Goal: Communication & Community: Participate in discussion

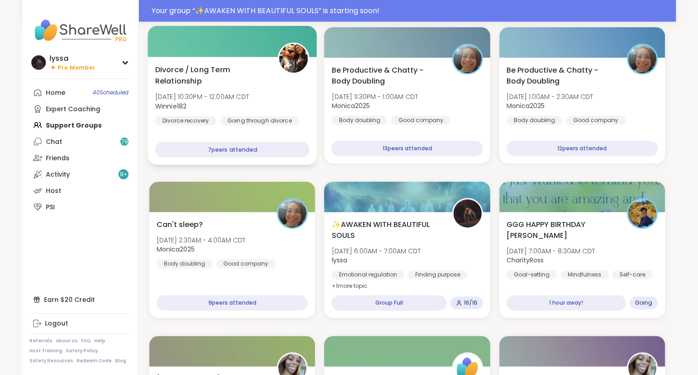
scroll to position [112, 0]
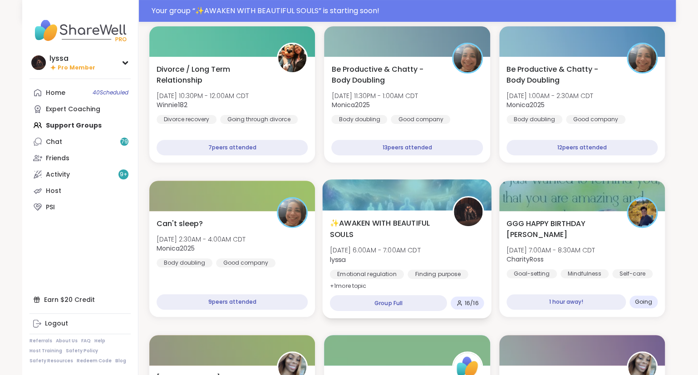
click at [425, 244] on div "✨AWAKEN WITH BEAUTIFUL SOULS [DATE] 6:00AM - 7:00AM CDT lyssa Emotional regulat…" at bounding box center [407, 254] width 154 height 74
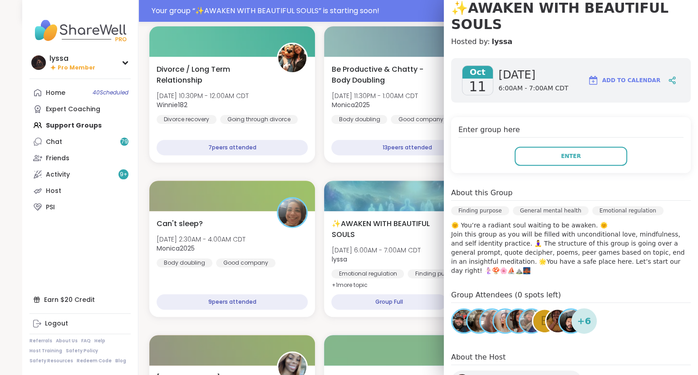
scroll to position [0, 0]
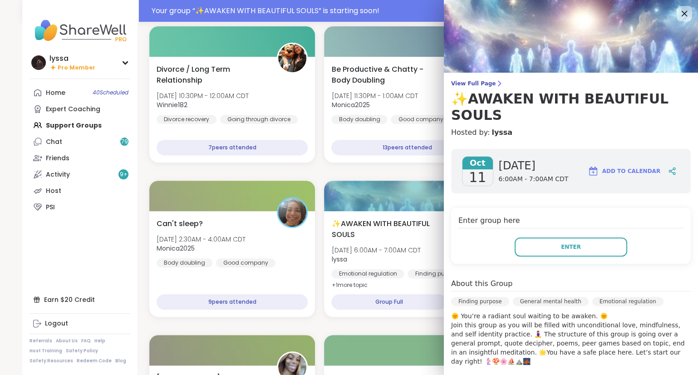
click at [683, 16] on icon at bounding box center [683, 13] width 11 height 11
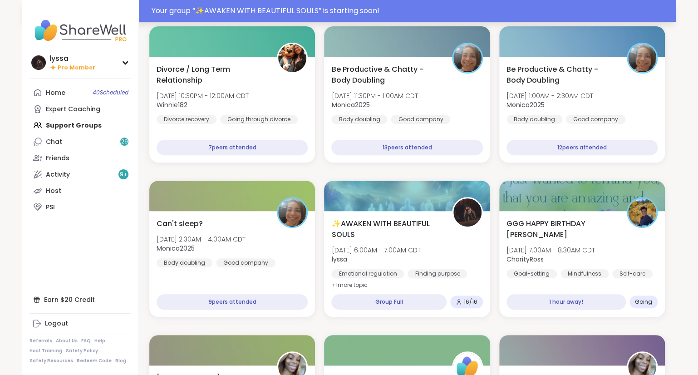
click at [355, 8] on div "Your group “ ✨AWAKEN WITH BEAUTIFUL SOULS ” is starting soon!" at bounding box center [410, 10] width 518 height 11
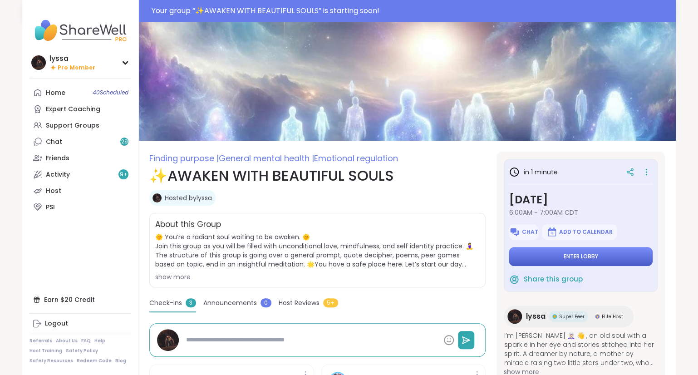
click at [610, 260] on button "Enter lobby" at bounding box center [580, 256] width 144 height 19
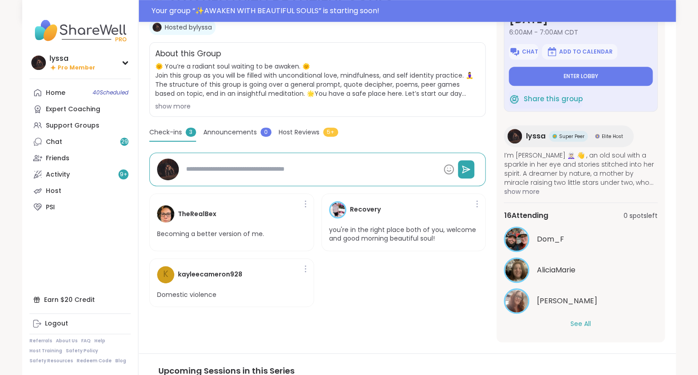
scroll to position [171, 0]
click at [576, 321] on button "See All" at bounding box center [580, 323] width 20 height 10
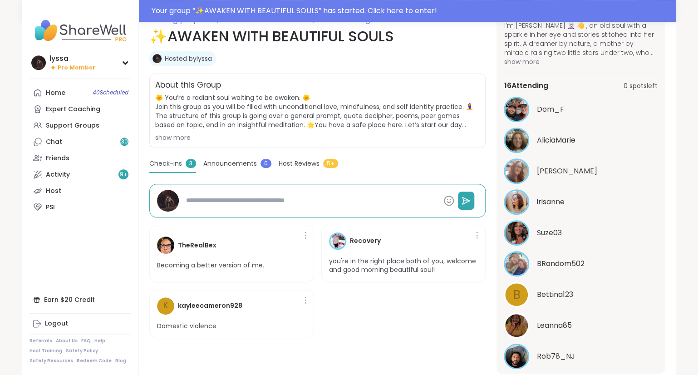
scroll to position [161, 0]
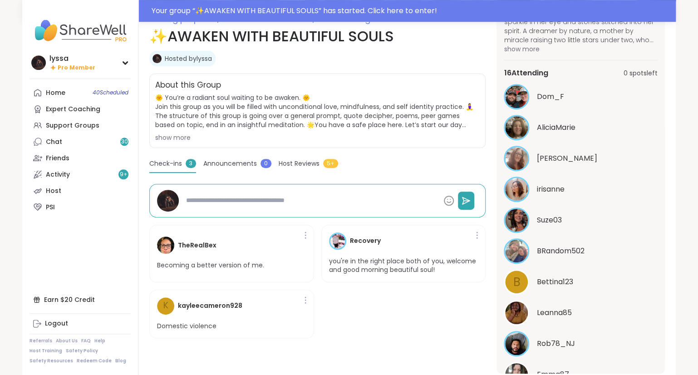
type textarea "*"
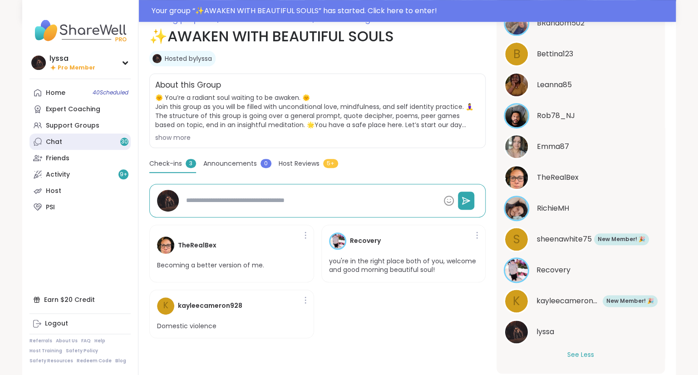
click at [40, 139] on icon at bounding box center [37, 141] width 9 height 9
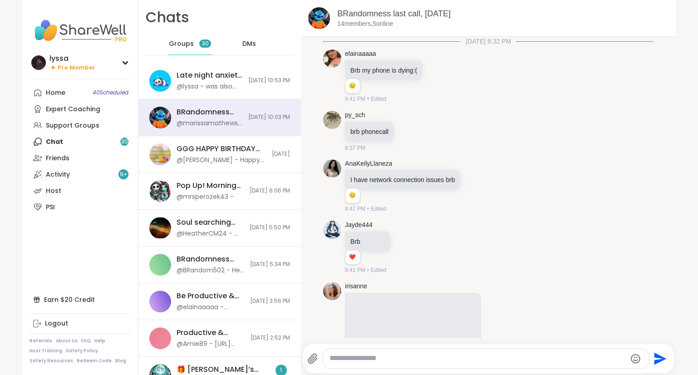
scroll to position [3367, 0]
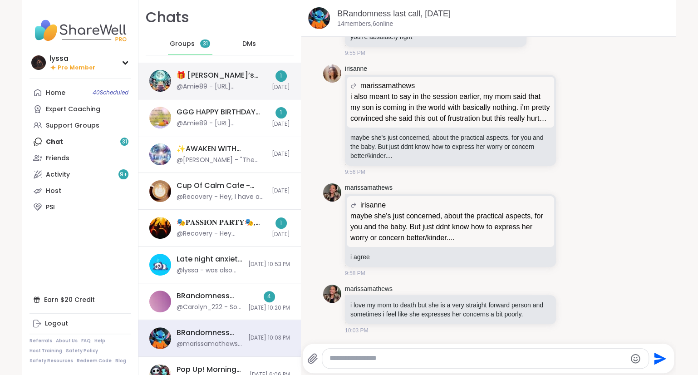
click at [200, 84] on div "@Amie89 - [URL][DOMAIN_NAME]" at bounding box center [221, 86] width 90 height 9
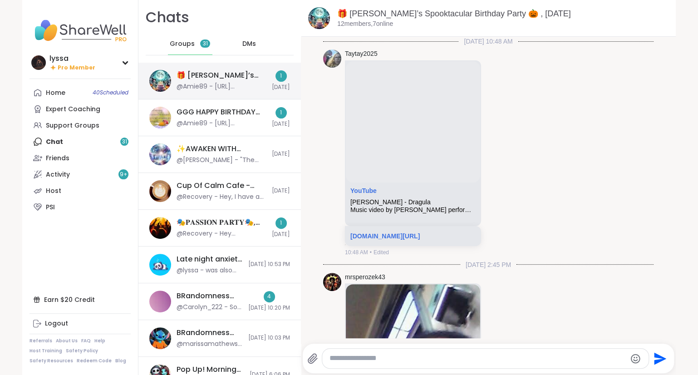
scroll to position [746, 0]
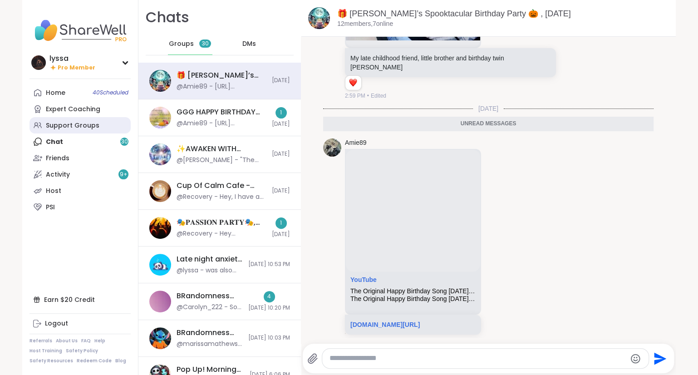
click at [73, 126] on div "Support Groups" at bounding box center [73, 125] width 54 height 9
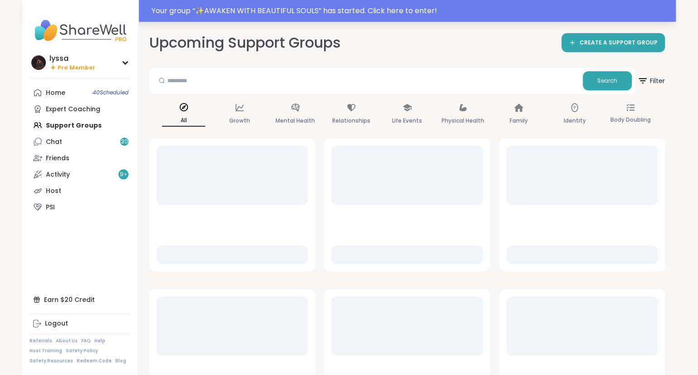
click at [234, 13] on div "Your group “ ✨AWAKEN WITH BEAUTIFUL SOULS ” has started. Click here to enter!" at bounding box center [410, 10] width 518 height 11
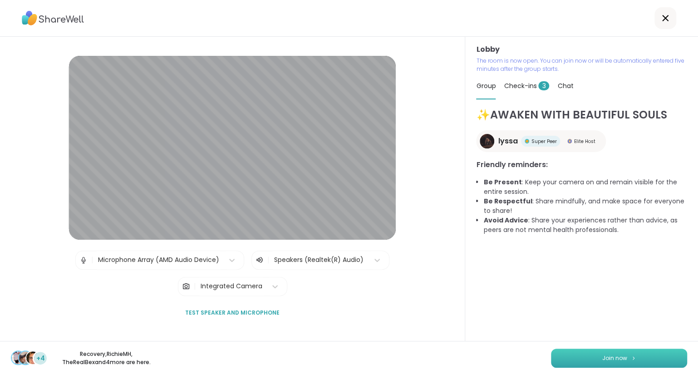
click at [641, 353] on button "Join now" at bounding box center [619, 357] width 136 height 19
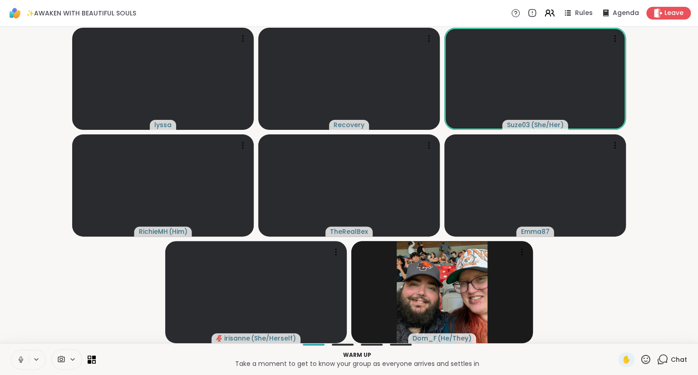
click at [669, 366] on div "Chat" at bounding box center [671, 359] width 30 height 15
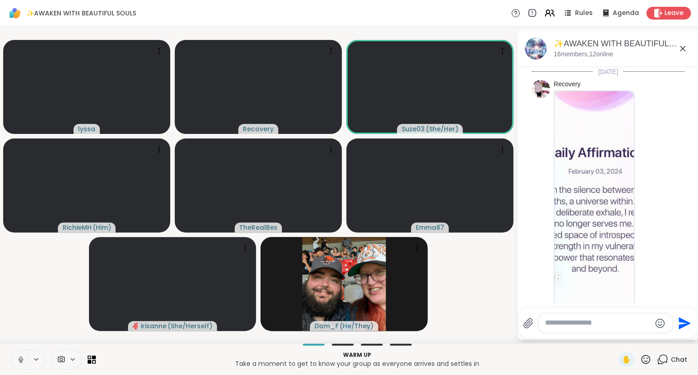
scroll to position [902, 0]
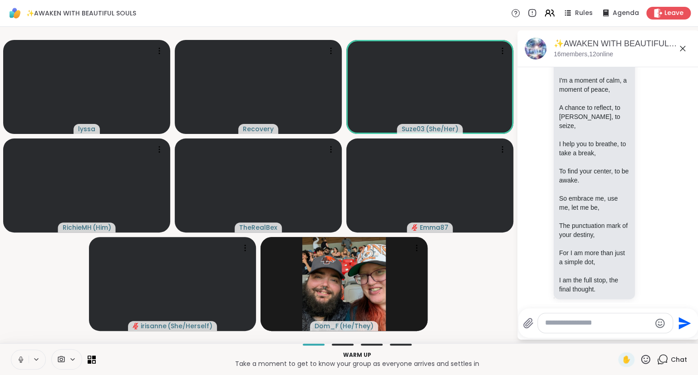
click at [679, 53] on icon at bounding box center [682, 48] width 11 height 11
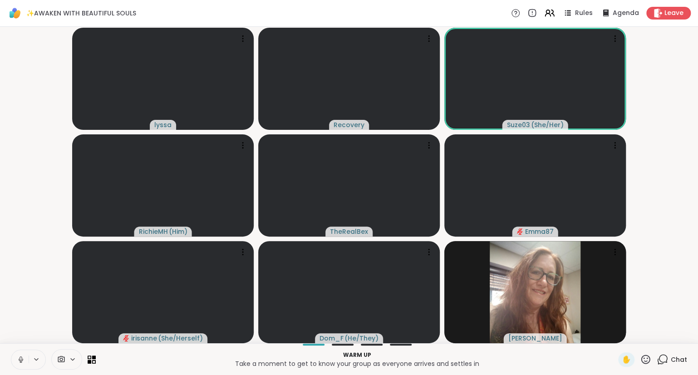
click at [663, 361] on icon at bounding box center [661, 358] width 11 height 11
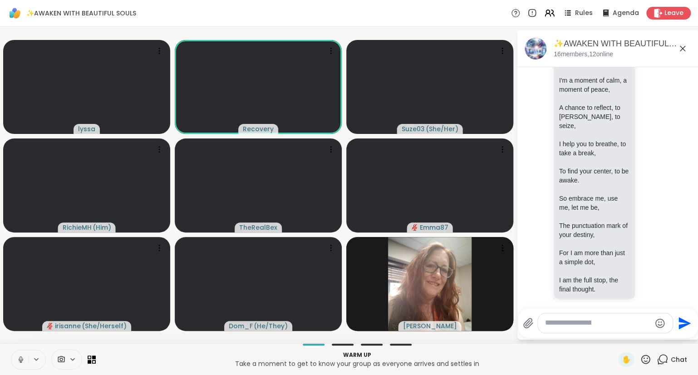
click at [684, 46] on icon at bounding box center [681, 48] width 5 height 5
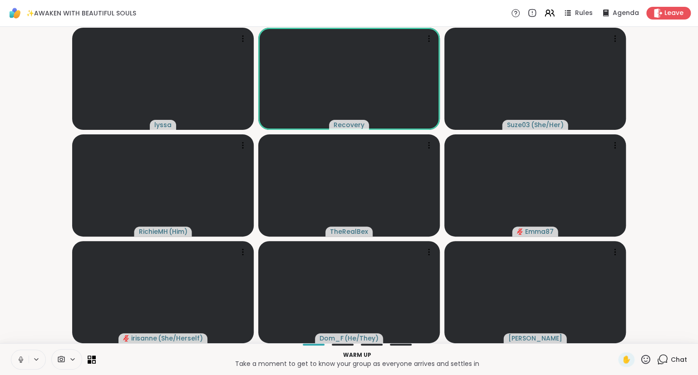
click at [16, 356] on button at bounding box center [19, 359] width 17 height 19
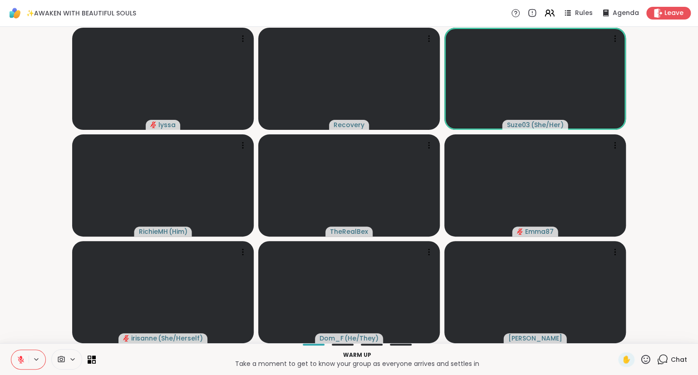
click at [21, 358] on icon at bounding box center [21, 359] width 8 height 8
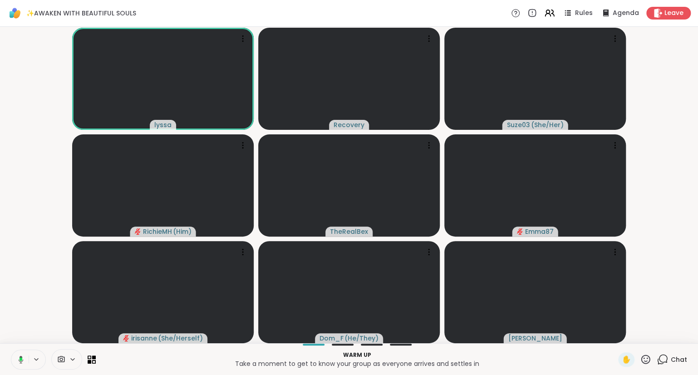
click at [646, 357] on icon at bounding box center [645, 358] width 11 height 11
click at [616, 333] on span "❤️" at bounding box center [618, 335] width 9 height 11
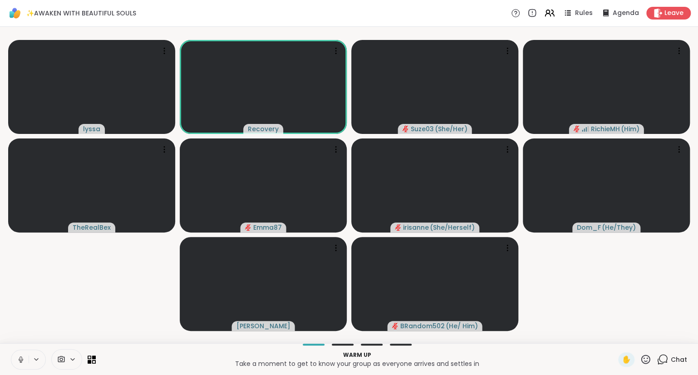
click at [676, 371] on div "Warm up Take a moment to get to know your group as everyone arrives and settles…" at bounding box center [349, 359] width 698 height 32
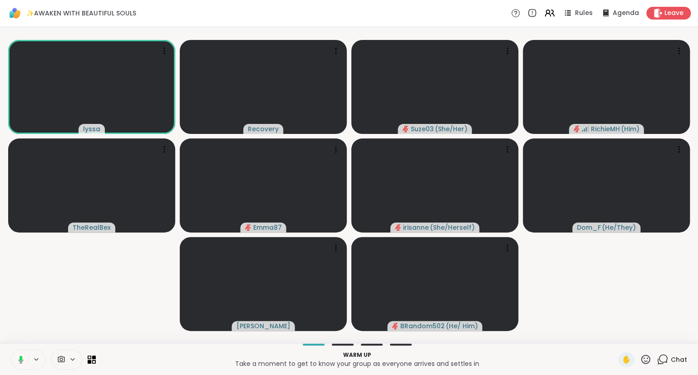
click at [645, 360] on icon at bounding box center [645, 358] width 11 height 11
click at [614, 333] on span "❤️" at bounding box center [618, 335] width 9 height 11
click at [645, 356] on icon at bounding box center [645, 358] width 9 height 9
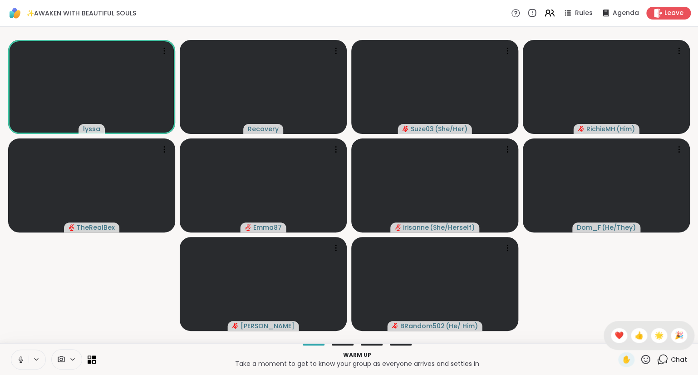
click at [637, 295] on video-player-container "lyssa Recovery Suze03 ( She/Her ) RichieMH ( Him ) TheRealBex Emma87 irisanne (…" at bounding box center [348, 184] width 687 height 309
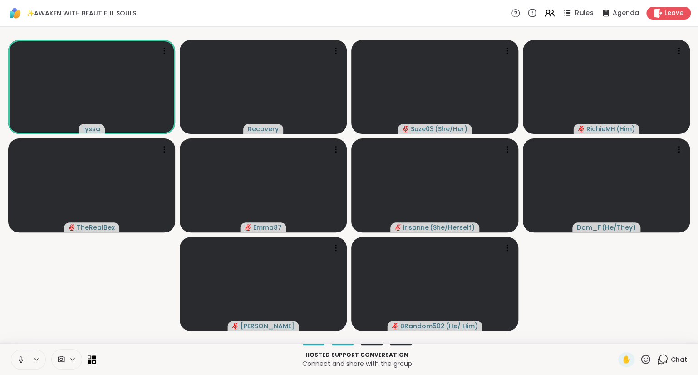
click at [570, 10] on icon at bounding box center [566, 12] width 11 height 11
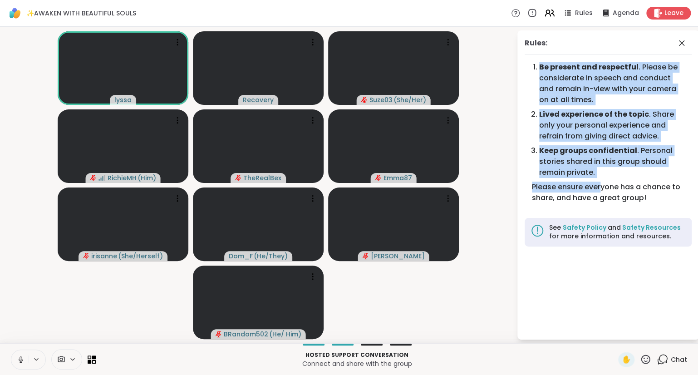
drag, startPoint x: 529, startPoint y: 63, endPoint x: 600, endPoint y: 181, distance: 137.7
click at [600, 181] on div "Be present and respectful . Please be considerate in speech and conduct and rem…" at bounding box center [607, 136] width 167 height 149
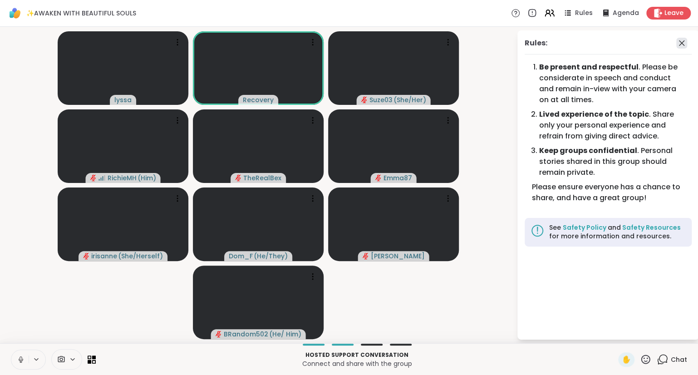
click at [679, 43] on icon at bounding box center [681, 43] width 11 height 11
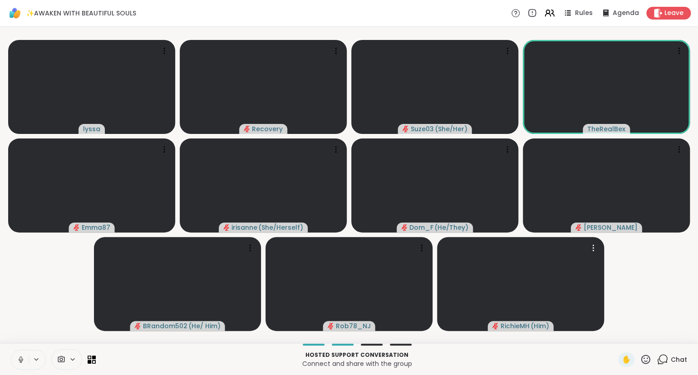
click at [647, 362] on icon at bounding box center [645, 358] width 11 height 11
click at [618, 337] on span "❤️" at bounding box center [618, 335] width 9 height 11
click at [647, 364] on icon at bounding box center [645, 358] width 11 height 11
click at [620, 337] on span "❤️" at bounding box center [618, 335] width 9 height 11
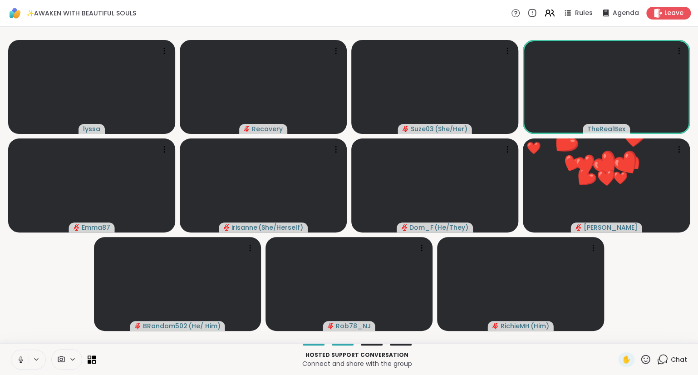
click at [643, 362] on icon at bounding box center [645, 358] width 9 height 9
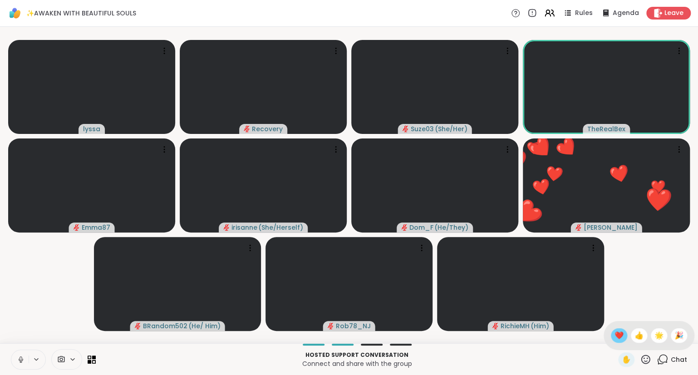
click at [612, 342] on div "❤️" at bounding box center [618, 335] width 16 height 15
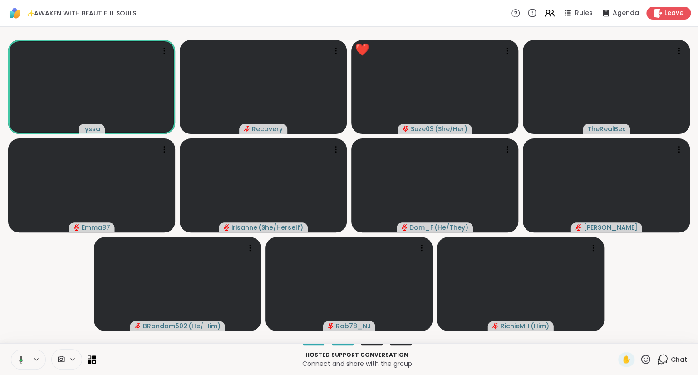
click at [647, 360] on icon at bounding box center [645, 358] width 11 height 11
click at [620, 339] on span "❤️" at bounding box center [618, 335] width 9 height 11
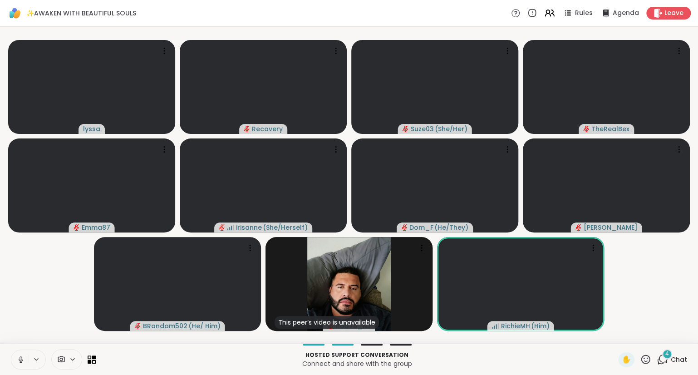
click at [17, 358] on icon at bounding box center [21, 359] width 8 height 8
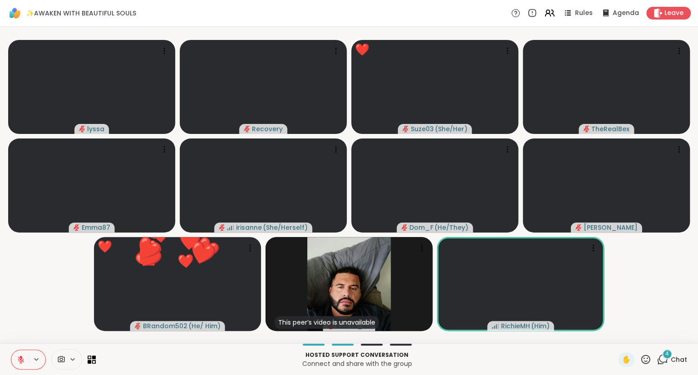
click at [672, 325] on video-player-container "lyssa Recovery ❤️ Suze03 ( She/Her ) ❤️ ❤️ ❤️ ❤️ ❤️ ❤️ ❤️ ❤️ ❤️ ❤️ ❤️ ❤️ ❤️ ❤️ …" at bounding box center [348, 184] width 687 height 309
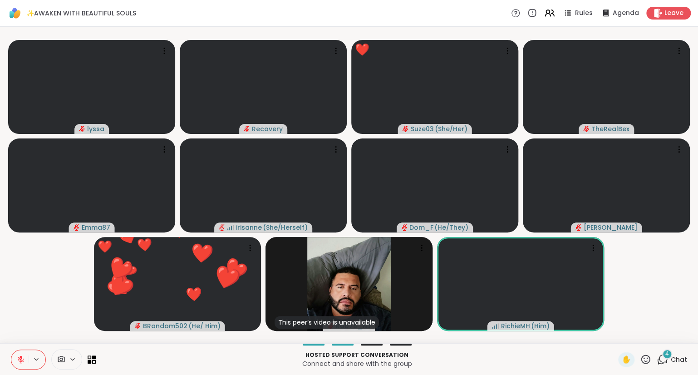
click at [644, 360] on icon at bounding box center [645, 358] width 11 height 11
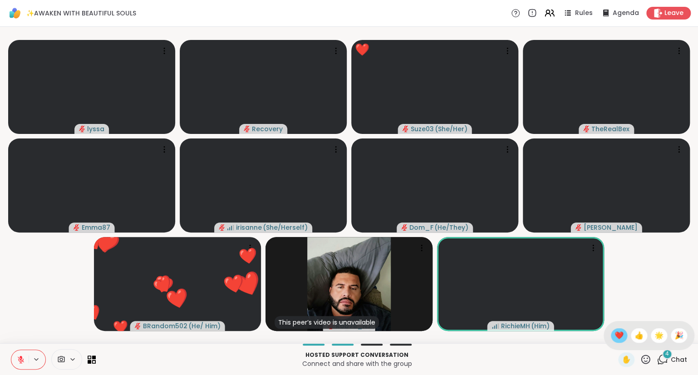
click at [618, 334] on span "❤️" at bounding box center [618, 335] width 9 height 11
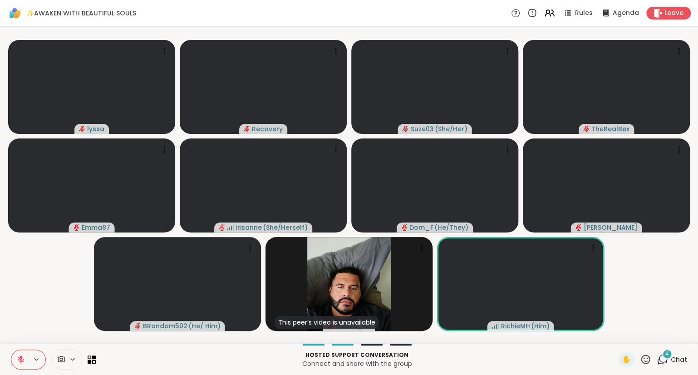
click at [21, 356] on icon at bounding box center [21, 357] width 3 height 4
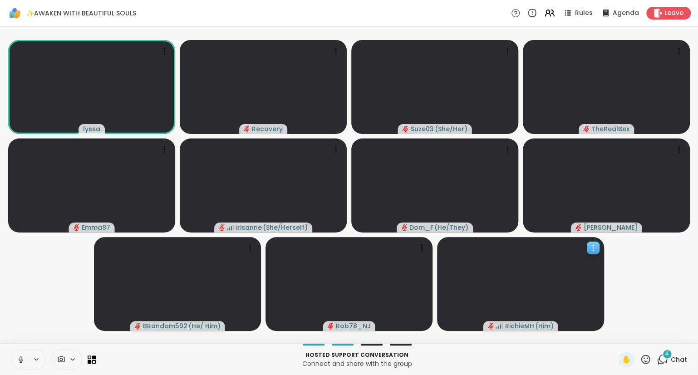
click at [592, 245] on icon at bounding box center [592, 245] width 1 height 1
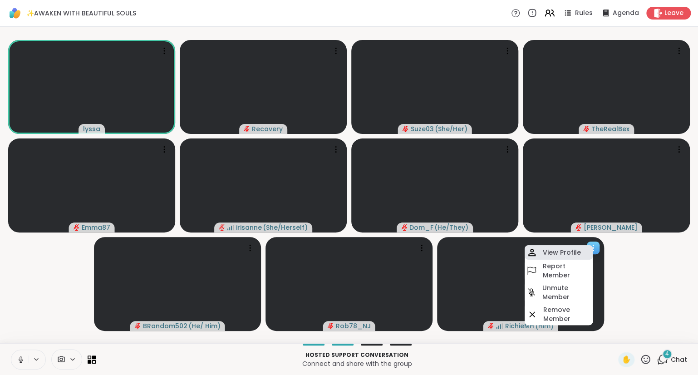
click at [574, 248] on div "View Profile" at bounding box center [558, 252] width 68 height 15
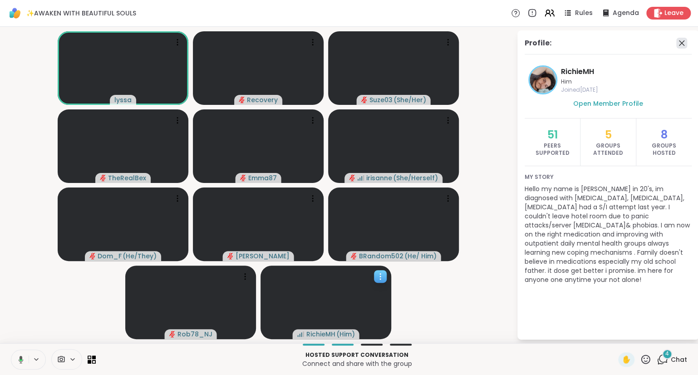
click at [679, 41] on icon at bounding box center [681, 42] width 5 height 5
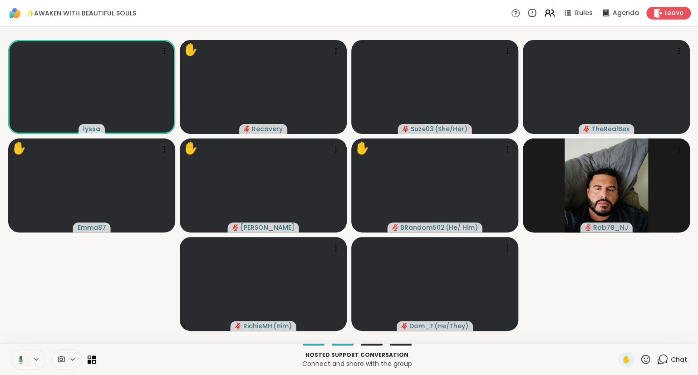
click at [553, 12] on icon at bounding box center [548, 12] width 11 height 11
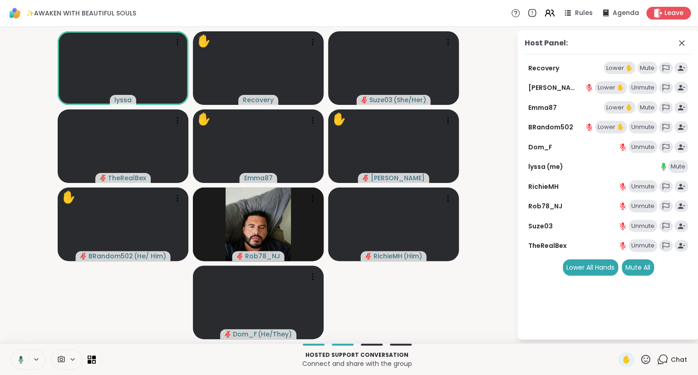
click at [20, 353] on button at bounding box center [19, 359] width 19 height 19
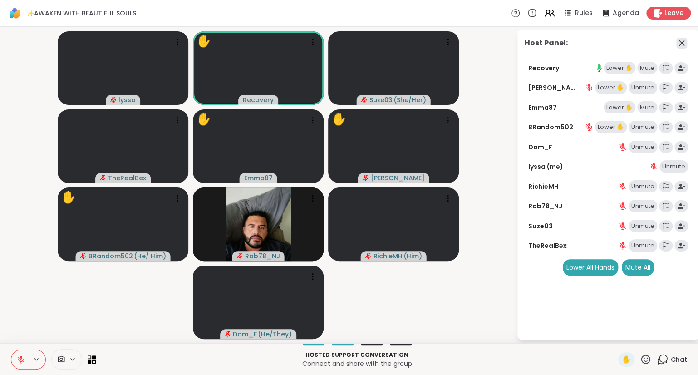
click at [682, 42] on icon at bounding box center [681, 42] width 5 height 5
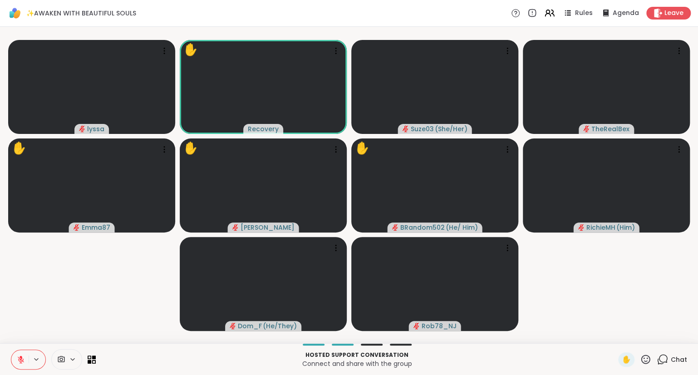
click at [646, 354] on icon at bounding box center [645, 358] width 11 height 11
click at [614, 335] on span "❤️" at bounding box center [618, 335] width 9 height 11
click at [648, 358] on icon at bounding box center [645, 358] width 9 height 9
click at [616, 335] on span "❤️" at bounding box center [618, 335] width 9 height 11
click at [645, 360] on icon at bounding box center [645, 358] width 11 height 11
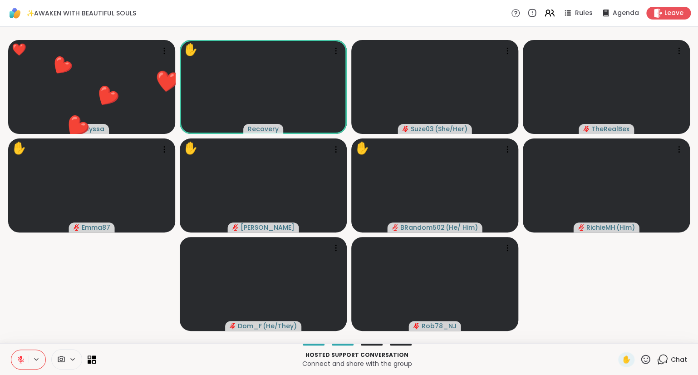
click at [622, 291] on video-player-container "❤️ lyssa ❤️ ❤️ ❤️ ❤️ ❤️ ❤️ ❤️ ❤️ ❤️ ❤️ ❤️ ❤️ ❤️ ❤️ ❤️ ❤️ ❤️ ❤️ ✋ Recovery Suze0…" at bounding box center [348, 184] width 687 height 309
click at [648, 361] on icon at bounding box center [645, 358] width 11 height 11
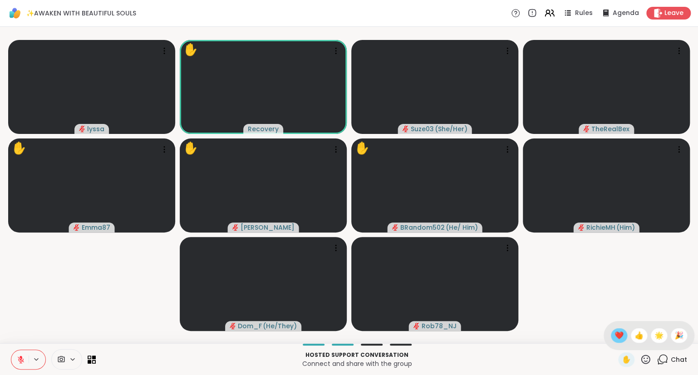
click at [616, 335] on span "❤️" at bounding box center [618, 335] width 9 height 11
click at [648, 359] on icon at bounding box center [645, 358] width 11 height 11
click at [617, 333] on span "❤️" at bounding box center [618, 335] width 9 height 11
click at [649, 360] on icon at bounding box center [645, 358] width 11 height 11
click at [614, 332] on span "❤️" at bounding box center [618, 335] width 9 height 11
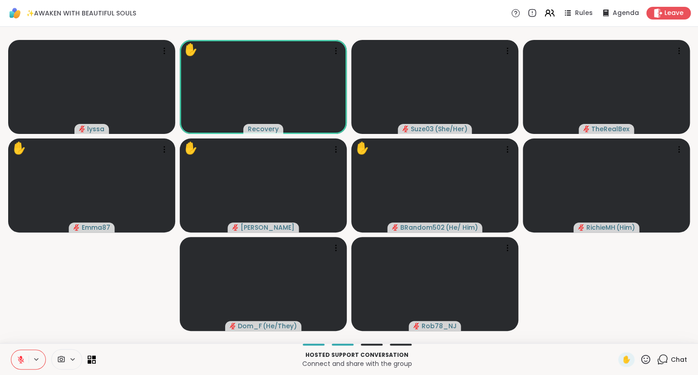
click at [22, 359] on icon at bounding box center [21, 359] width 8 height 8
click at [647, 354] on icon at bounding box center [645, 358] width 11 height 11
click at [549, 16] on icon at bounding box center [548, 12] width 11 height 11
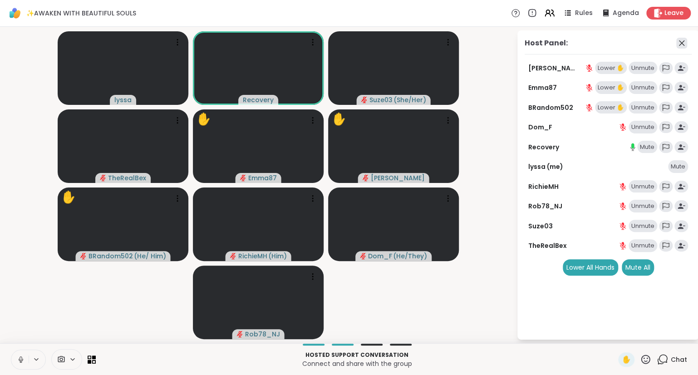
click at [682, 41] on icon at bounding box center [681, 43] width 11 height 11
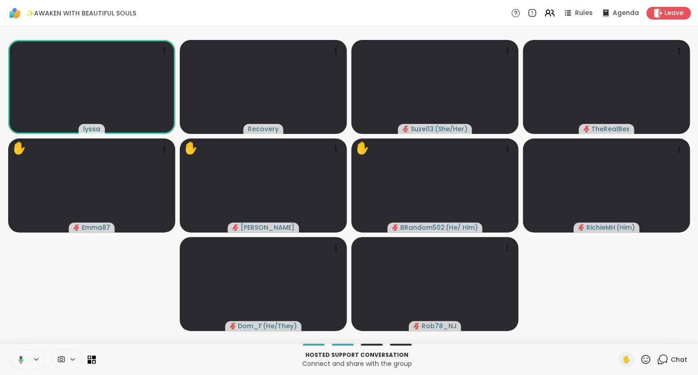
click at [645, 361] on icon at bounding box center [645, 358] width 9 height 9
click at [618, 338] on span "❤️" at bounding box center [618, 335] width 9 height 11
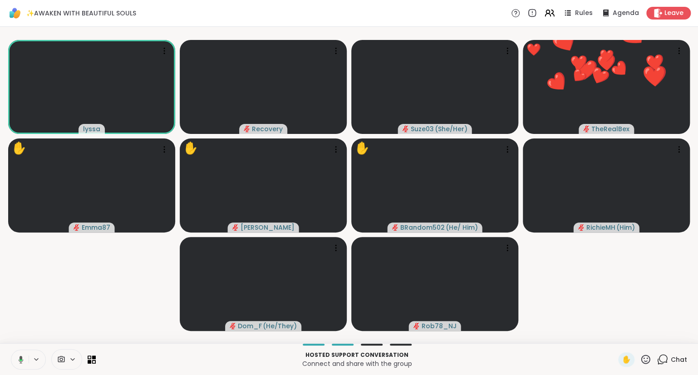
click at [649, 358] on icon at bounding box center [645, 358] width 9 height 9
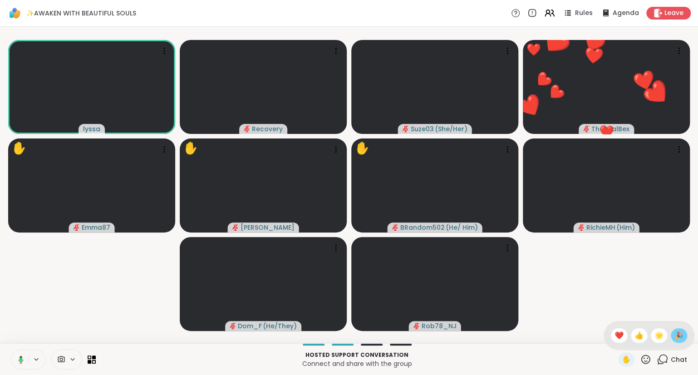
click at [675, 337] on span "🎉" at bounding box center [678, 335] width 9 height 11
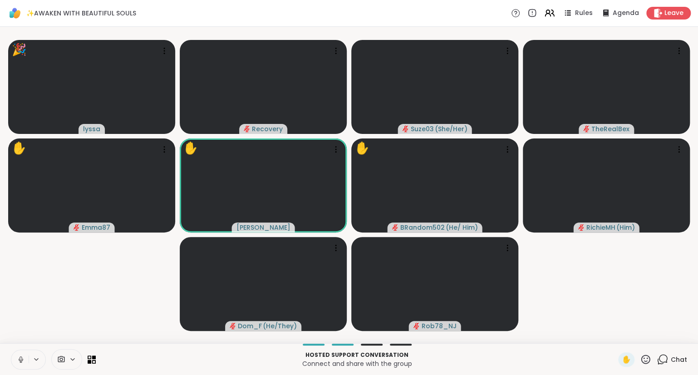
click at [14, 360] on button at bounding box center [19, 359] width 17 height 19
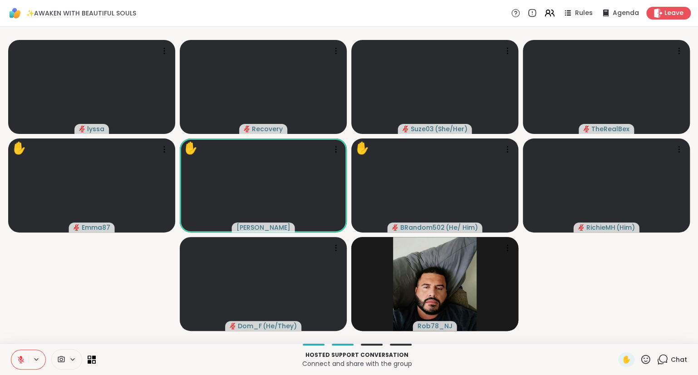
click at [645, 358] on icon at bounding box center [645, 358] width 9 height 9
click at [674, 331] on span "🎉" at bounding box center [678, 335] width 9 height 11
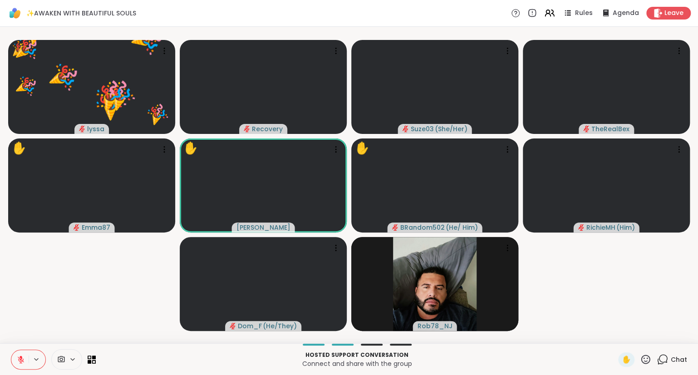
click at [647, 358] on icon at bounding box center [645, 358] width 9 height 9
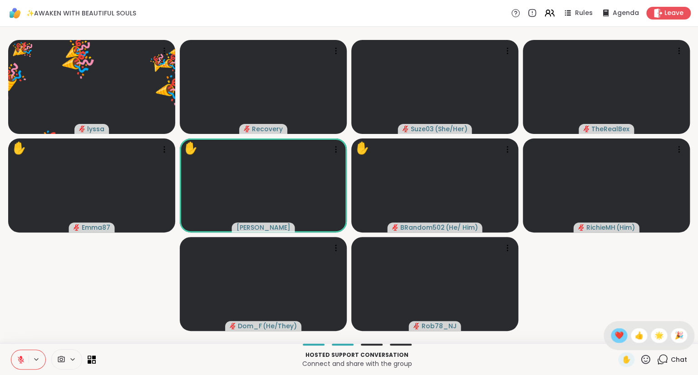
click at [616, 333] on span "❤️" at bounding box center [618, 335] width 9 height 11
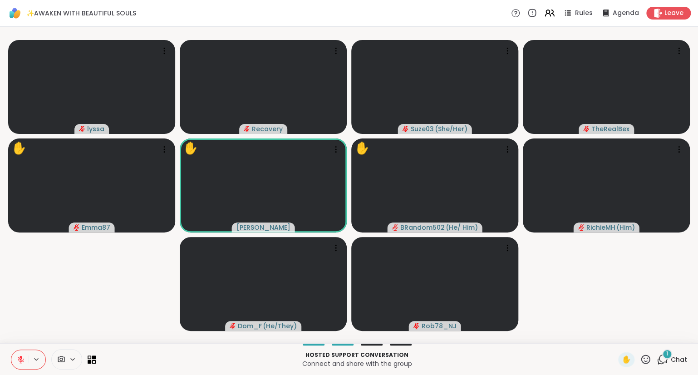
click at [671, 361] on span "Chat" at bounding box center [678, 359] width 16 height 9
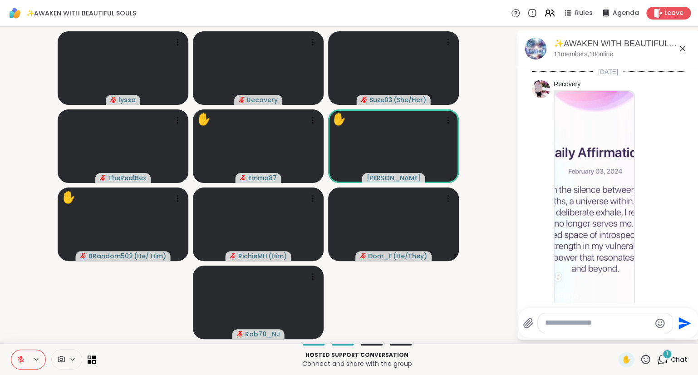
scroll to position [1675, 0]
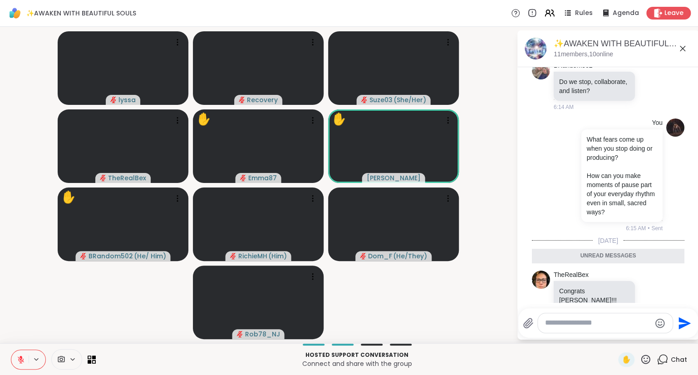
click at [650, 304] on icon at bounding box center [650, 308] width 8 height 9
click at [578, 290] on div "Select Reaction: Heart" at bounding box center [578, 294] width 8 height 8
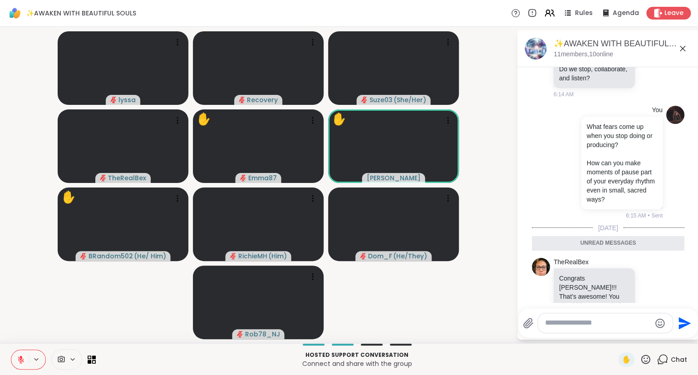
click at [679, 47] on icon at bounding box center [682, 48] width 11 height 11
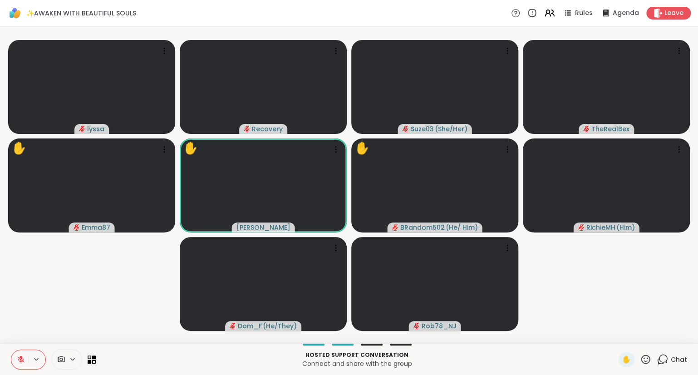
click at [646, 357] on icon at bounding box center [645, 358] width 11 height 11
click at [615, 332] on span "❤️" at bounding box center [618, 335] width 9 height 11
click at [644, 359] on icon at bounding box center [645, 358] width 9 height 9
click at [618, 335] on span "❤️" at bounding box center [618, 335] width 9 height 11
click at [645, 358] on icon at bounding box center [645, 358] width 9 height 9
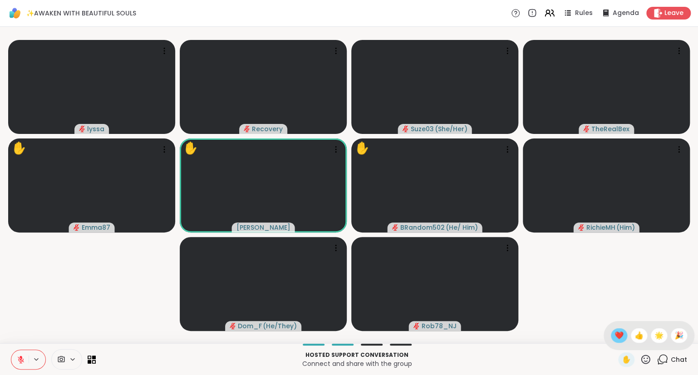
click at [615, 333] on span "❤️" at bounding box center [618, 335] width 9 height 11
drag, startPoint x: 5, startPoint y: 349, endPoint x: 322, endPoint y: 287, distance: 324.0
click at [322, 287] on div "✨AWAKEN WITH BEAUTIFUL SOULS Rules Agenda Leave lyssa Recovery Suze03 ( She/Her…" at bounding box center [349, 187] width 698 height 375
click at [581, 285] on video-player-container "lyssa Recovery Suze03 ( She/Her ) TheRealBex ✋ Emma87 ✋ dodi ✋ BRandom502 ( He/…" at bounding box center [348, 184] width 687 height 309
click at [645, 354] on icon at bounding box center [645, 358] width 11 height 11
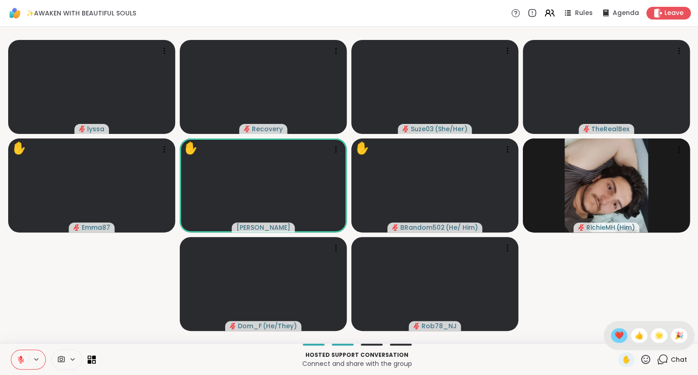
click at [614, 333] on span "❤️" at bounding box center [618, 335] width 9 height 11
click at [20, 357] on icon at bounding box center [21, 357] width 3 height 4
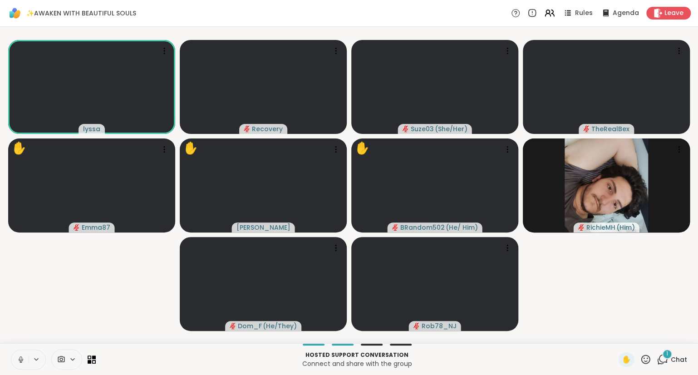
click at [647, 361] on icon at bounding box center [645, 358] width 11 height 11
click at [614, 334] on span "❤️" at bounding box center [618, 335] width 9 height 11
click at [650, 359] on icon at bounding box center [645, 358] width 9 height 9
click at [618, 338] on span "❤️" at bounding box center [618, 335] width 9 height 11
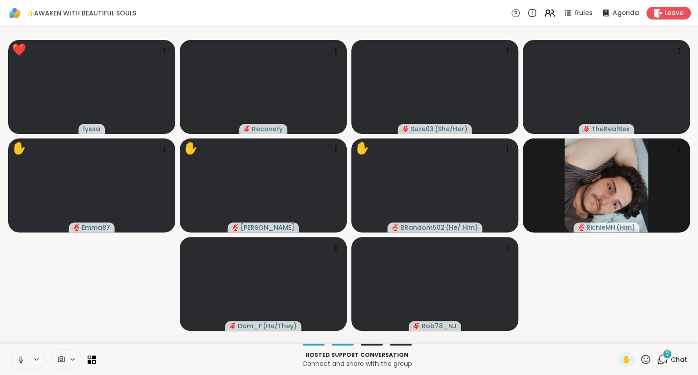
click at [549, 14] on icon at bounding box center [548, 12] width 4 height 4
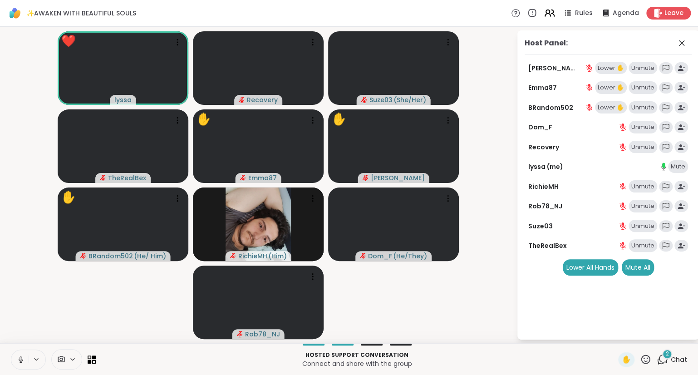
click at [550, 14] on icon at bounding box center [547, 15] width 5 height 3
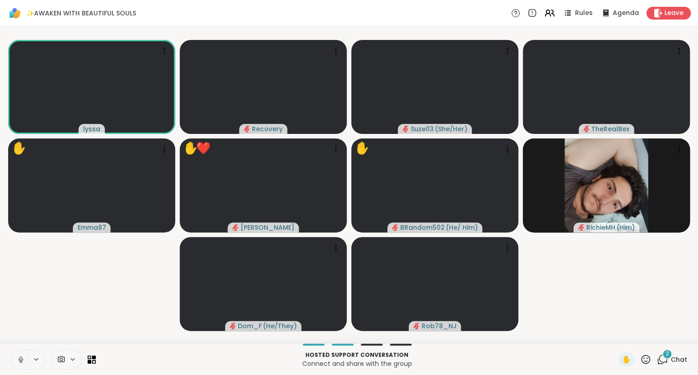
click at [15, 359] on button at bounding box center [19, 359] width 17 height 19
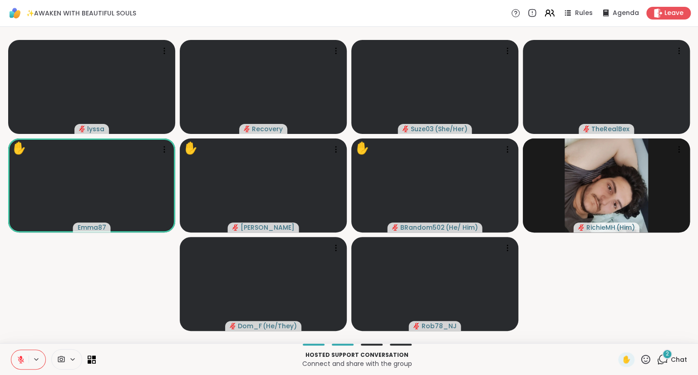
click at [25, 357] on button at bounding box center [19, 359] width 17 height 19
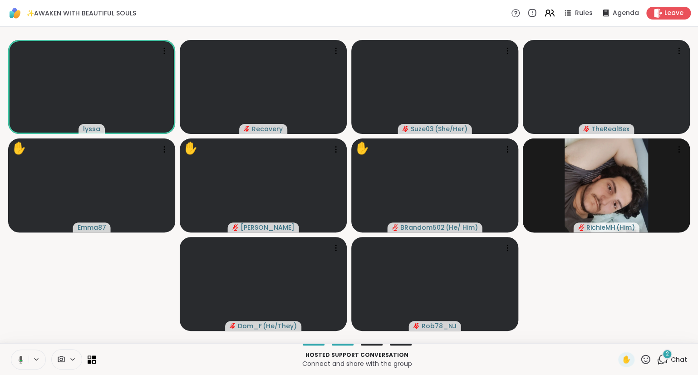
click at [669, 360] on div "2 Chat" at bounding box center [671, 359] width 30 height 15
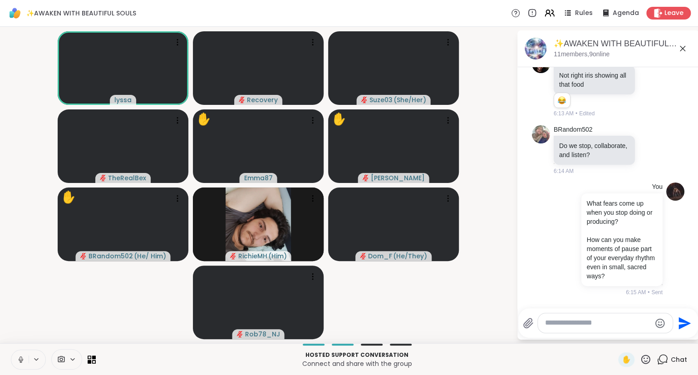
scroll to position [1610, 0]
click at [685, 45] on icon at bounding box center [682, 48] width 11 height 11
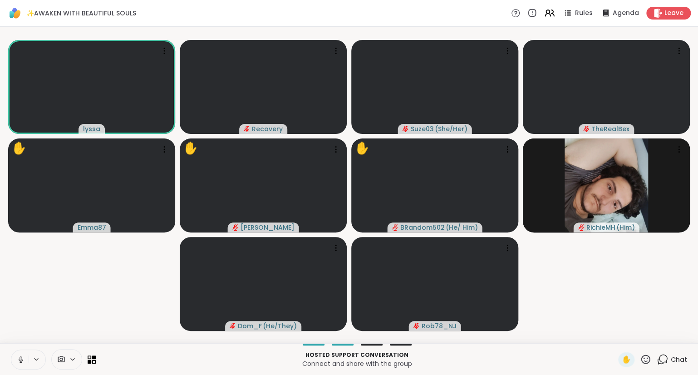
click at [19, 360] on icon at bounding box center [21, 359] width 8 height 8
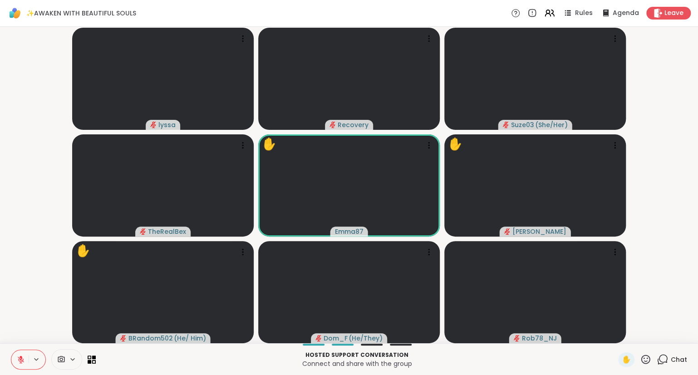
click at [664, 355] on icon at bounding box center [663, 358] width 9 height 8
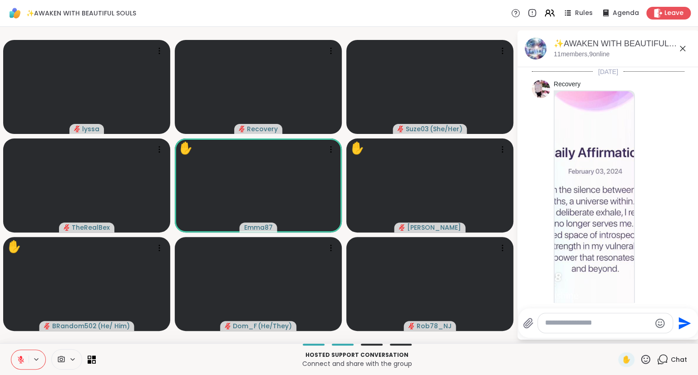
scroll to position [1870, 0]
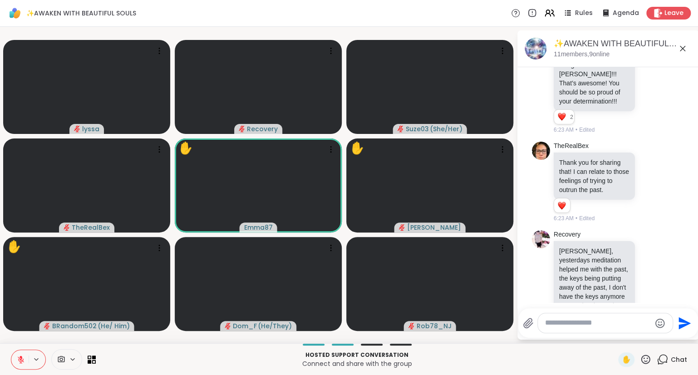
click at [620, 326] on textarea "Type your message" at bounding box center [598, 323] width 106 height 10
click at [20, 360] on icon at bounding box center [21, 359] width 8 height 8
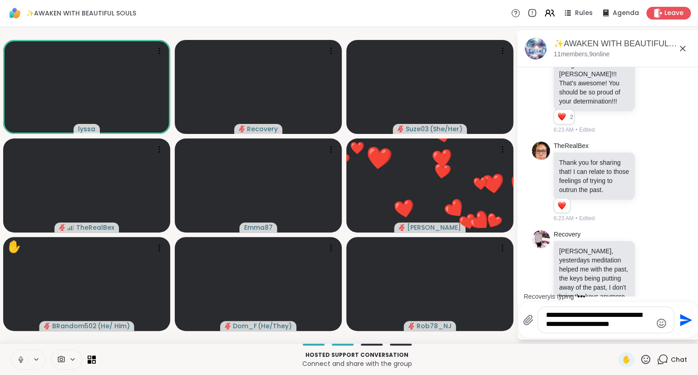
click at [21, 357] on icon at bounding box center [21, 359] width 8 height 8
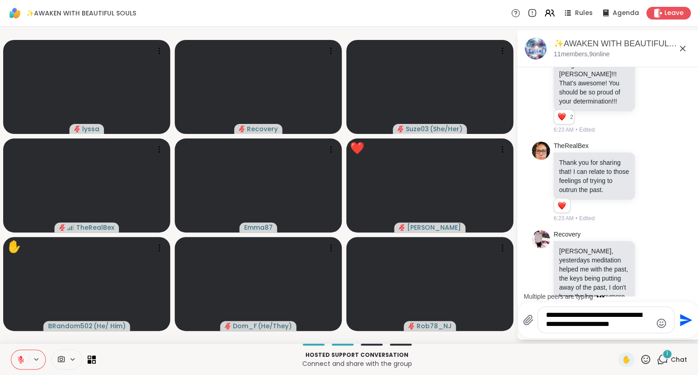
scroll to position [1970, 0]
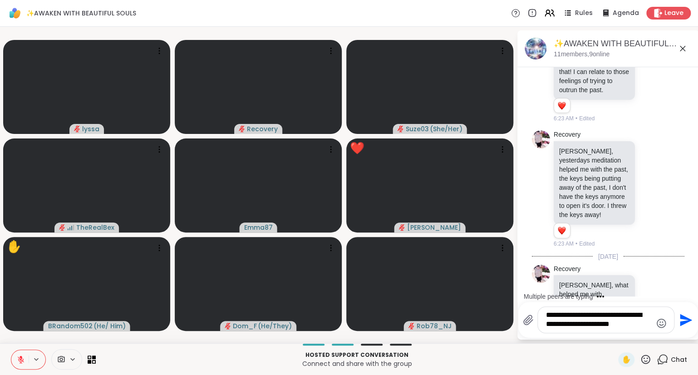
click at [630, 328] on textarea "**********" at bounding box center [599, 319] width 106 height 19
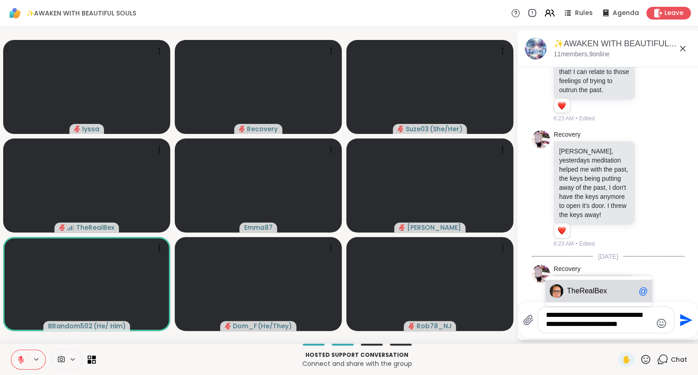
click at [589, 288] on span "eRealBex" at bounding box center [590, 290] width 31 height 9
type textarea "**********"
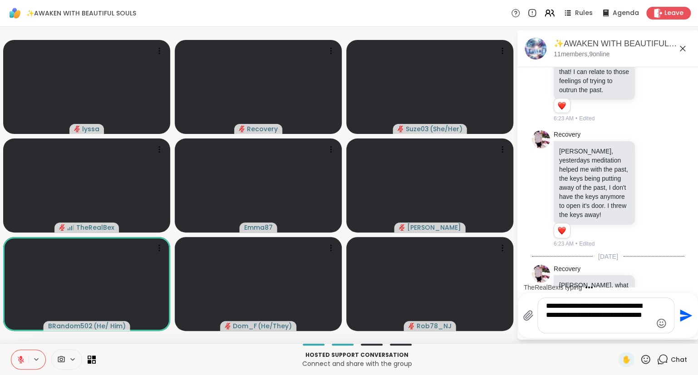
scroll to position [2036, 0]
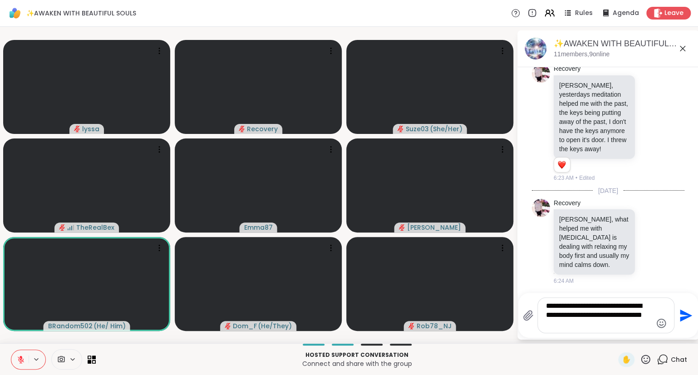
click at [683, 313] on icon "Send" at bounding box center [685, 315] width 12 height 12
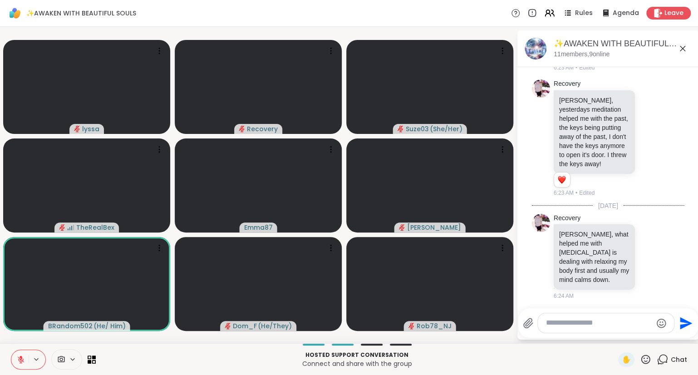
scroll to position [2096, 0]
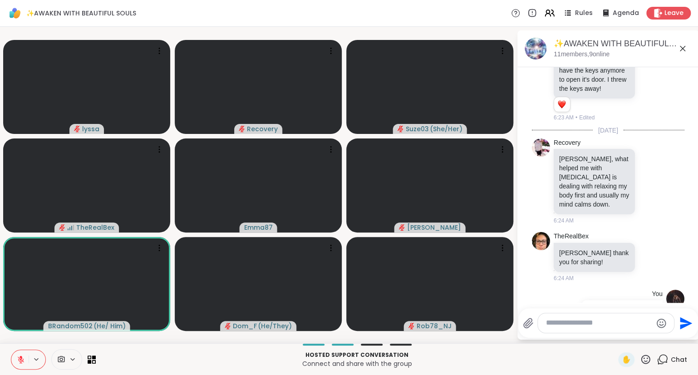
click at [681, 46] on icon at bounding box center [682, 48] width 11 height 11
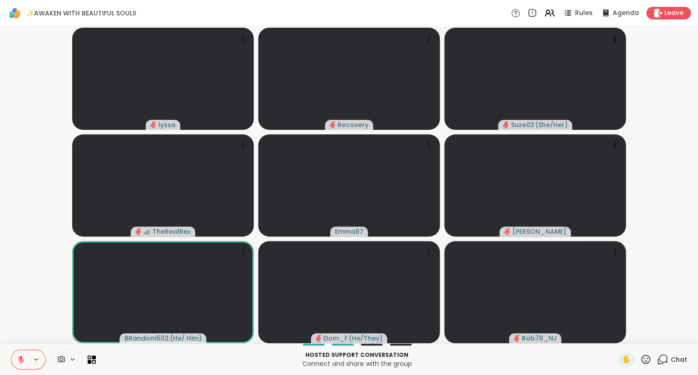
click at [667, 357] on icon at bounding box center [661, 358] width 11 height 11
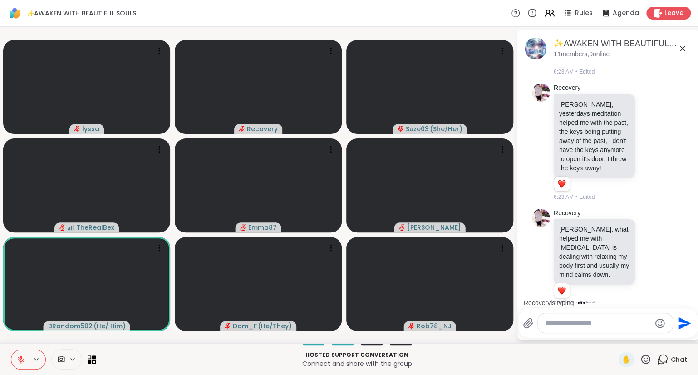
scroll to position [2100, 0]
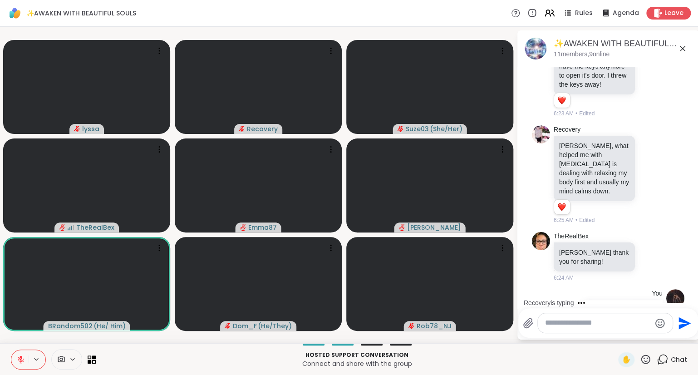
click at [683, 46] on icon at bounding box center [682, 48] width 11 height 11
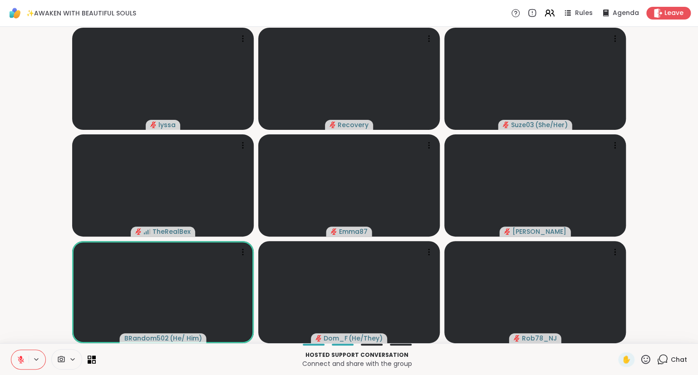
click at [6, 347] on div "Hosted support conversation Connect and share with the group ✋ Chat" at bounding box center [349, 359] width 698 height 32
click at [642, 357] on icon at bounding box center [645, 358] width 9 height 9
click at [616, 332] on span "❤️" at bounding box center [618, 335] width 9 height 11
click at [667, 357] on icon at bounding box center [663, 358] width 9 height 8
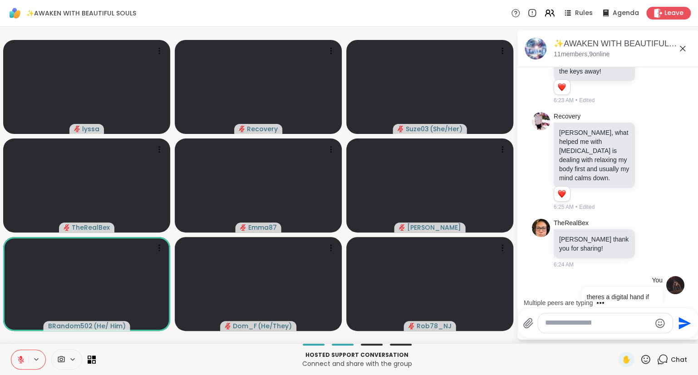
scroll to position [2179, 0]
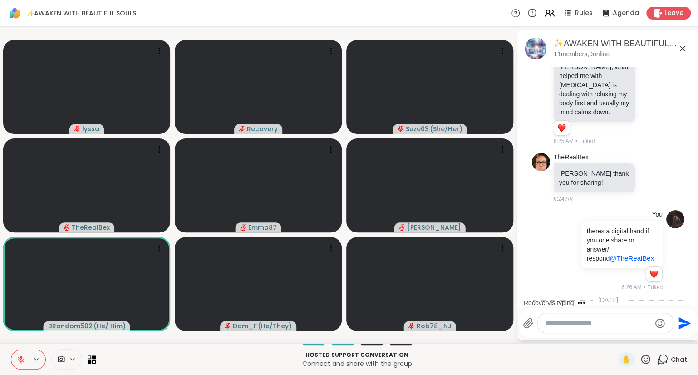
click at [661, 327] on icon at bounding box center [660, 332] width 8 height 11
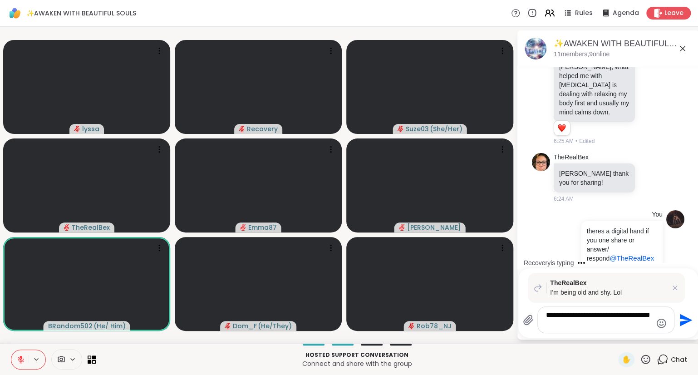
type textarea "**********"
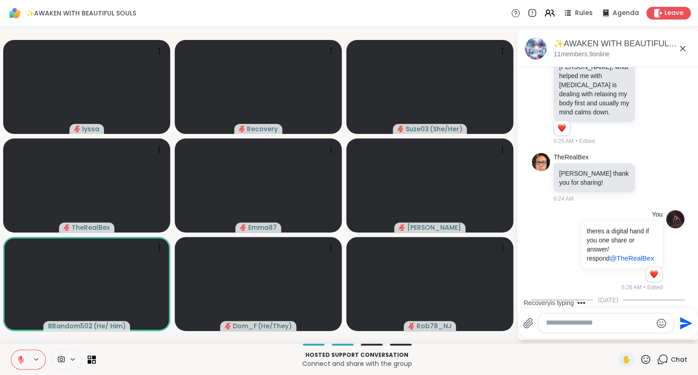
scroll to position [2278, 0]
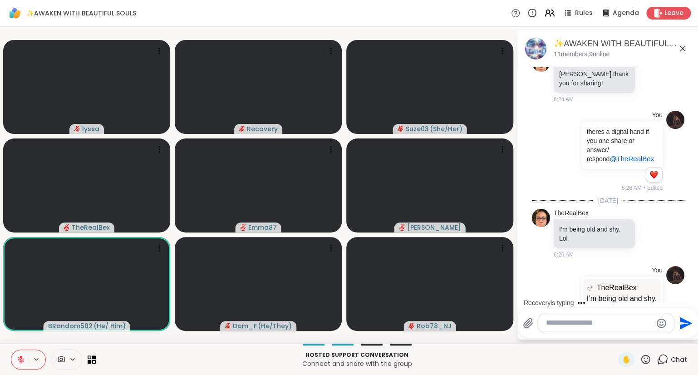
click at [683, 46] on icon at bounding box center [682, 48] width 11 height 11
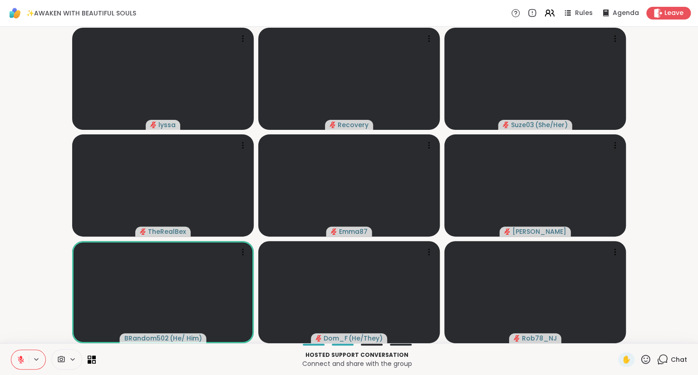
click at [19, 353] on button at bounding box center [19, 359] width 17 height 19
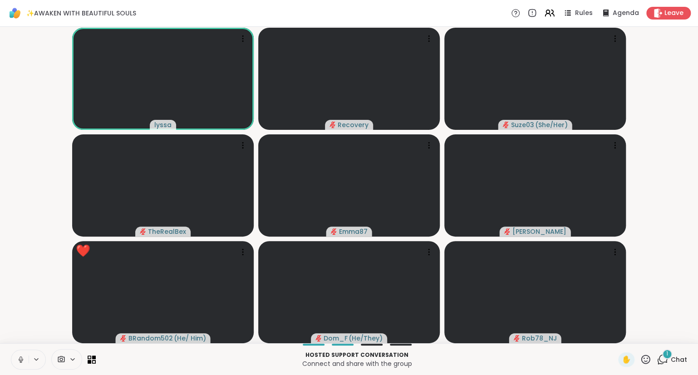
click at [665, 359] on icon at bounding box center [661, 358] width 11 height 11
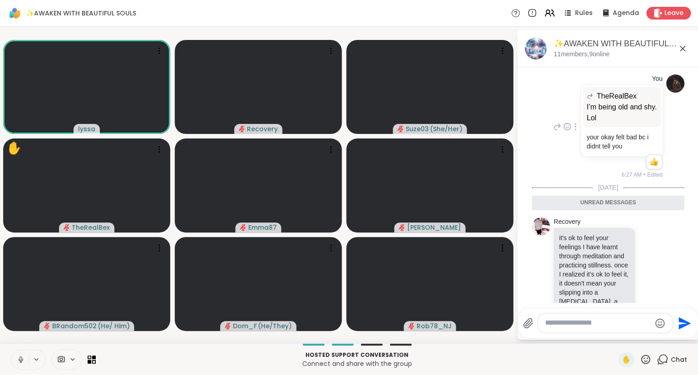
scroll to position [2474, 0]
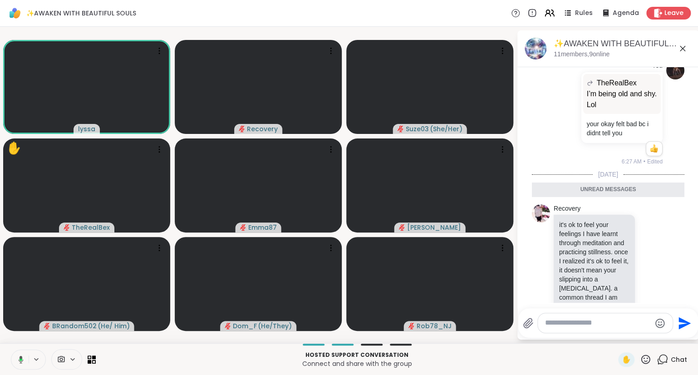
click at [683, 48] on icon at bounding box center [681, 48] width 5 height 5
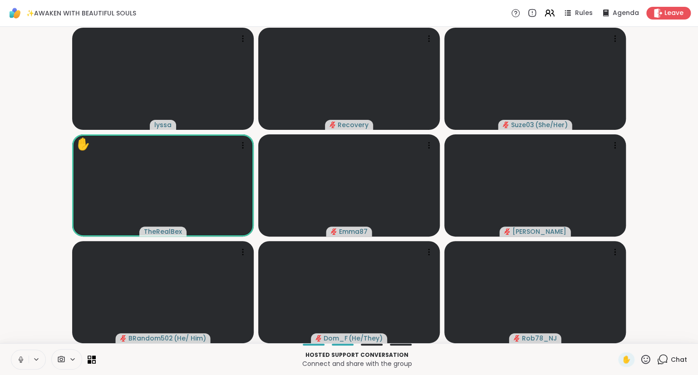
click at [23, 357] on icon at bounding box center [21, 359] width 8 height 8
click at [672, 356] on span "Chat" at bounding box center [678, 359] width 16 height 9
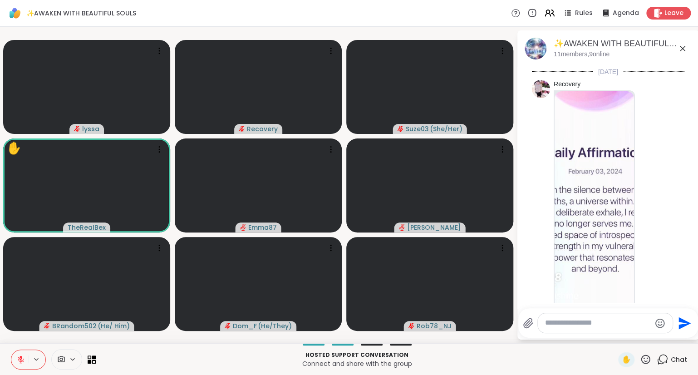
scroll to position [2443, 0]
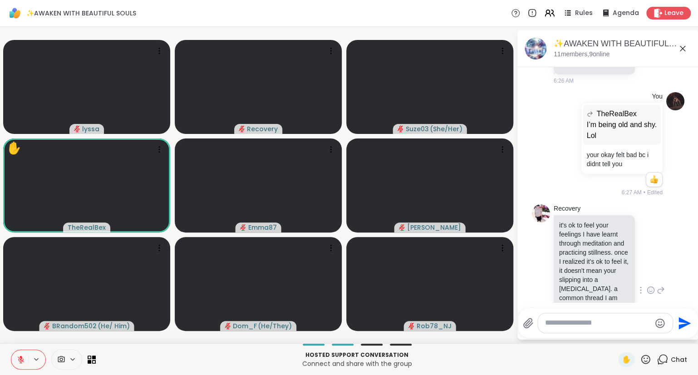
click at [652, 285] on icon at bounding box center [650, 289] width 8 height 9
click at [579, 271] on div "Select Reaction: Heart" at bounding box center [578, 275] width 8 height 8
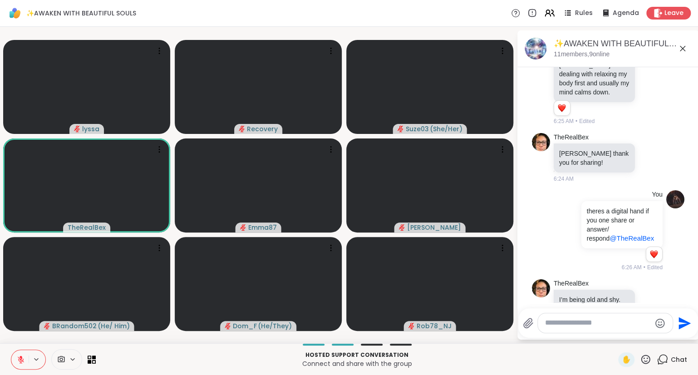
scroll to position [2199, 0]
click at [650, 299] on icon at bounding box center [650, 302] width 7 height 7
click at [542, 284] on div "Select Reaction: Joy" at bounding box center [538, 288] width 8 height 8
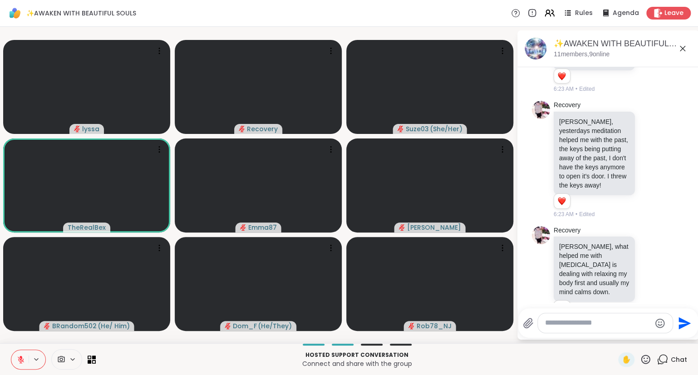
scroll to position [1995, 0]
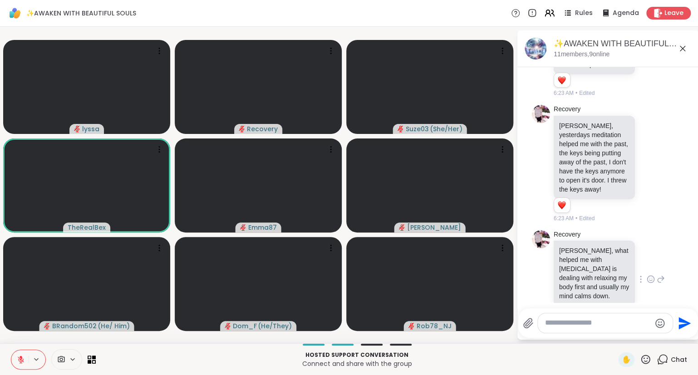
click at [650, 274] on icon at bounding box center [650, 278] width 8 height 9
click at [578, 260] on div "Select Reaction: Heart" at bounding box center [578, 264] width 8 height 8
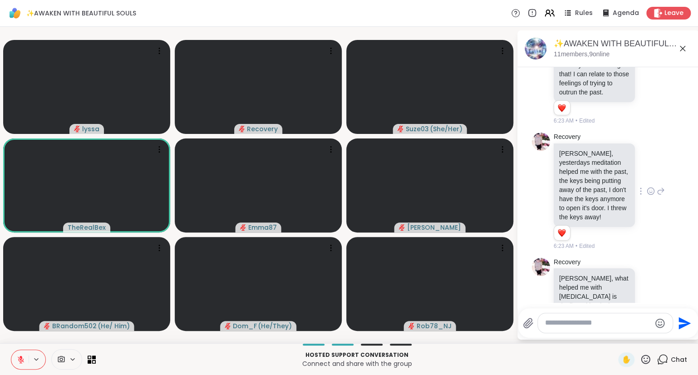
scroll to position [1967, 0]
click at [650, 187] on icon at bounding box center [650, 191] width 8 height 9
click at [583, 168] on button "Select Reaction: Heart" at bounding box center [578, 177] width 18 height 18
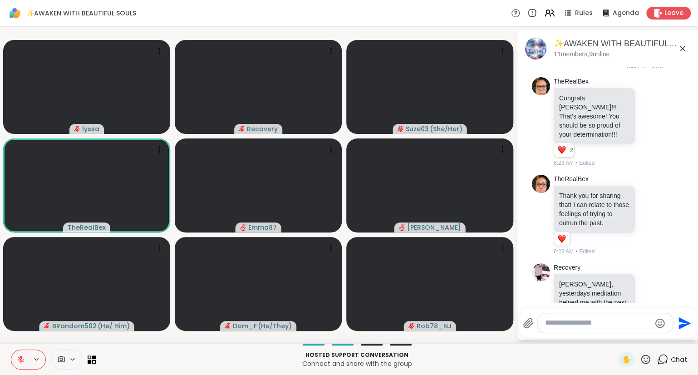
scroll to position [1835, 0]
click at [650, 216] on icon at bounding box center [650, 216] width 0 height 0
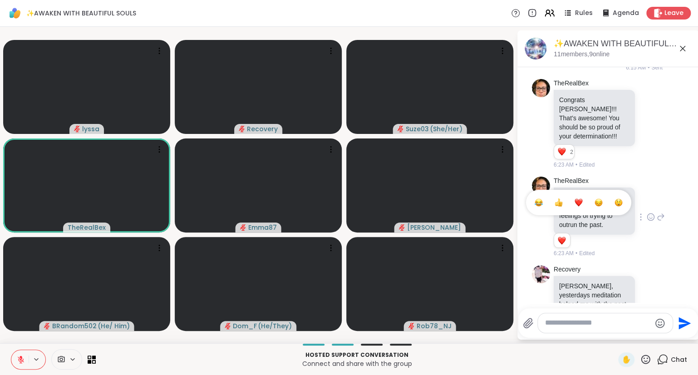
click at [578, 198] on div "Select Reaction: Heart" at bounding box center [578, 202] width 8 height 8
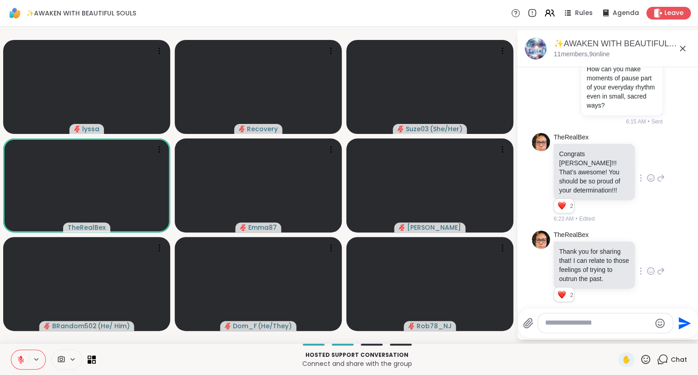
scroll to position [1769, 0]
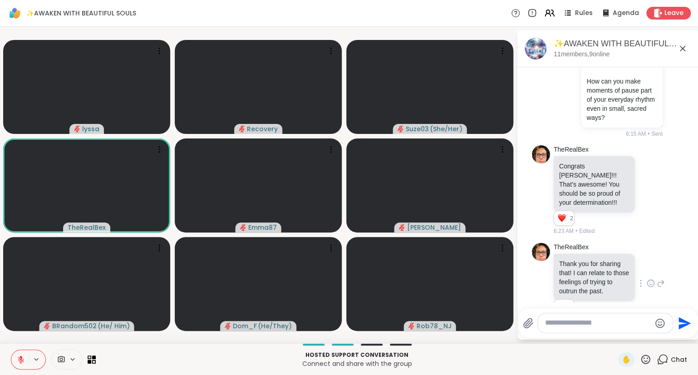
click at [681, 44] on icon at bounding box center [682, 48] width 11 height 11
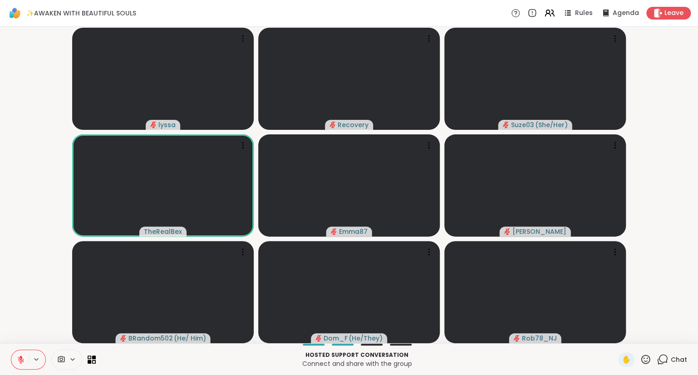
click at [645, 357] on icon at bounding box center [645, 358] width 11 height 11
click at [678, 333] on span "🎉" at bounding box center [678, 335] width 9 height 11
click at [645, 360] on icon at bounding box center [645, 358] width 11 height 11
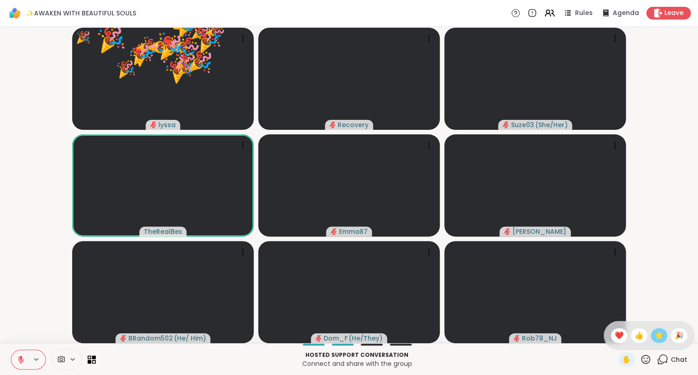
click at [656, 336] on span "🌟" at bounding box center [658, 335] width 9 height 11
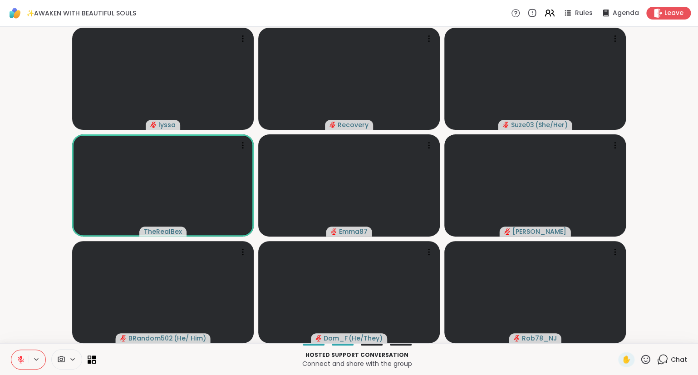
click at [645, 358] on icon at bounding box center [645, 358] width 9 height 9
click at [614, 335] on span "❤️" at bounding box center [618, 335] width 9 height 11
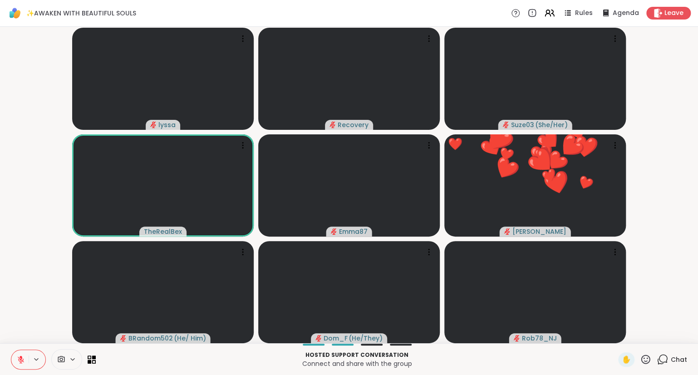
click at [645, 360] on icon at bounding box center [645, 358] width 11 height 11
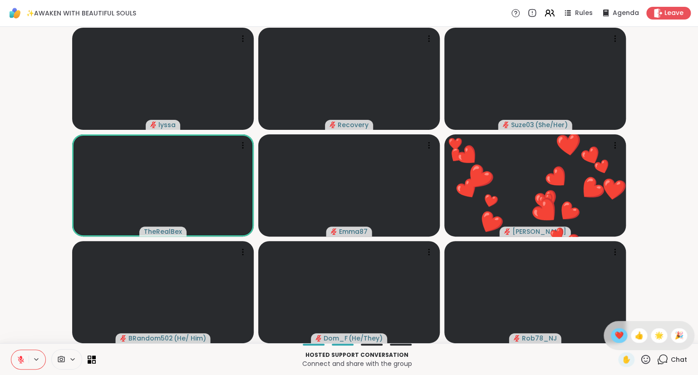
click at [614, 334] on span "❤️" at bounding box center [618, 335] width 9 height 11
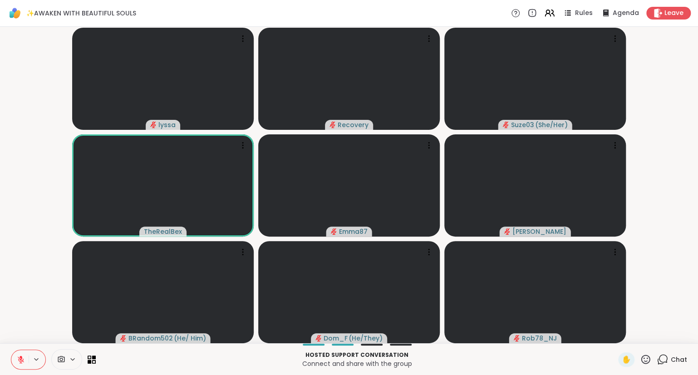
click at [644, 362] on icon at bounding box center [645, 358] width 11 height 11
click at [615, 340] on span "❤️" at bounding box center [618, 335] width 9 height 11
click at [650, 366] on div "✋" at bounding box center [634, 359] width 33 height 15
click at [646, 360] on icon at bounding box center [645, 358] width 11 height 11
click at [639, 331] on span "👍" at bounding box center [638, 335] width 9 height 11
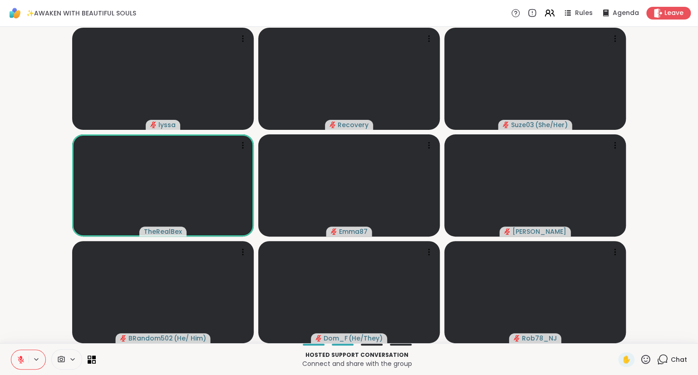
click at [18, 353] on button at bounding box center [19, 359] width 17 height 19
click at [649, 362] on icon at bounding box center [645, 358] width 9 height 9
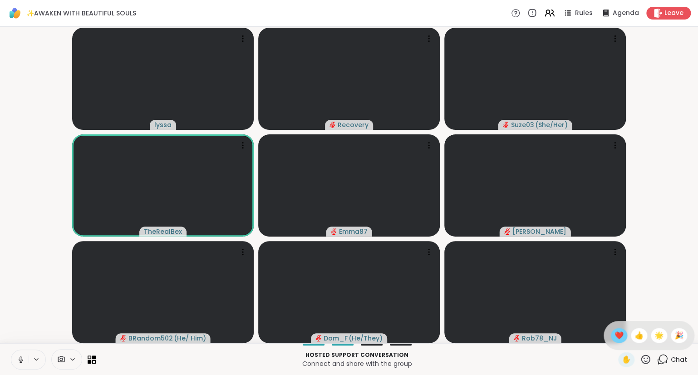
click at [620, 340] on div "❤️" at bounding box center [618, 335] width 16 height 15
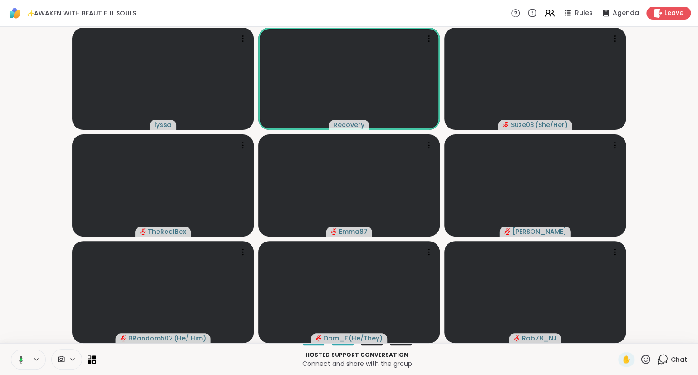
click at [645, 362] on icon at bounding box center [645, 358] width 11 height 11
click at [617, 333] on span "❤️" at bounding box center [618, 335] width 9 height 11
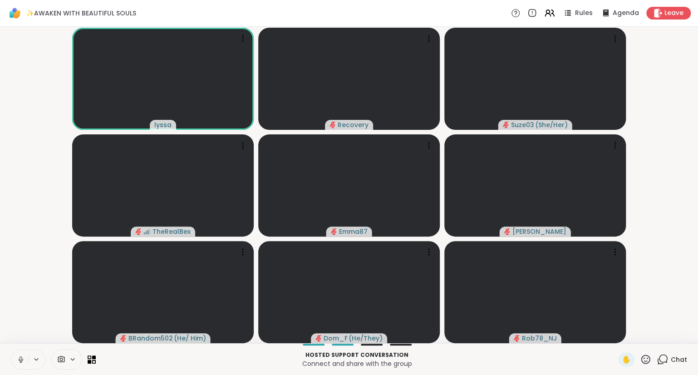
click at [673, 103] on video-player-container "lyssa Recovery Suze03 ( She/Her ) TheRealBex Emma87 dodi BRandom502 ( He/ Him )…" at bounding box center [348, 184] width 687 height 309
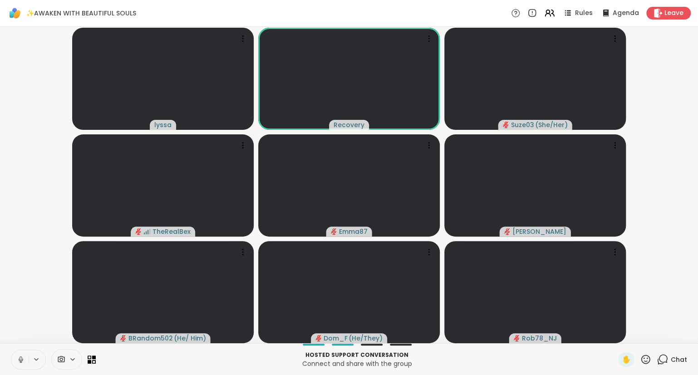
click at [17, 356] on icon at bounding box center [21, 359] width 8 height 8
click at [672, 50] on video-player-container "lyssa Recovery Suze03 ( She/Her ) TheRealBex Emma87 dodi BRandom502 ( He/ Him )…" at bounding box center [348, 184] width 687 height 309
click at [665, 352] on div "Hosted support conversation Connect and share with the group ✋ Chat" at bounding box center [349, 359] width 698 height 32
click at [664, 357] on icon at bounding box center [661, 358] width 11 height 11
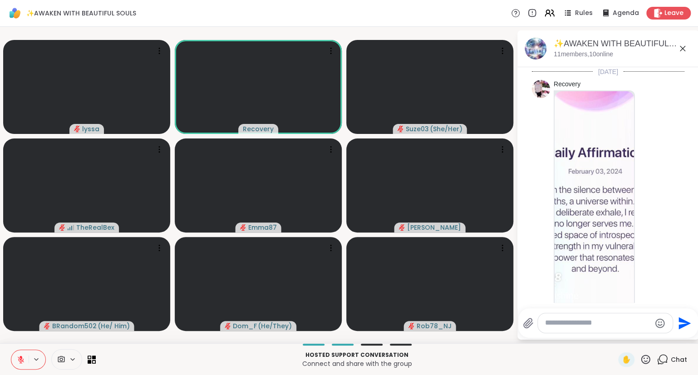
scroll to position [3024, 0]
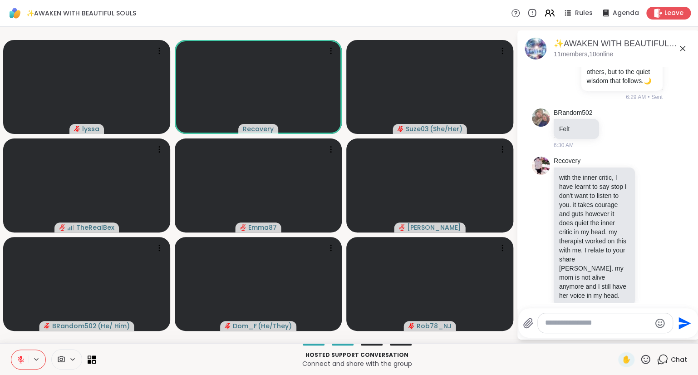
click at [647, 357] on icon at bounding box center [645, 358] width 11 height 11
click at [656, 331] on span "🌟" at bounding box center [658, 335] width 9 height 11
click at [645, 357] on icon at bounding box center [645, 358] width 11 height 11
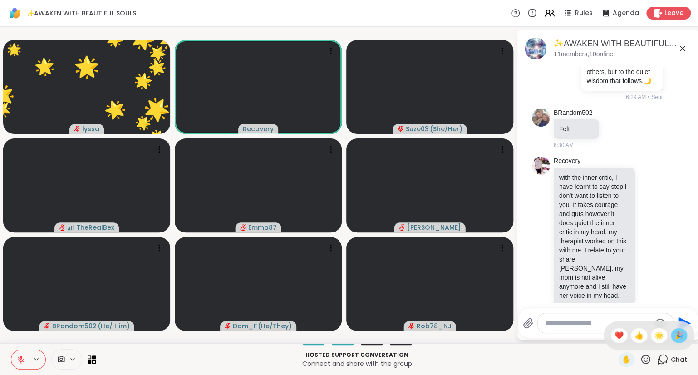
click at [677, 333] on span "🎉" at bounding box center [678, 335] width 9 height 11
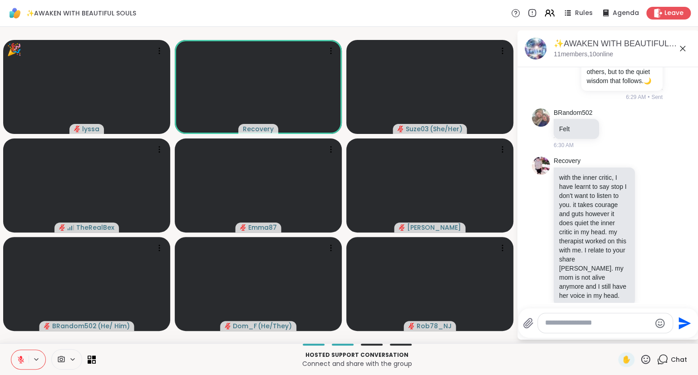
click at [644, 358] on icon at bounding box center [645, 358] width 9 height 9
click at [614, 335] on span "❤️" at bounding box center [618, 335] width 9 height 11
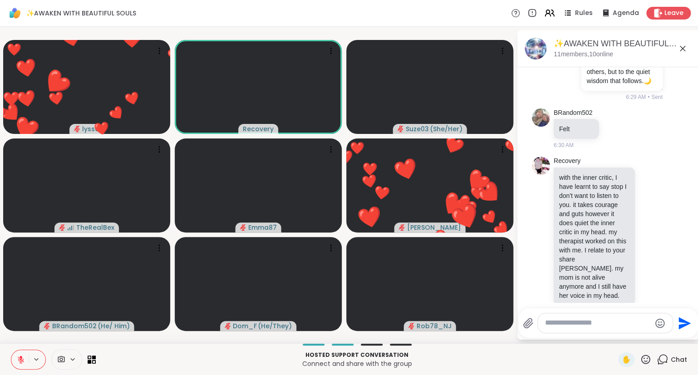
click at [647, 360] on icon at bounding box center [645, 358] width 11 height 11
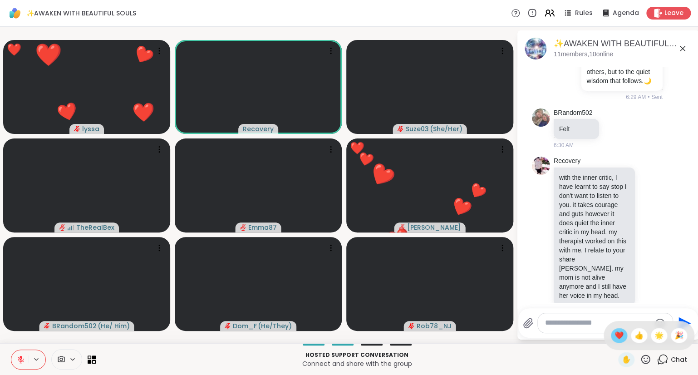
click at [617, 332] on span "❤️" at bounding box center [618, 335] width 9 height 11
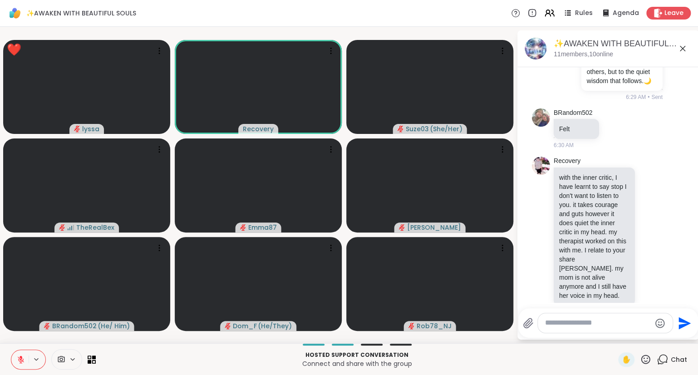
click at [647, 359] on icon at bounding box center [645, 358] width 11 height 11
click at [657, 334] on span "🌟" at bounding box center [658, 335] width 9 height 11
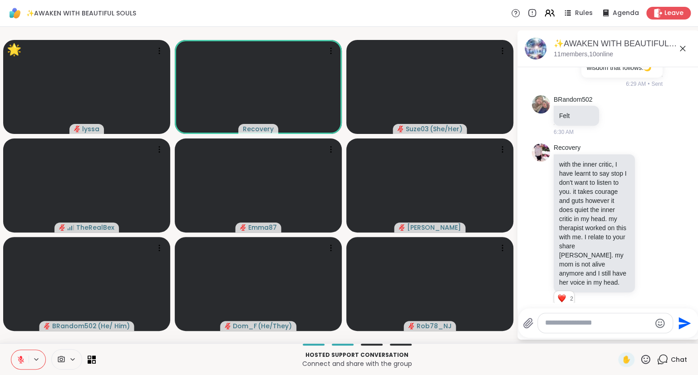
click at [22, 355] on icon at bounding box center [21, 359] width 8 height 8
click at [15, 352] on button at bounding box center [19, 359] width 17 height 19
click at [649, 225] on icon at bounding box center [650, 229] width 8 height 9
click at [581, 210] on div "Select Reaction: Heart" at bounding box center [578, 214] width 8 height 8
click at [650, 349] on icon at bounding box center [650, 353] width 8 height 9
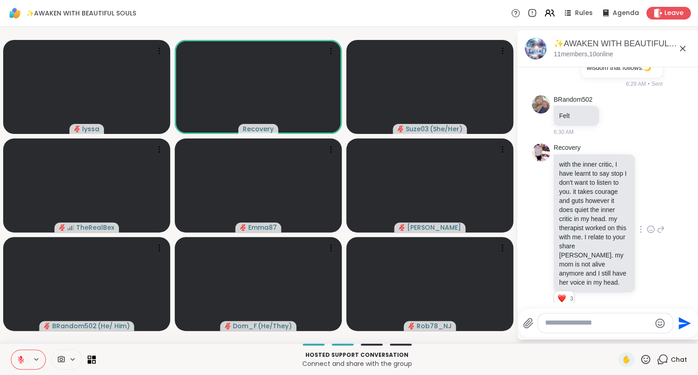
click at [576, 335] on div "Select Reaction: Heart" at bounding box center [578, 339] width 8 height 8
click at [650, 351] on icon at bounding box center [650, 354] width 7 height 7
click at [580, 335] on div "Select Reaction: Heart" at bounding box center [578, 339] width 8 height 8
click at [17, 353] on button at bounding box center [19, 359] width 17 height 19
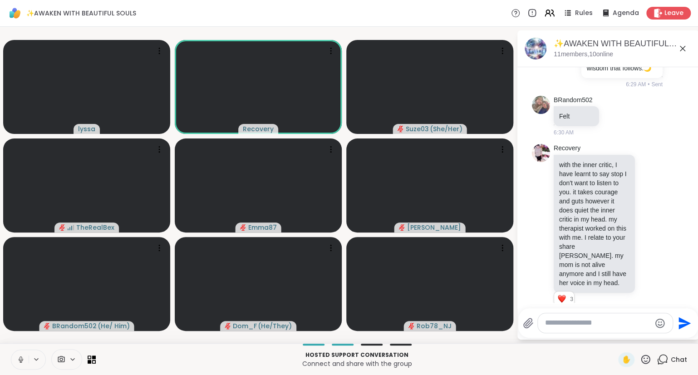
click at [649, 355] on icon at bounding box center [645, 358] width 11 height 11
click at [618, 335] on span "❤️" at bounding box center [618, 335] width 9 height 11
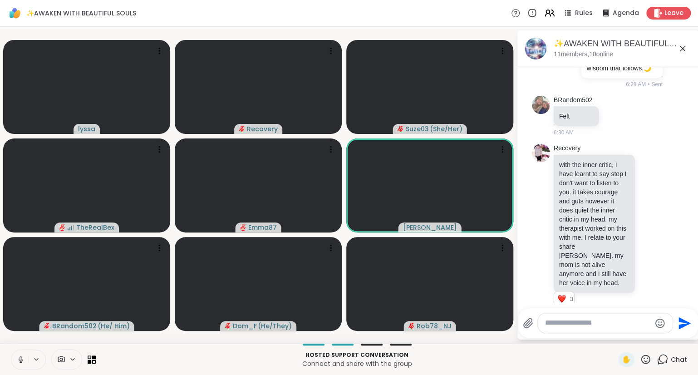
click at [18, 358] on icon at bounding box center [21, 359] width 8 height 8
click at [642, 357] on icon at bounding box center [645, 358] width 11 height 11
click at [616, 339] on span "❤️" at bounding box center [618, 335] width 9 height 11
click at [643, 361] on icon at bounding box center [645, 358] width 9 height 9
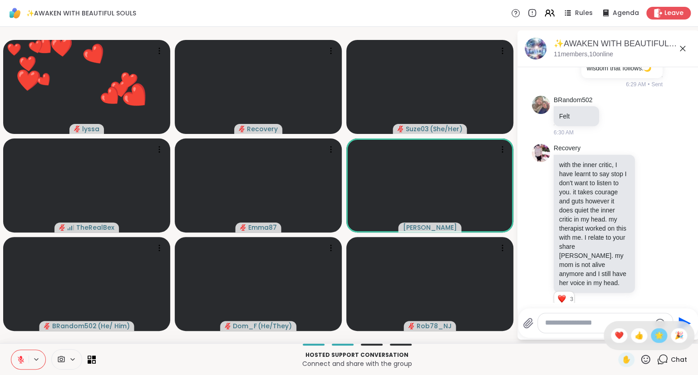
click at [662, 335] on div "🌟" at bounding box center [658, 335] width 16 height 15
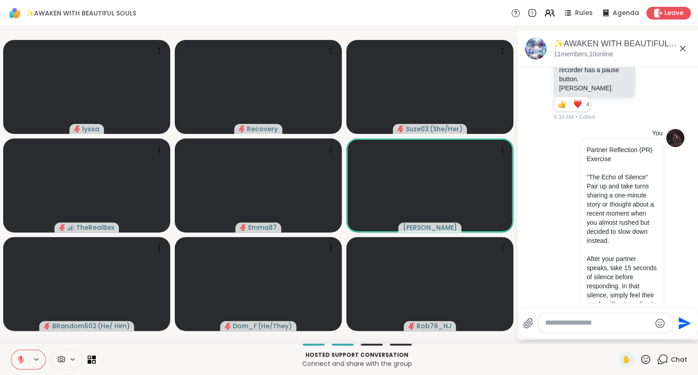
scroll to position [2710, 0]
click at [18, 360] on icon at bounding box center [21, 359] width 8 height 8
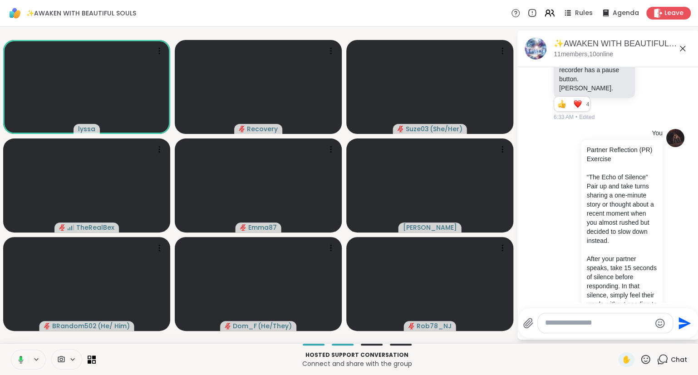
click at [644, 358] on icon at bounding box center [645, 358] width 11 height 11
click at [615, 336] on span "❤️" at bounding box center [618, 335] width 9 height 11
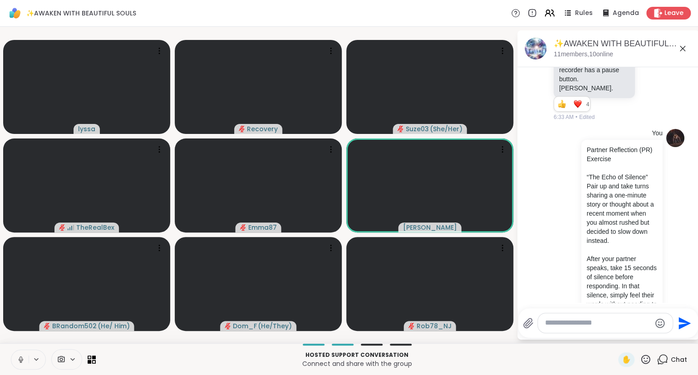
click at [641, 361] on icon at bounding box center [645, 358] width 11 height 11
click at [614, 337] on span "❤️" at bounding box center [618, 335] width 9 height 11
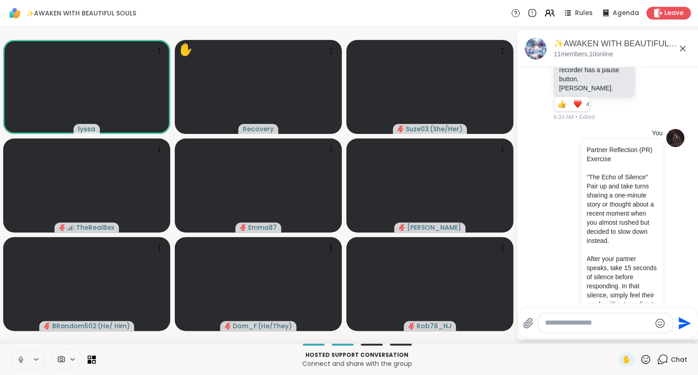
click at [24, 355] on button at bounding box center [19, 359] width 17 height 19
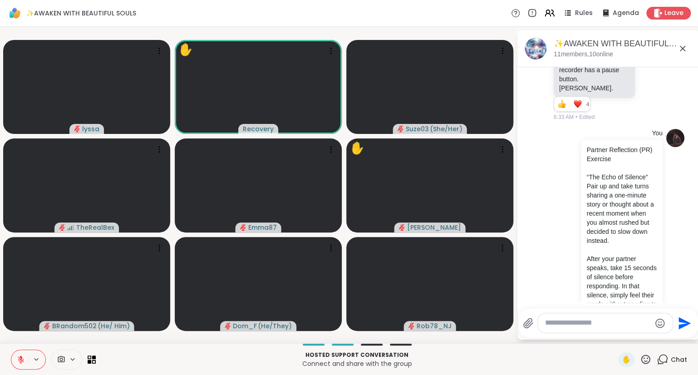
click at [647, 360] on icon at bounding box center [645, 358] width 11 height 11
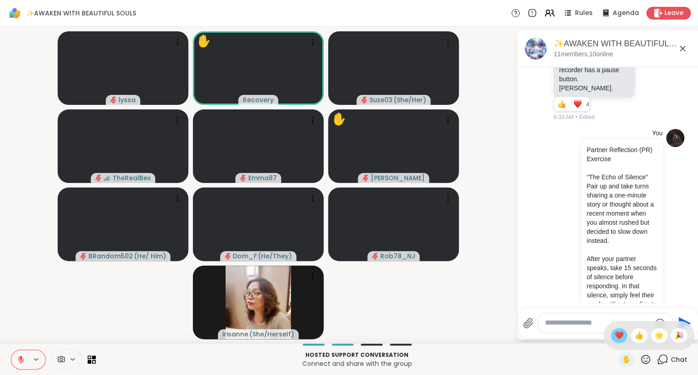
click at [615, 332] on span "❤️" at bounding box center [618, 335] width 9 height 11
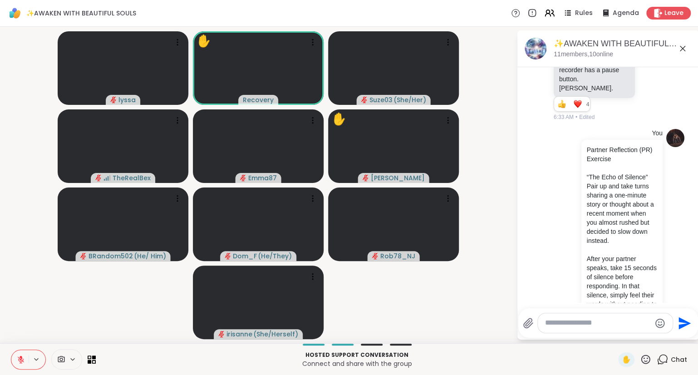
click at [646, 362] on icon at bounding box center [645, 358] width 11 height 11
click at [617, 337] on span "❤️" at bounding box center [618, 335] width 9 height 11
click at [491, 317] on video-player-container "❤️ lyssa ❤️ ❤️ ❤️ ❤️ ❤️ ❤️ ❤️ ❤️ ❤️ ❤️ ❤️ ❤️ ❤️ ❤️ ❤️ ❤️ ✋ Recovery Suze03 ( Sh…" at bounding box center [257, 184] width 505 height 309
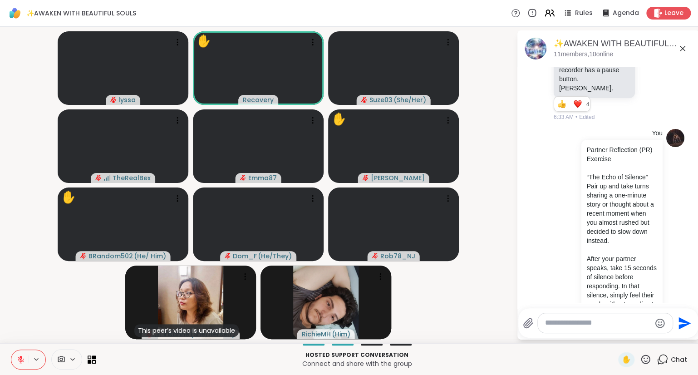
click at [647, 363] on icon at bounding box center [645, 358] width 9 height 9
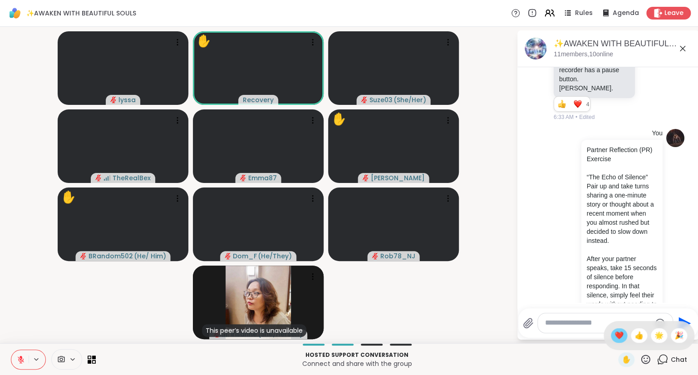
click at [614, 331] on span "❤️" at bounding box center [618, 335] width 9 height 11
click at [603, 322] on textarea "Type your message" at bounding box center [598, 323] width 106 height 10
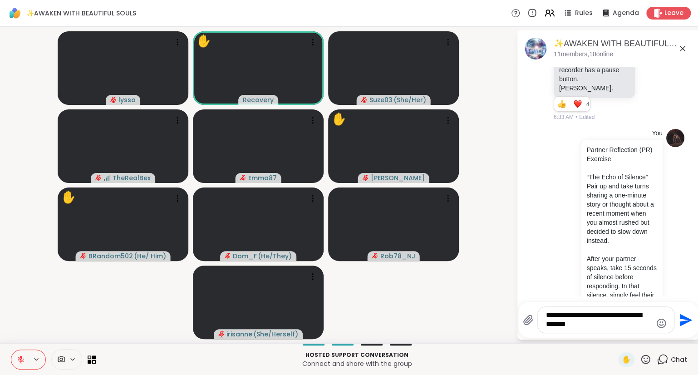
click at [567, 318] on textarea "**********" at bounding box center [599, 319] width 106 height 19
click at [562, 317] on textarea "**********" at bounding box center [599, 319] width 106 height 19
click at [607, 326] on textarea "**********" at bounding box center [599, 319] width 106 height 19
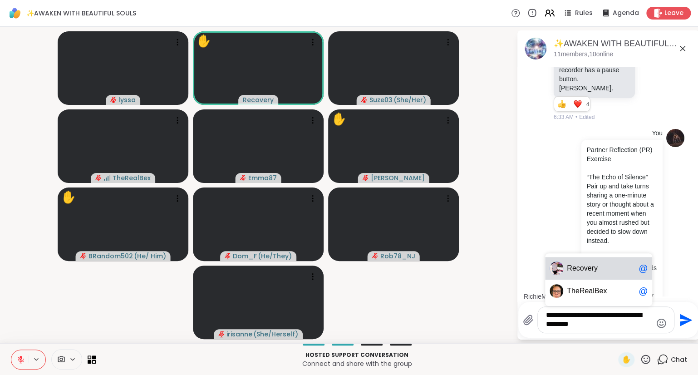
click at [591, 262] on div "Re covery @" at bounding box center [598, 268] width 107 height 23
type textarea "**********"
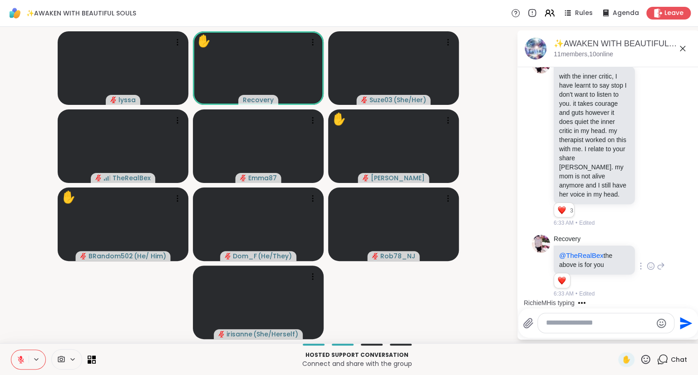
scroll to position [3104, 0]
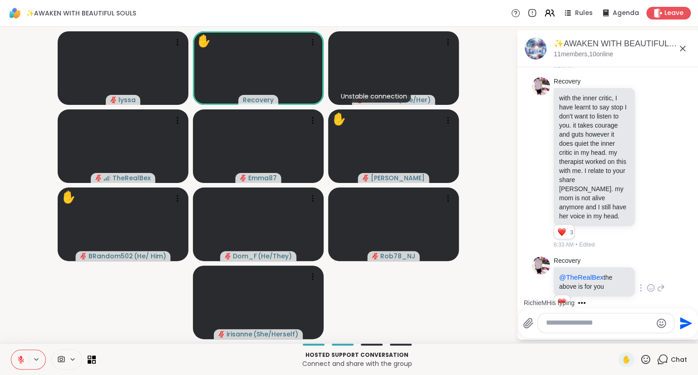
click at [576, 324] on textarea "Type your message" at bounding box center [599, 323] width 106 height 10
click at [565, 302] on div "Ric hieMH @" at bounding box center [598, 298] width 107 height 23
type textarea "**********"
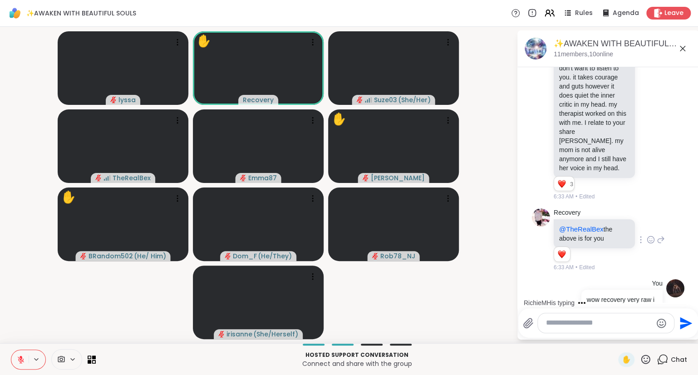
type textarea "*"
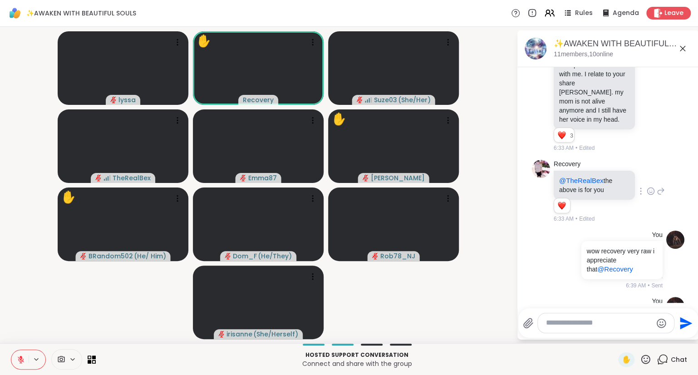
scroll to position [3257, 0]
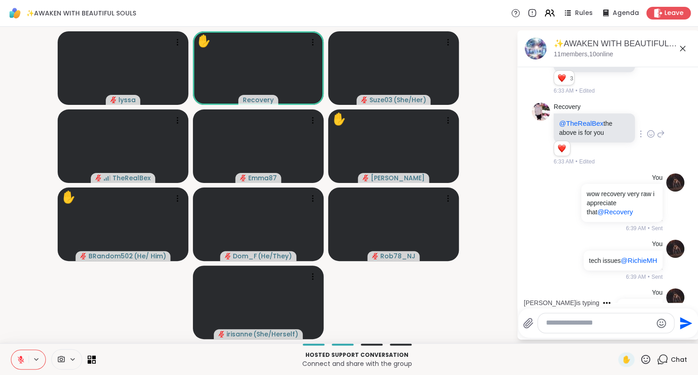
click at [649, 357] on icon at bounding box center [650, 360] width 7 height 7
click at [601, 342] on div "Select Reaction: Sad" at bounding box center [598, 346] width 8 height 8
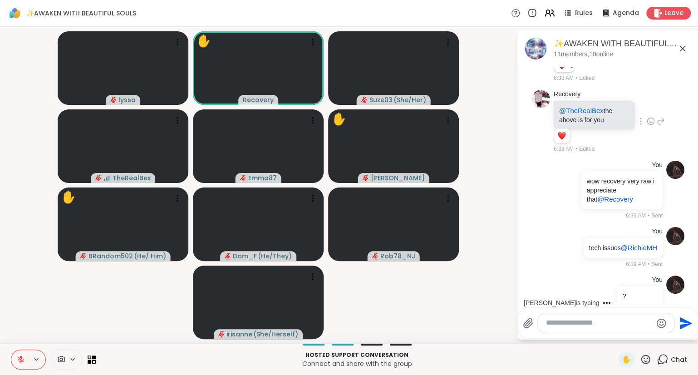
click at [683, 49] on icon at bounding box center [681, 48] width 5 height 5
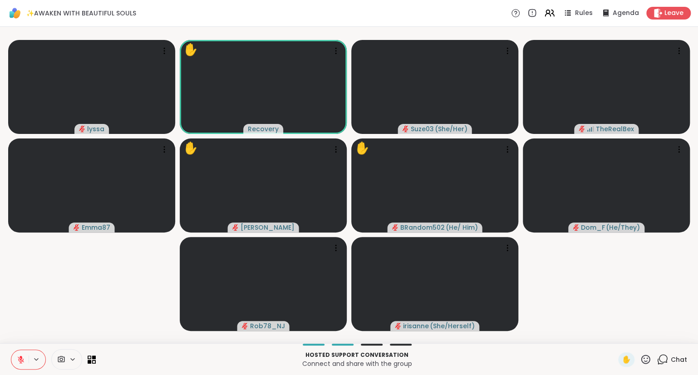
click at [648, 356] on icon at bounding box center [645, 358] width 9 height 9
click at [610, 327] on div "✋ ❤️ 👍 🌟 🎉" at bounding box center [648, 335] width 91 height 29
click at [644, 359] on icon at bounding box center [645, 358] width 9 height 9
click at [614, 335] on span "❤️" at bounding box center [618, 335] width 9 height 11
click at [18, 353] on button at bounding box center [19, 359] width 17 height 19
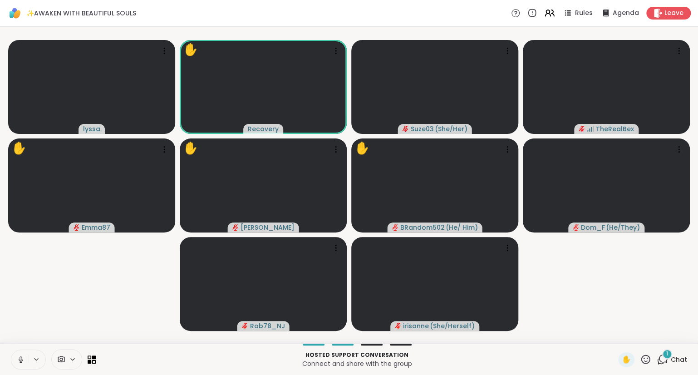
click at [644, 360] on icon at bounding box center [645, 358] width 11 height 11
click at [616, 336] on span "❤️" at bounding box center [618, 335] width 9 height 11
click at [642, 354] on icon at bounding box center [645, 358] width 11 height 11
click at [621, 335] on div "❤️" at bounding box center [618, 335] width 16 height 15
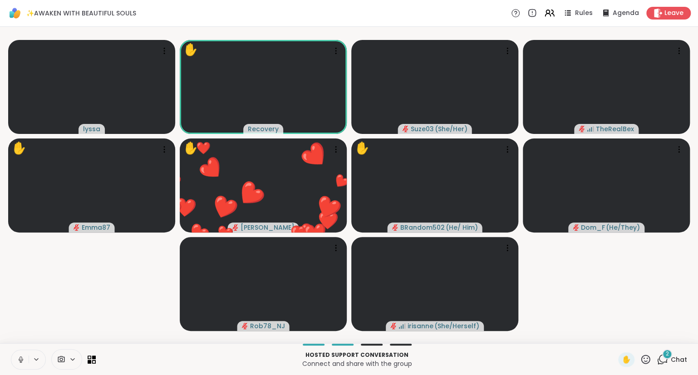
click at [642, 357] on icon at bounding box center [645, 358] width 9 height 9
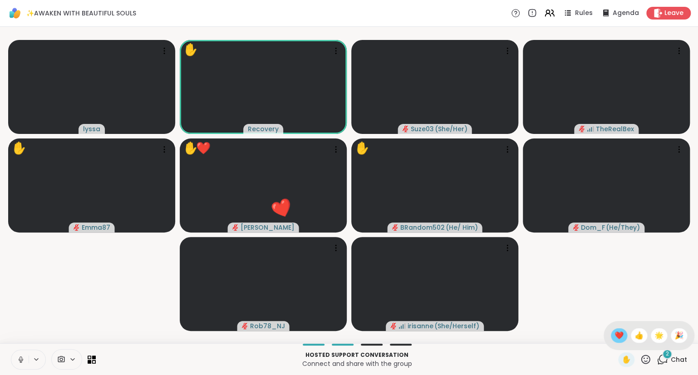
click at [617, 336] on span "❤️" at bounding box center [618, 335] width 9 height 11
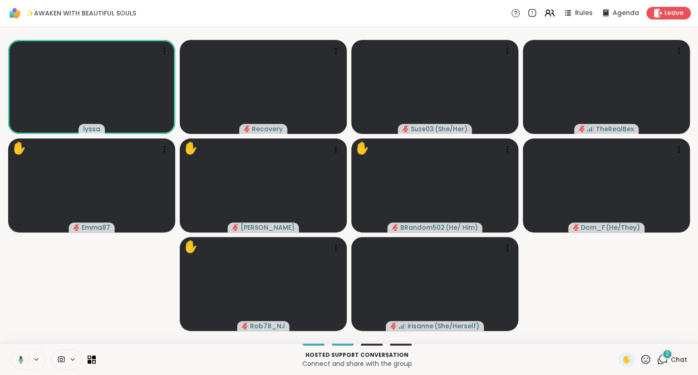
click at [646, 360] on icon at bounding box center [645, 358] width 11 height 11
click at [615, 331] on span "❤️" at bounding box center [618, 335] width 9 height 11
click at [550, 15] on icon at bounding box center [548, 12] width 11 height 11
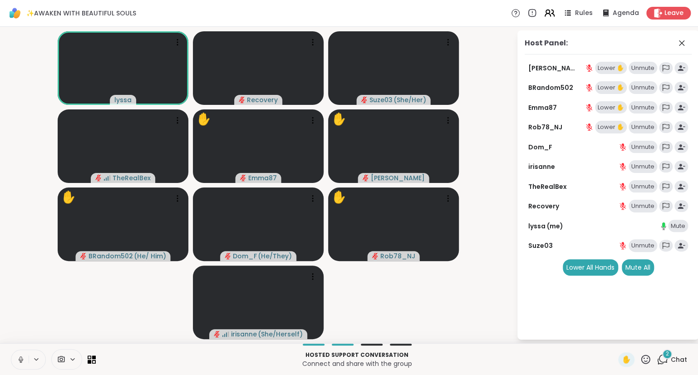
click at [550, 15] on icon at bounding box center [548, 12] width 11 height 11
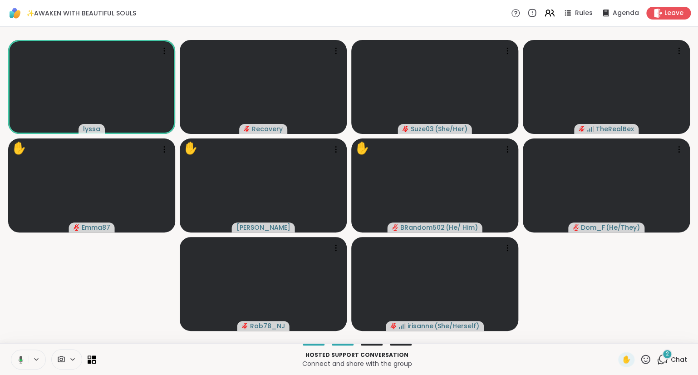
click at [15, 359] on button at bounding box center [19, 359] width 19 height 19
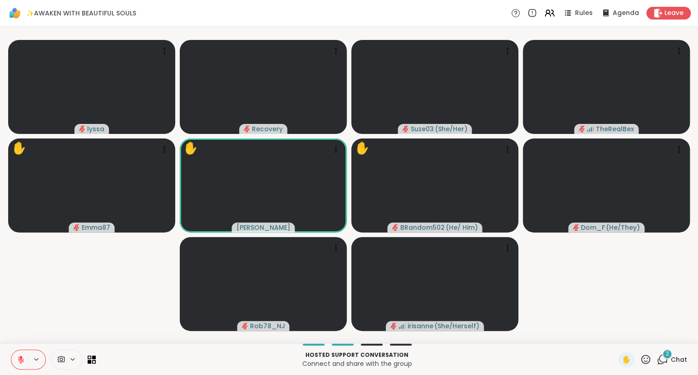
click at [645, 361] on icon at bounding box center [645, 358] width 9 height 9
click at [614, 337] on span "❤️" at bounding box center [618, 335] width 9 height 11
click at [672, 360] on span "Chat" at bounding box center [678, 359] width 16 height 9
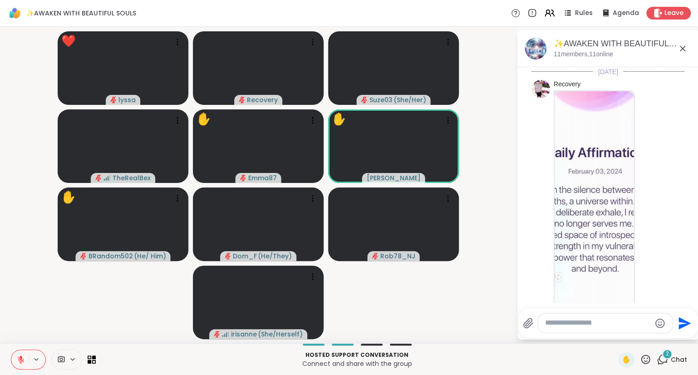
scroll to position [3456, 0]
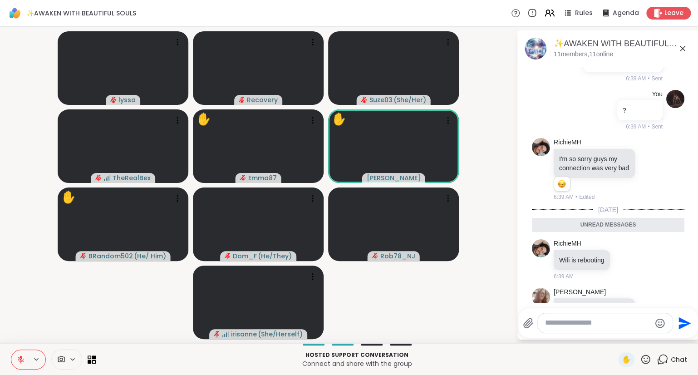
click at [649, 332] on icon at bounding box center [650, 336] width 8 height 9
click at [576, 318] on div "Select Reaction: Heart" at bounding box center [578, 322] width 8 height 8
click at [625, 239] on div "RichieMH Wifi is rebooting 6:39 AM" at bounding box center [596, 259] width 86 height 41
click at [625, 256] on icon at bounding box center [625, 259] width 7 height 7
click at [603, 240] on div "Select Reaction: Thumbs up" at bounding box center [605, 244] width 8 height 8
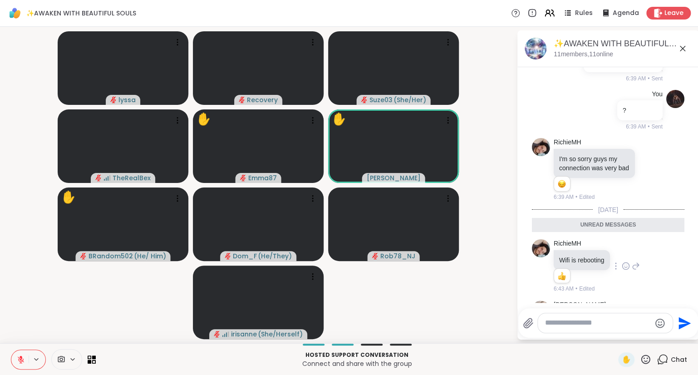
click at [680, 44] on icon at bounding box center [682, 48] width 11 height 11
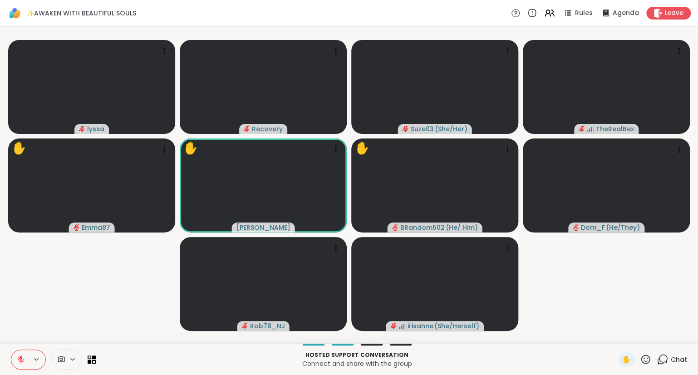
click at [652, 363] on div "✋ Chat" at bounding box center [652, 359] width 69 height 15
click at [647, 360] on icon at bounding box center [645, 358] width 11 height 11
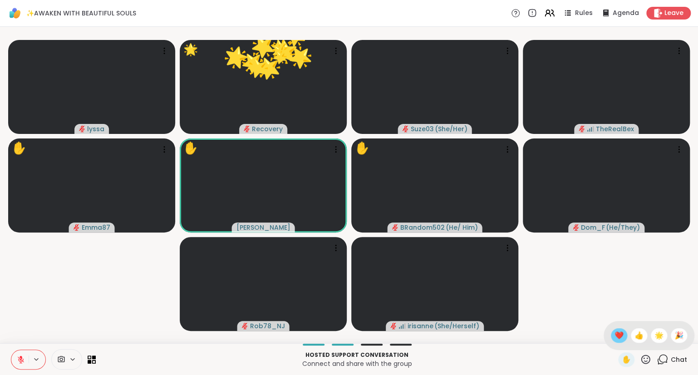
click at [618, 336] on span "❤️" at bounding box center [618, 335] width 9 height 11
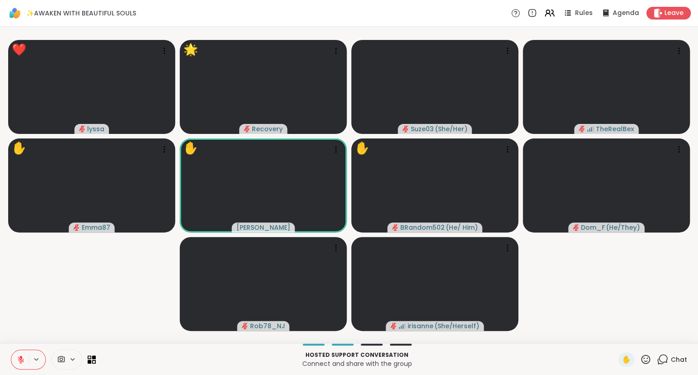
click at [673, 357] on span "Chat" at bounding box center [678, 359] width 16 height 9
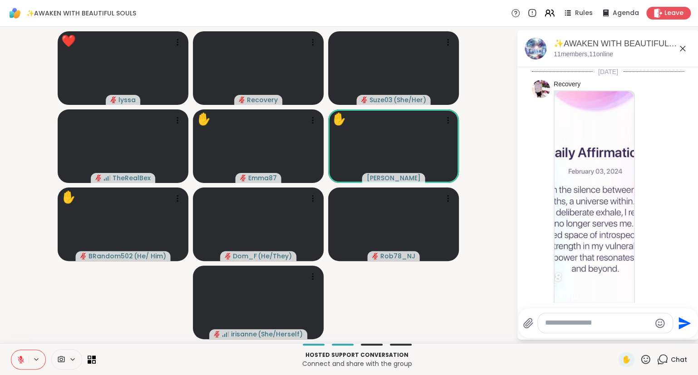
scroll to position [3438, 0]
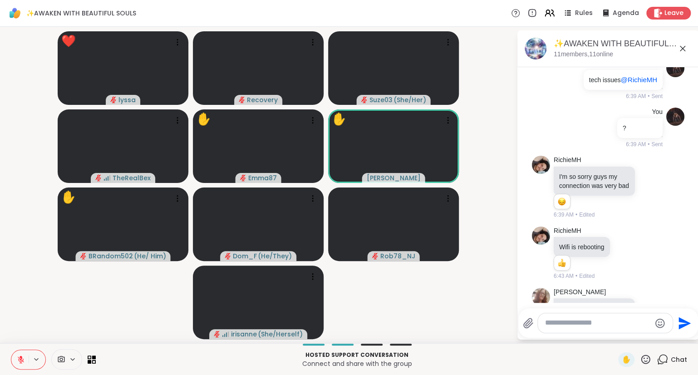
click at [641, 326] on textarea "Type your message" at bounding box center [598, 323] width 106 height 10
click at [660, 326] on icon "Emoji picker" at bounding box center [659, 322] width 11 height 11
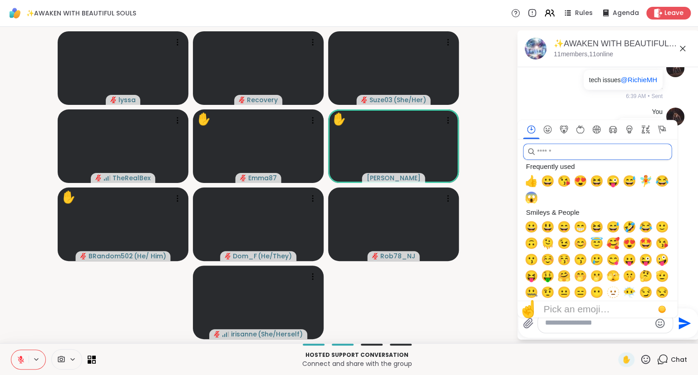
click at [607, 153] on input "search" at bounding box center [597, 151] width 149 height 16
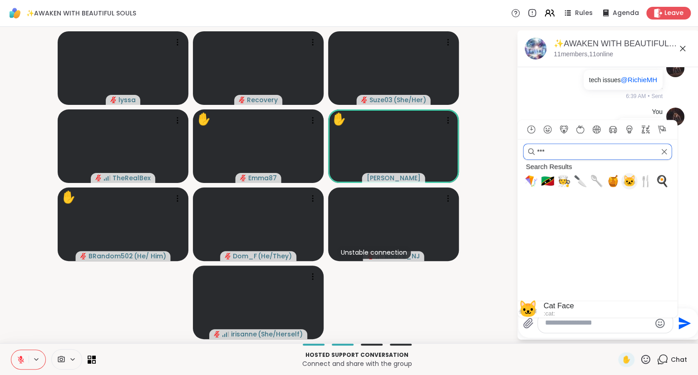
type input "***"
click at [629, 181] on span "🐱" at bounding box center [629, 181] width 14 height 13
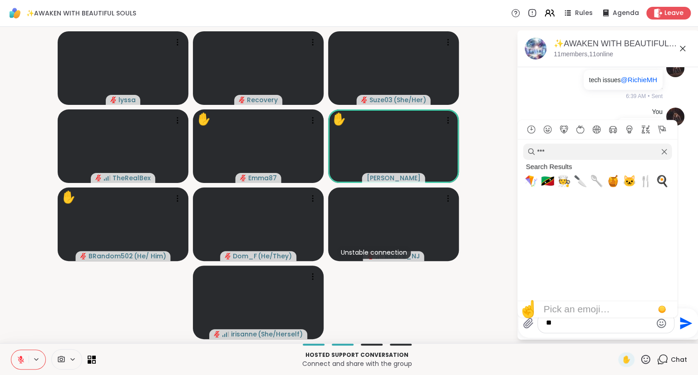
click at [565, 326] on textarea "**" at bounding box center [599, 323] width 106 height 10
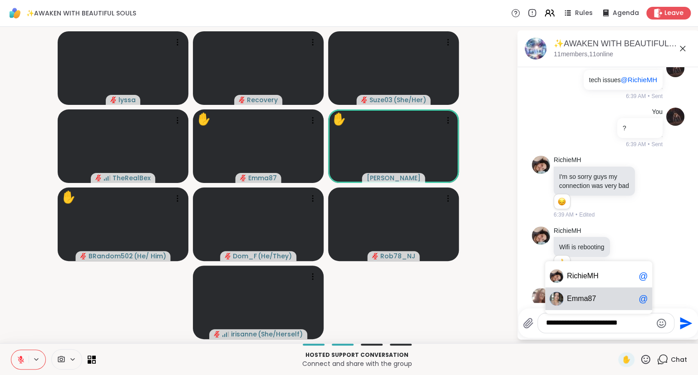
click at [564, 297] on div "Em ma87 @" at bounding box center [598, 298] width 107 height 23
type textarea "**********"
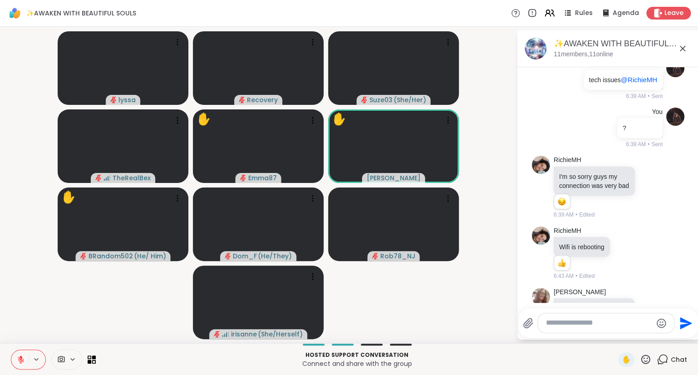
scroll to position [3495, 0]
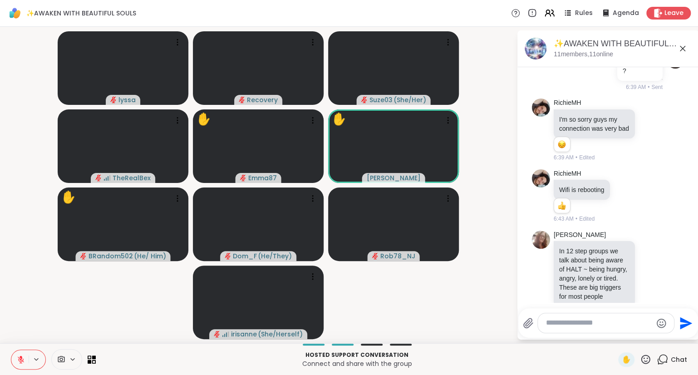
click at [684, 50] on icon at bounding box center [681, 48] width 5 height 5
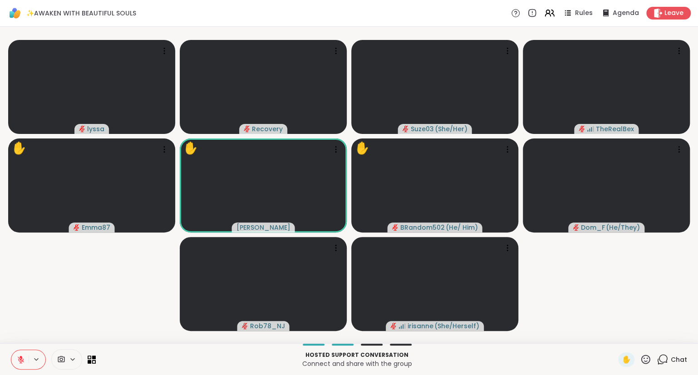
click at [647, 357] on icon at bounding box center [645, 358] width 11 height 11
click at [623, 339] on div "✋ ❤️ 👍 🌟 🎉" at bounding box center [648, 335] width 91 height 29
click at [648, 360] on icon at bounding box center [645, 358] width 11 height 11
click at [617, 339] on span "❤️" at bounding box center [618, 335] width 9 height 11
click at [649, 358] on icon at bounding box center [645, 358] width 9 height 9
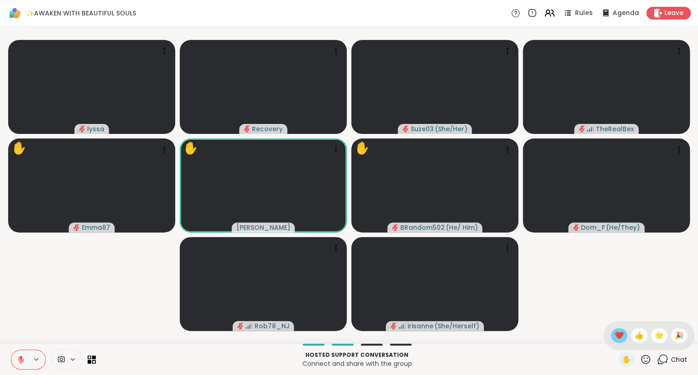
click at [621, 337] on div "❤️" at bounding box center [618, 335] width 16 height 15
click at [24, 360] on icon at bounding box center [21, 359] width 8 height 8
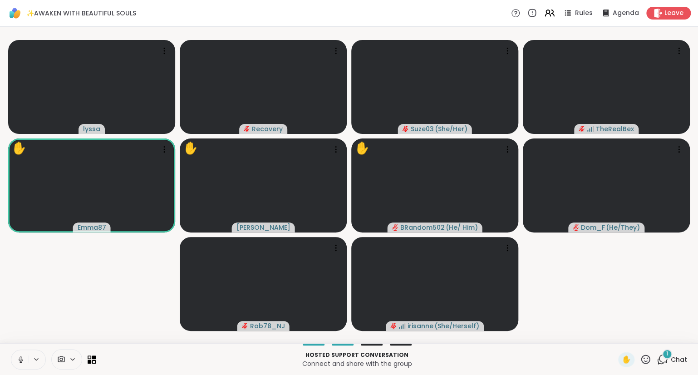
click at [23, 351] on button at bounding box center [19, 359] width 17 height 19
click at [664, 361] on icon at bounding box center [661, 358] width 11 height 11
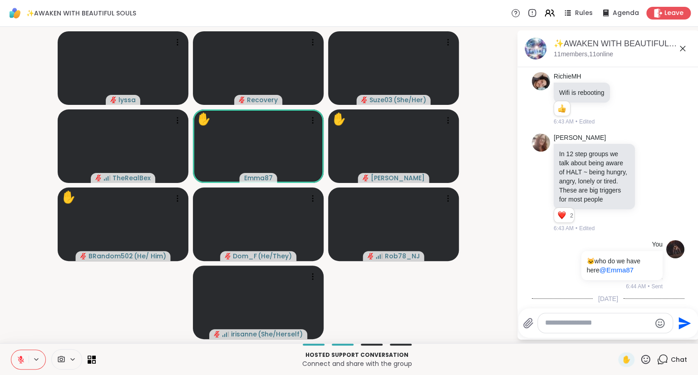
scroll to position [3605, 0]
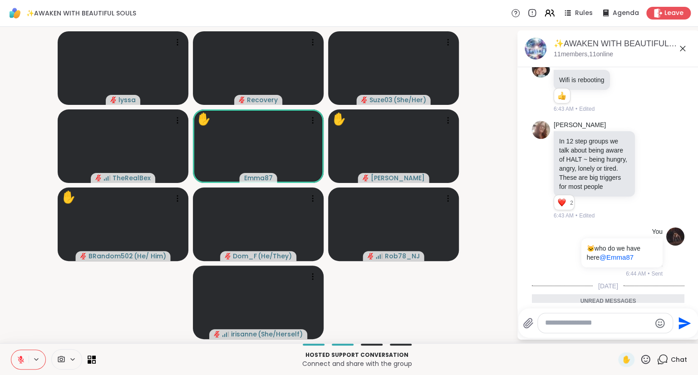
click at [650, 355] on icon at bounding box center [650, 355] width 0 height 0
click at [581, 337] on div "Select Reaction: Heart" at bounding box center [578, 341] width 8 height 8
click at [682, 47] on icon at bounding box center [682, 48] width 11 height 11
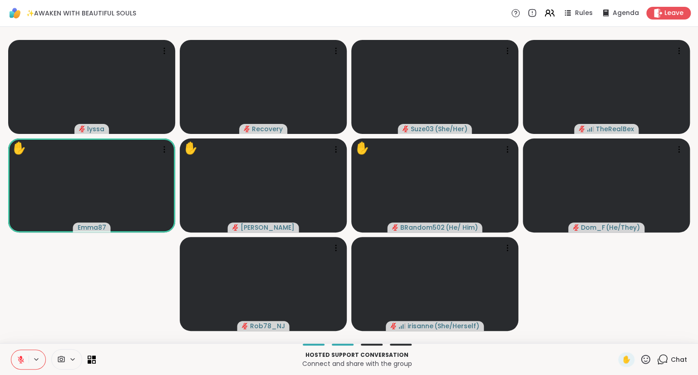
click at [643, 358] on icon at bounding box center [645, 358] width 11 height 11
click at [619, 336] on span "❤️" at bounding box center [618, 335] width 9 height 11
click at [646, 355] on icon at bounding box center [645, 358] width 9 height 9
click at [610, 333] on div "❤️" at bounding box center [618, 335] width 16 height 15
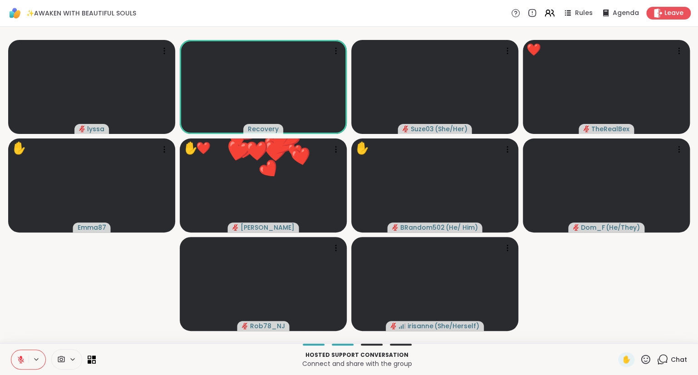
click at [644, 355] on icon at bounding box center [645, 358] width 9 height 9
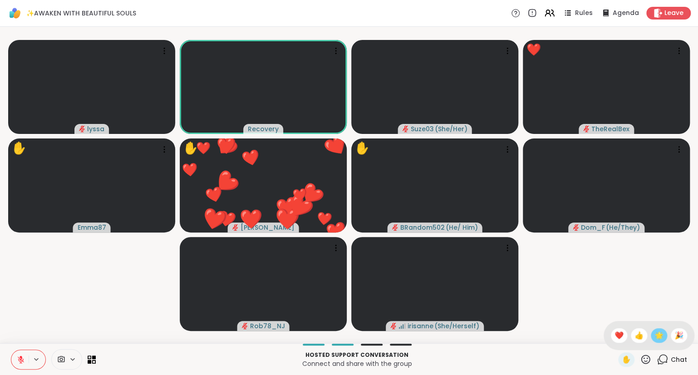
click at [654, 334] on span "🌟" at bounding box center [658, 335] width 9 height 11
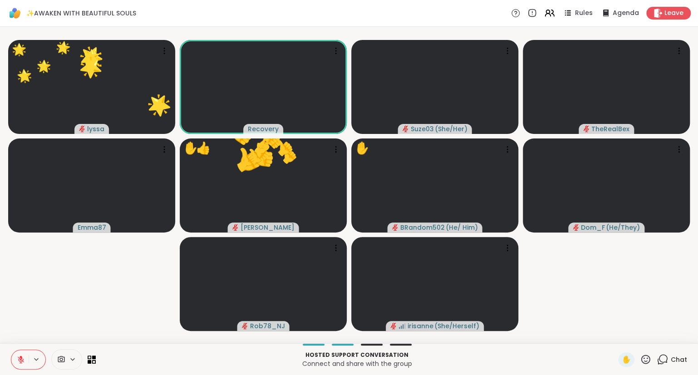
click at [17, 356] on icon at bounding box center [21, 359] width 8 height 8
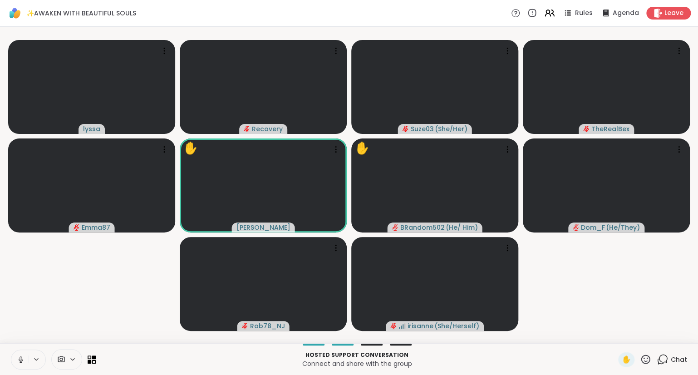
click at [16, 356] on button at bounding box center [19, 359] width 17 height 19
click at [550, 11] on icon at bounding box center [548, 12] width 11 height 11
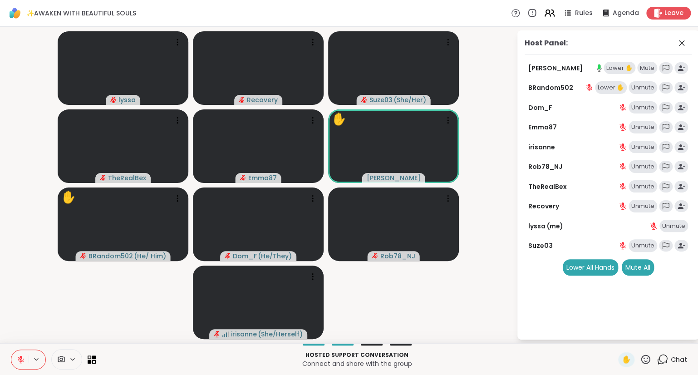
click at [550, 11] on icon at bounding box center [548, 12] width 11 height 11
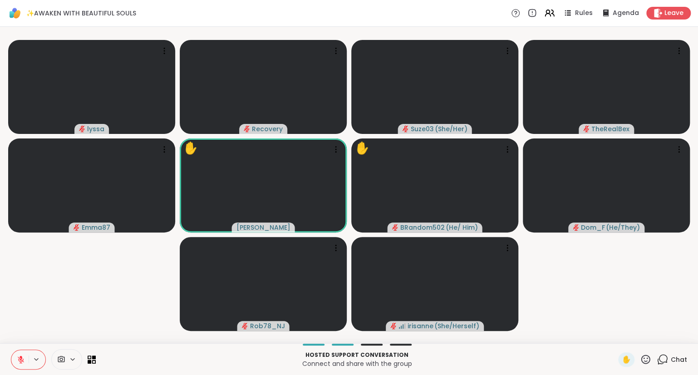
click at [650, 357] on icon at bounding box center [645, 358] width 11 height 11
click at [614, 334] on span "❤️" at bounding box center [618, 335] width 9 height 11
click at [650, 360] on icon at bounding box center [645, 358] width 9 height 9
click at [678, 332] on span "🎉" at bounding box center [678, 335] width 9 height 11
click at [641, 357] on icon at bounding box center [645, 358] width 11 height 11
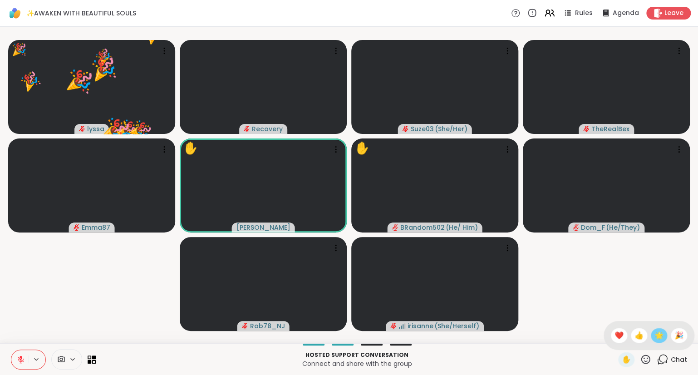
click at [654, 335] on span "🌟" at bounding box center [658, 335] width 9 height 11
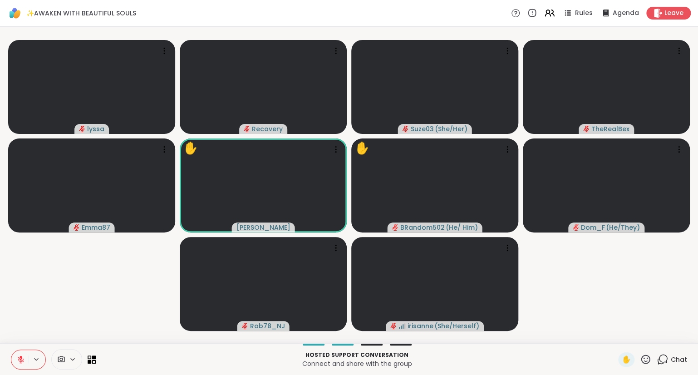
click at [641, 359] on icon at bounding box center [645, 358] width 11 height 11
click at [619, 335] on span "❤️" at bounding box center [618, 335] width 9 height 11
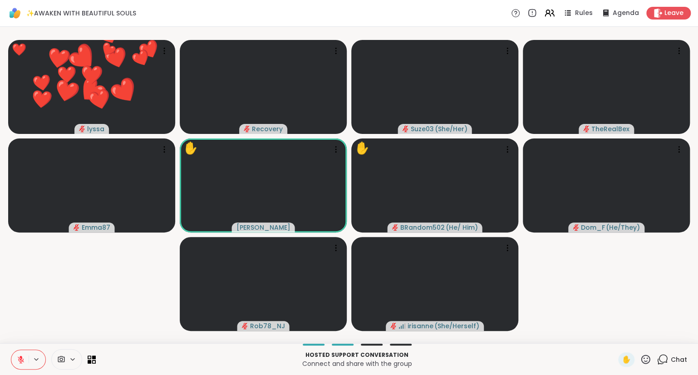
click at [647, 361] on icon at bounding box center [645, 358] width 9 height 9
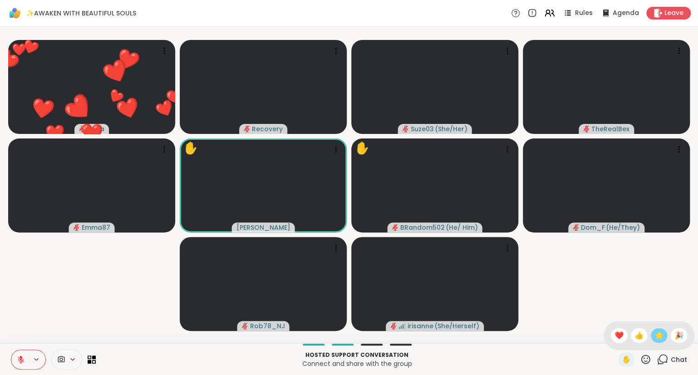
click at [654, 334] on span "🌟" at bounding box center [658, 335] width 9 height 11
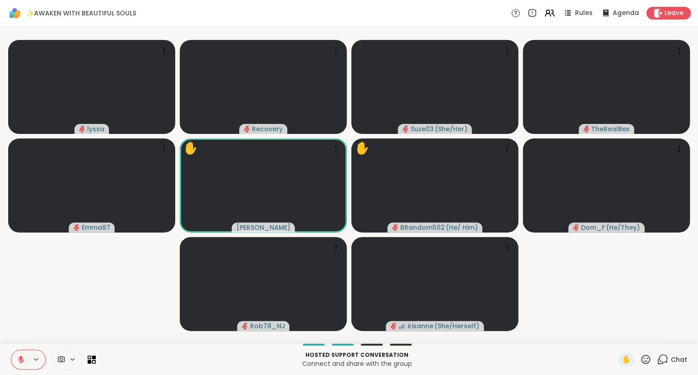
click at [642, 360] on icon at bounding box center [645, 358] width 11 height 11
click at [616, 333] on span "❤️" at bounding box center [618, 335] width 9 height 11
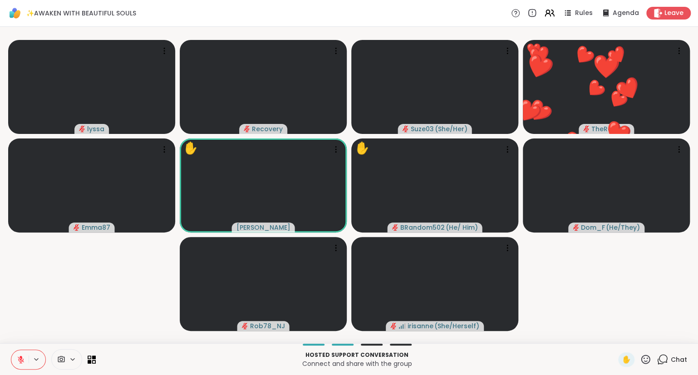
click at [15, 357] on button at bounding box center [19, 359] width 17 height 19
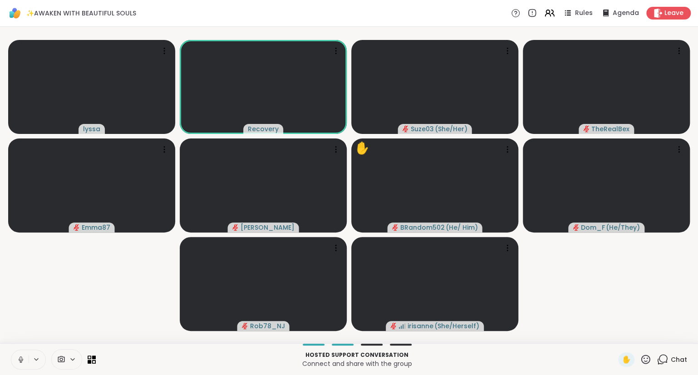
click at [15, 357] on button at bounding box center [19, 359] width 17 height 19
click at [645, 362] on icon at bounding box center [645, 358] width 11 height 11
click at [623, 334] on div "❤️" at bounding box center [618, 335] width 16 height 15
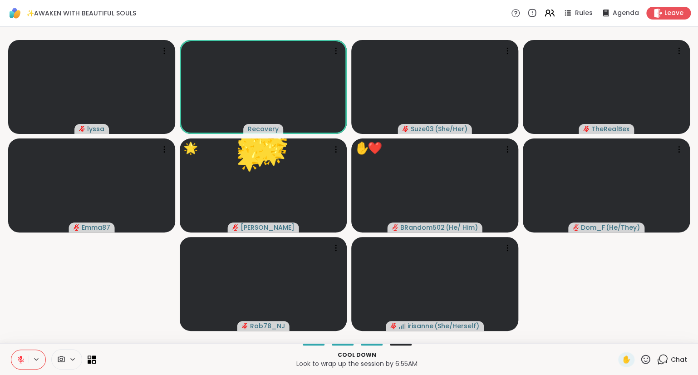
click at [15, 356] on button at bounding box center [19, 359] width 17 height 19
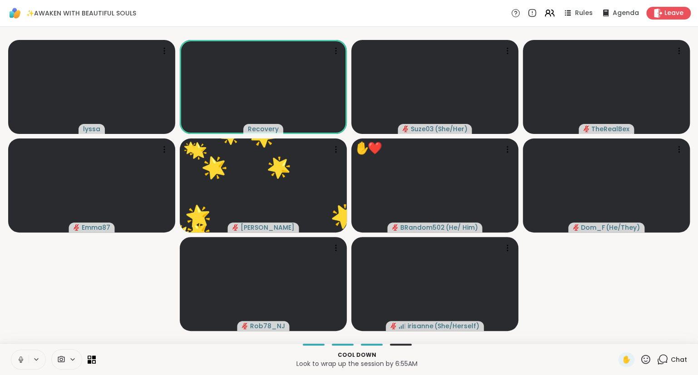
click at [650, 357] on icon at bounding box center [645, 358] width 11 height 11
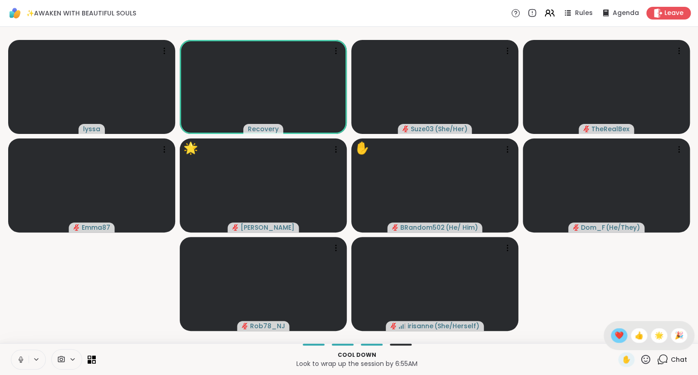
click at [619, 332] on span "❤️" at bounding box center [618, 335] width 9 height 11
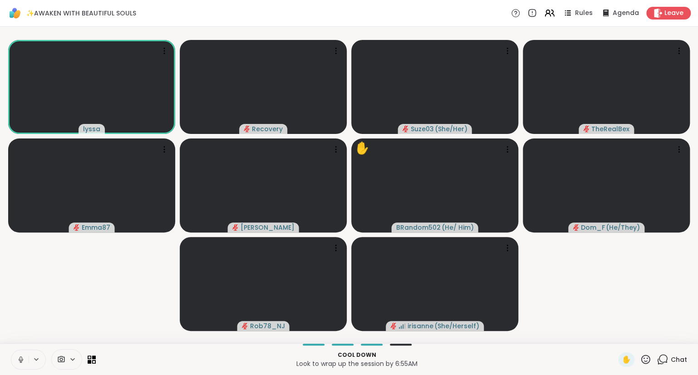
click at [21, 357] on icon at bounding box center [21, 359] width 8 height 8
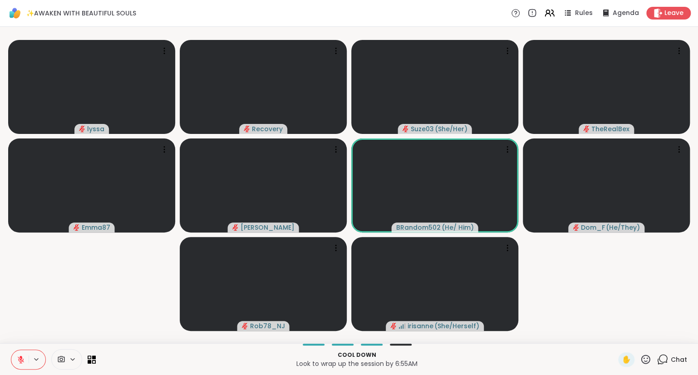
click at [677, 354] on div "Chat" at bounding box center [671, 359] width 30 height 15
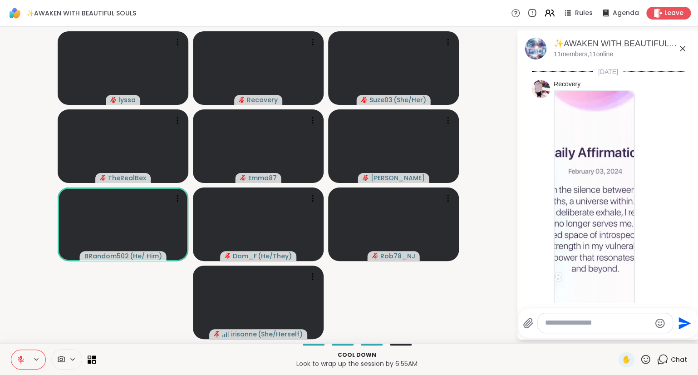
scroll to position [3575, 0]
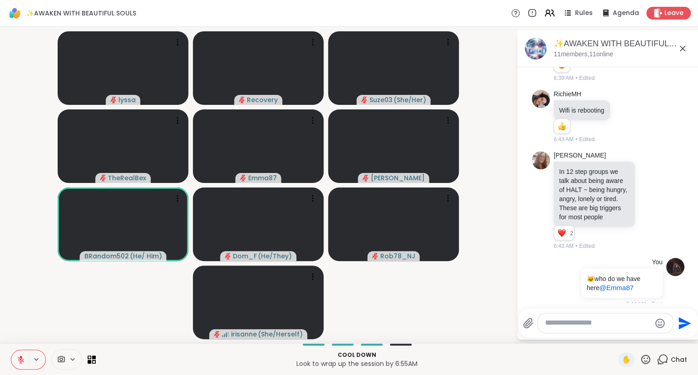
click at [602, 321] on textarea "Type your message" at bounding box center [598, 323] width 106 height 10
type textarea "*"
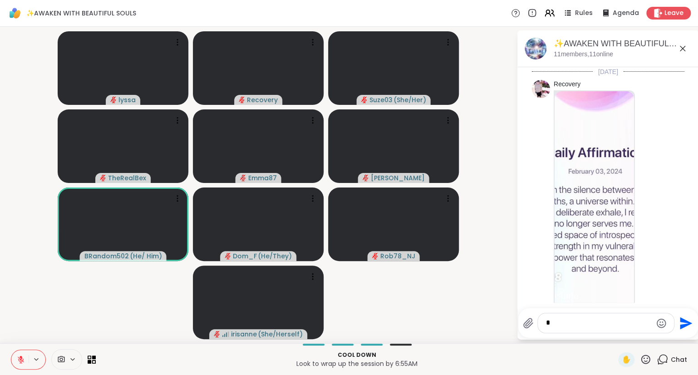
scroll to position [3575, 0]
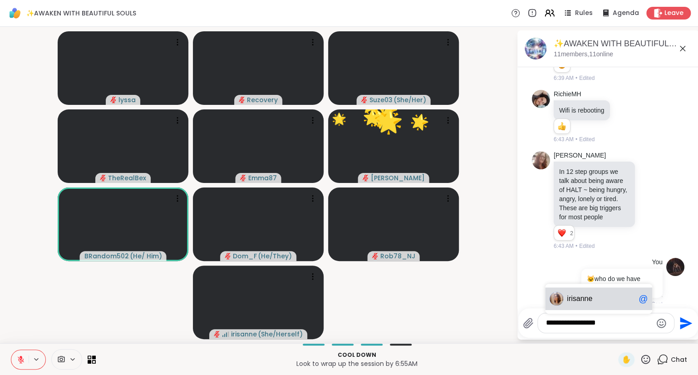
click at [577, 295] on span "isanne" at bounding box center [581, 298] width 21 height 9
type textarea "**********"
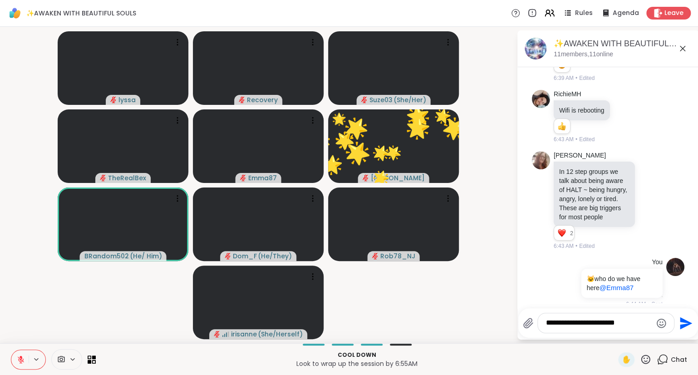
click at [684, 322] on icon "Send" at bounding box center [684, 323] width 15 height 15
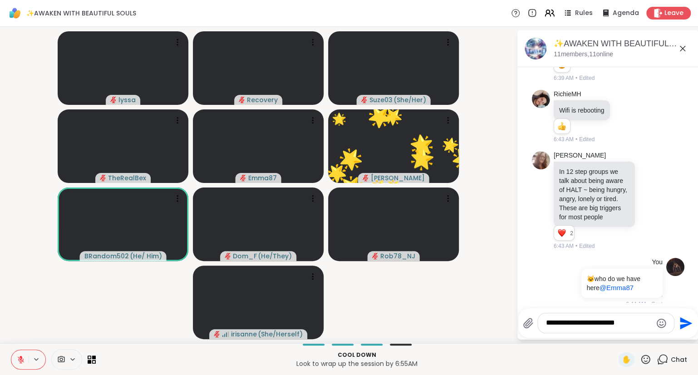
scroll to position [3623, 0]
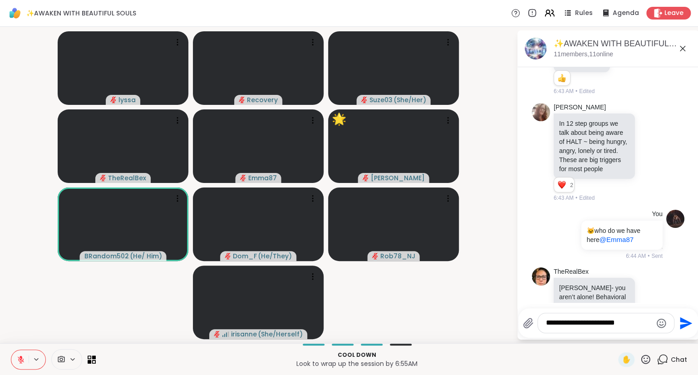
click at [682, 45] on icon at bounding box center [682, 48] width 11 height 11
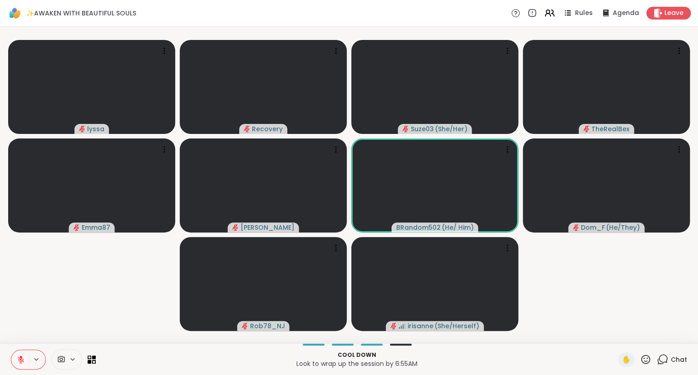
click at [650, 358] on icon at bounding box center [645, 358] width 11 height 11
click at [616, 330] on span "❤️" at bounding box center [618, 335] width 9 height 11
click at [647, 363] on icon at bounding box center [645, 358] width 11 height 11
click at [616, 332] on span "❤️" at bounding box center [618, 335] width 9 height 11
click at [643, 357] on icon at bounding box center [645, 358] width 11 height 11
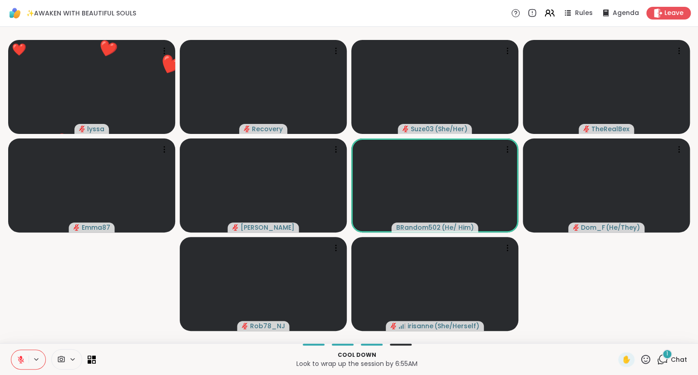
click at [662, 353] on div "1 Chat" at bounding box center [671, 359] width 30 height 15
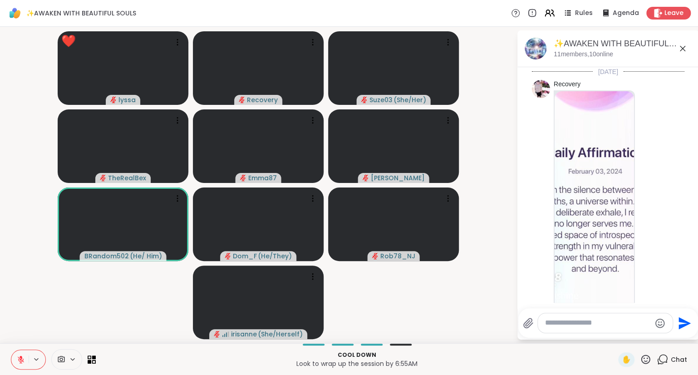
scroll to position [3752, 0]
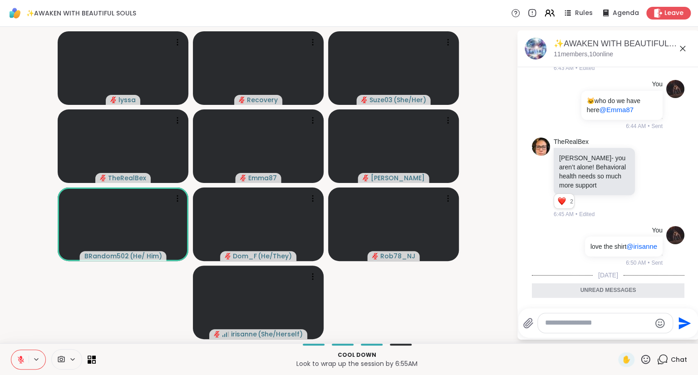
click at [647, 346] on icon at bounding box center [650, 350] width 8 height 9
click at [579, 332] on div "Select Reaction: Heart" at bounding box center [578, 336] width 8 height 8
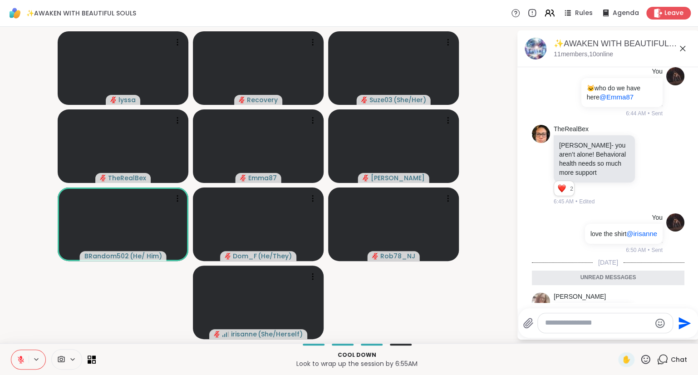
click at [682, 47] on icon at bounding box center [682, 48] width 11 height 11
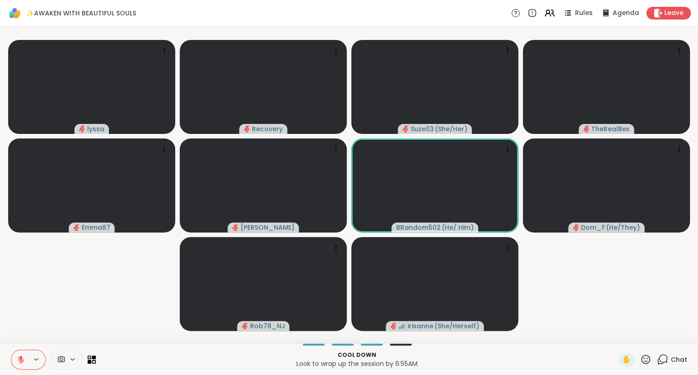
click at [645, 356] on icon at bounding box center [645, 358] width 9 height 9
click at [615, 333] on span "❤️" at bounding box center [618, 335] width 9 height 11
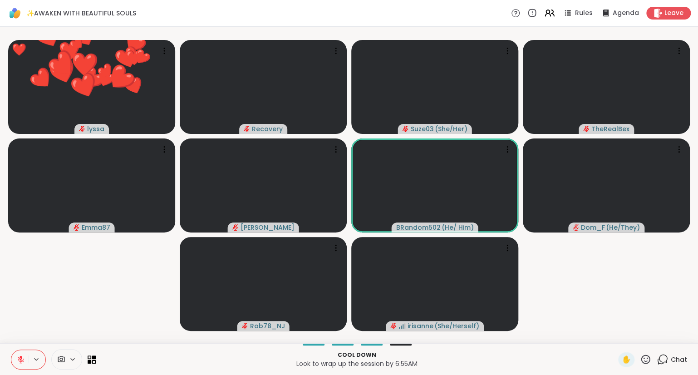
click at [643, 358] on icon at bounding box center [645, 358] width 11 height 11
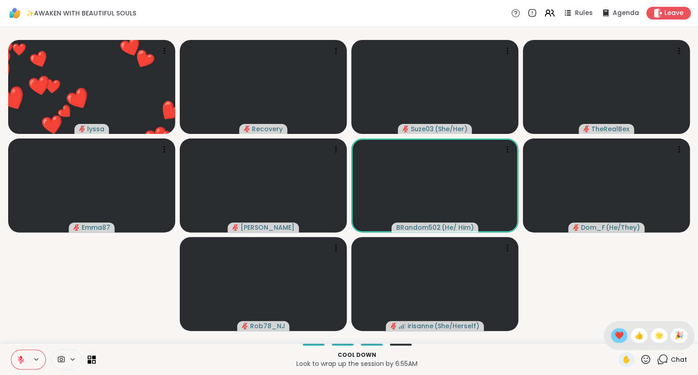
click at [614, 332] on span "❤️" at bounding box center [618, 335] width 9 height 11
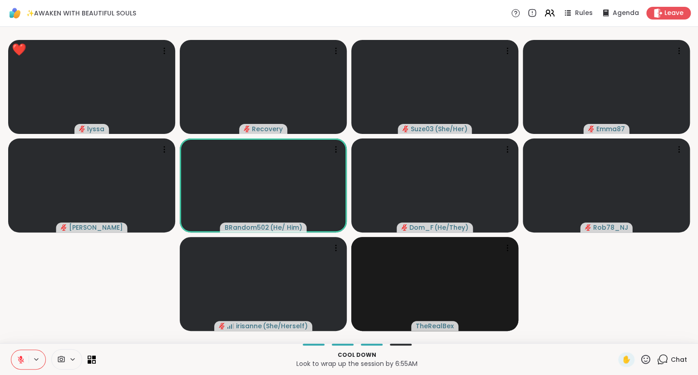
click at [647, 358] on icon at bounding box center [645, 358] width 9 height 9
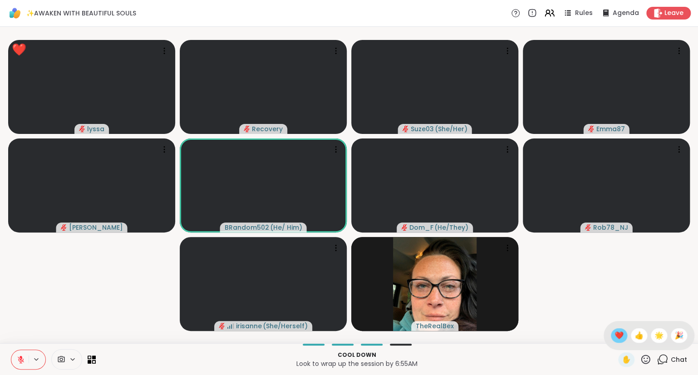
click at [614, 331] on span "❤️" at bounding box center [618, 335] width 9 height 11
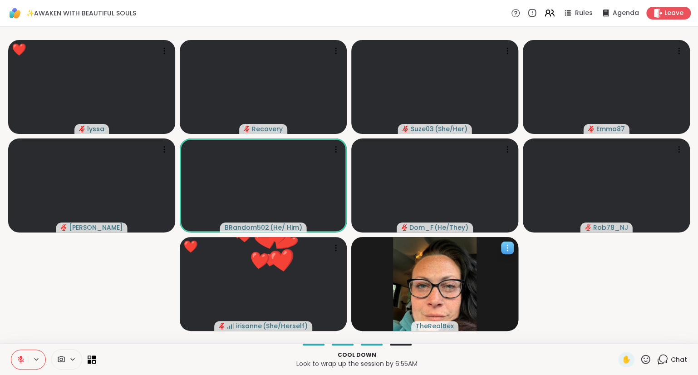
click at [513, 245] on div at bounding box center [507, 247] width 13 height 13
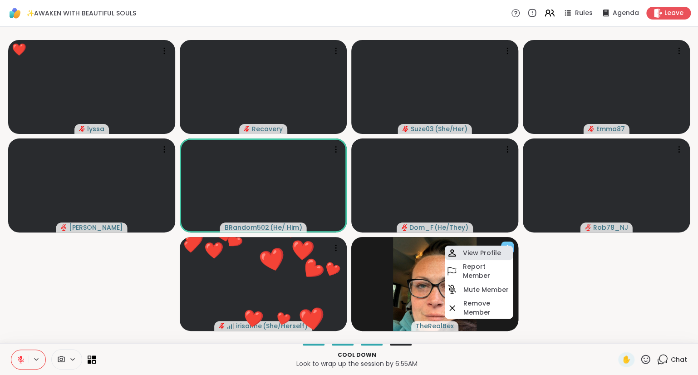
click at [502, 251] on div "View Profile" at bounding box center [478, 252] width 68 height 15
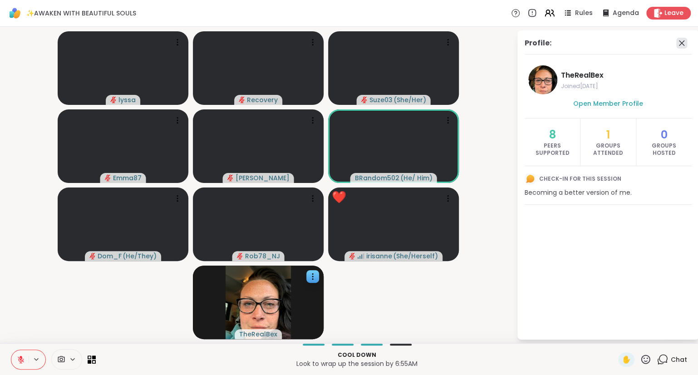
click at [682, 41] on icon at bounding box center [681, 43] width 11 height 11
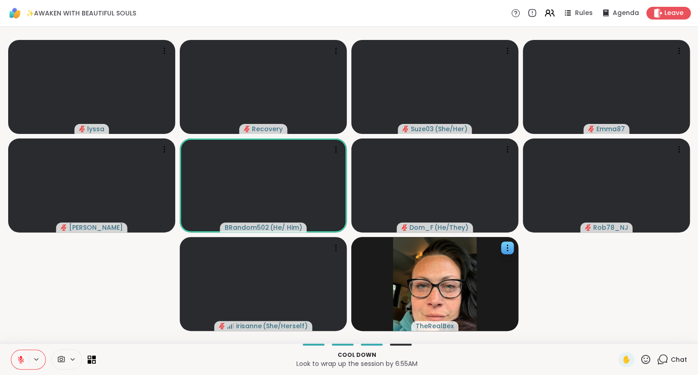
click at [645, 360] on icon at bounding box center [645, 358] width 11 height 11
click at [614, 331] on span "❤️" at bounding box center [618, 335] width 9 height 11
click at [647, 355] on icon at bounding box center [645, 358] width 9 height 9
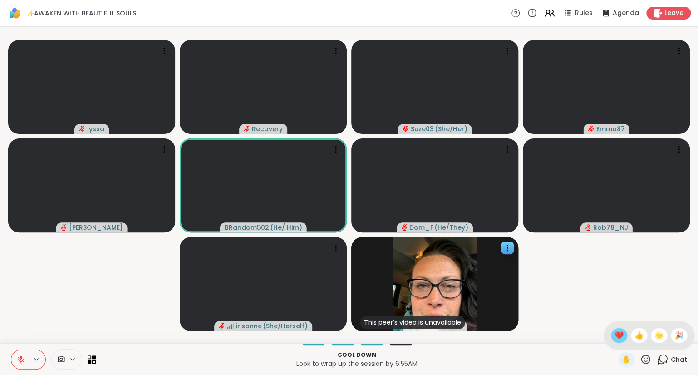
click at [615, 329] on div "❤️" at bounding box center [618, 335] width 16 height 15
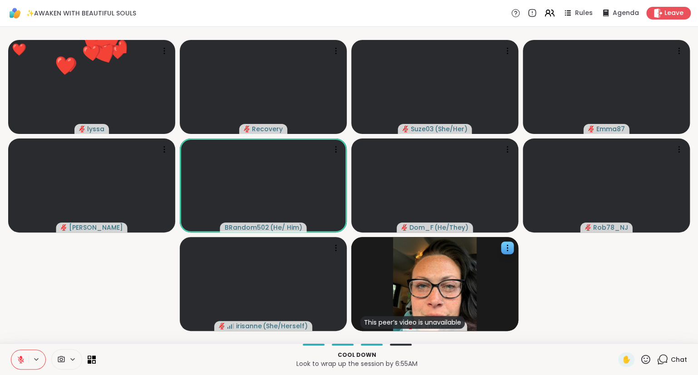
click at [642, 355] on icon at bounding box center [645, 358] width 11 height 11
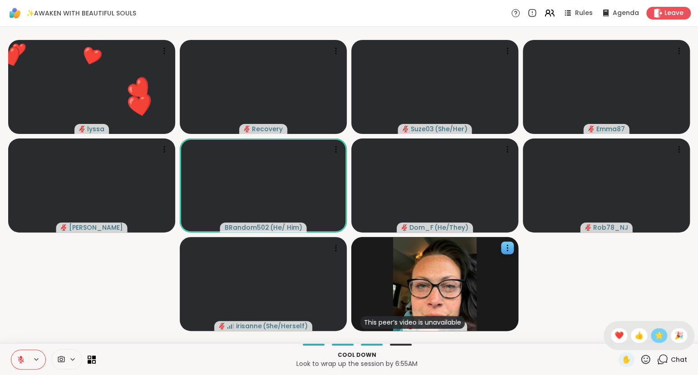
click at [659, 340] on span "🌟" at bounding box center [658, 335] width 9 height 11
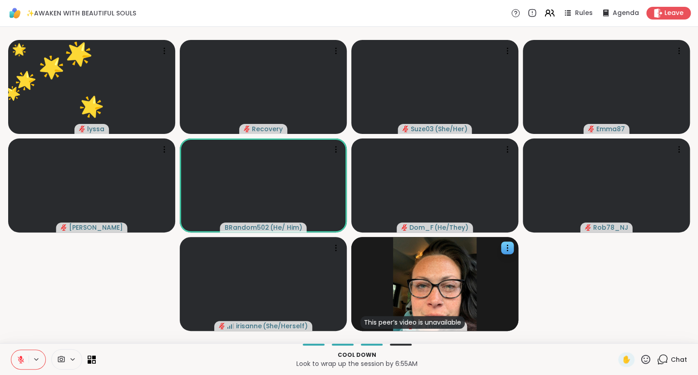
click at [664, 362] on icon at bounding box center [661, 358] width 11 height 11
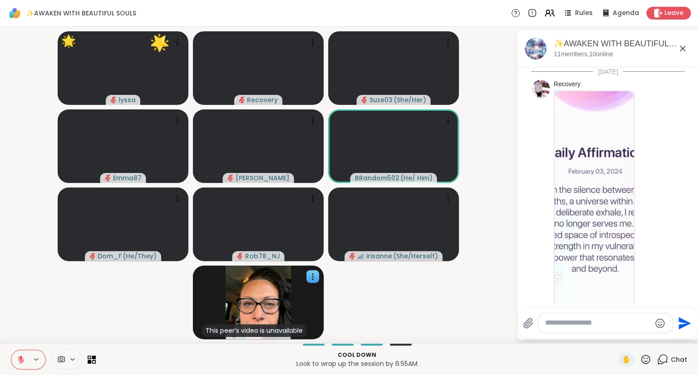
scroll to position [3748, 0]
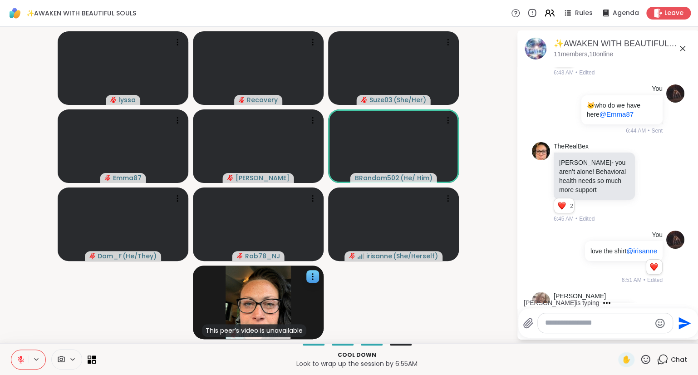
click at [598, 320] on textarea "Type your message" at bounding box center [598, 323] width 106 height 10
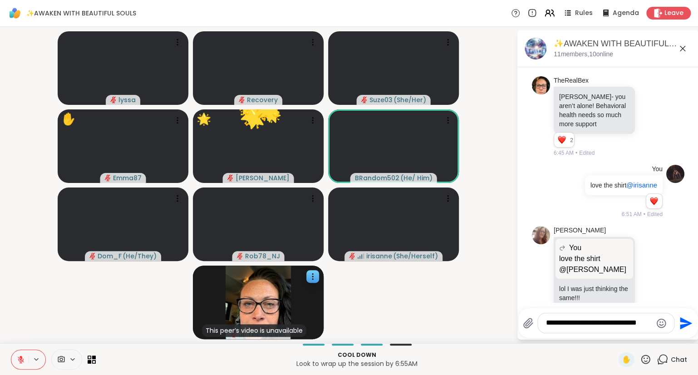
type textarea "**********"
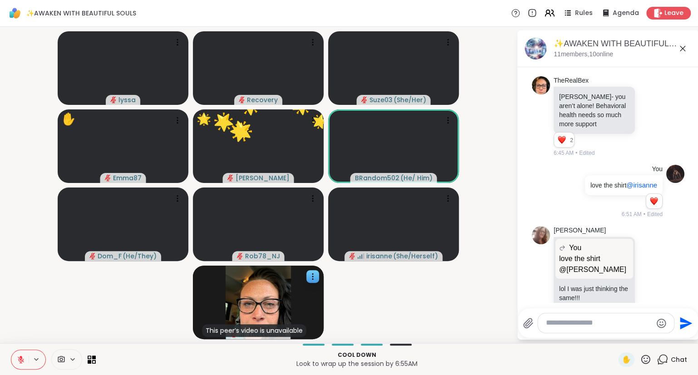
scroll to position [3871, 0]
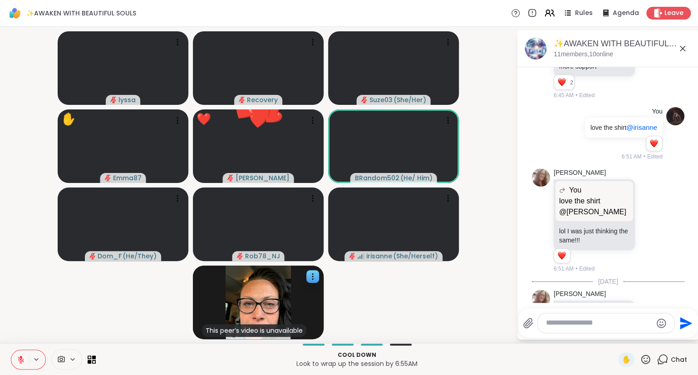
click at [650, 314] on icon at bounding box center [650, 318] width 8 height 9
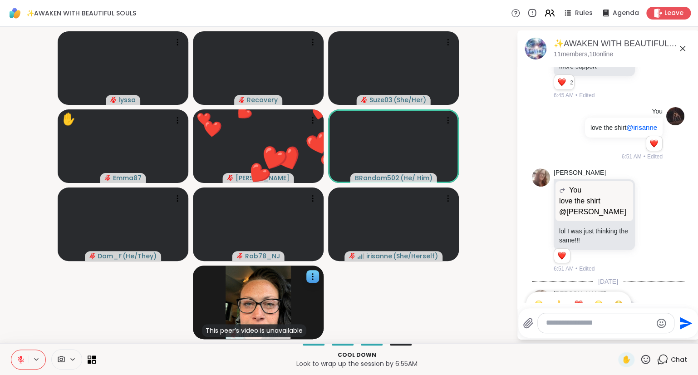
click at [574, 300] on div "Select Reaction: Heart" at bounding box center [578, 304] width 8 height 8
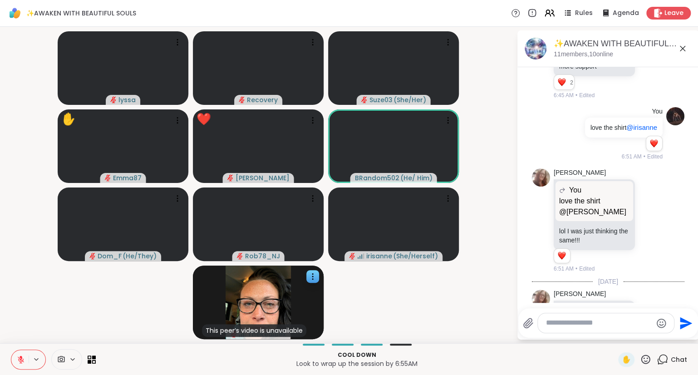
click at [679, 46] on icon at bounding box center [682, 48] width 11 height 11
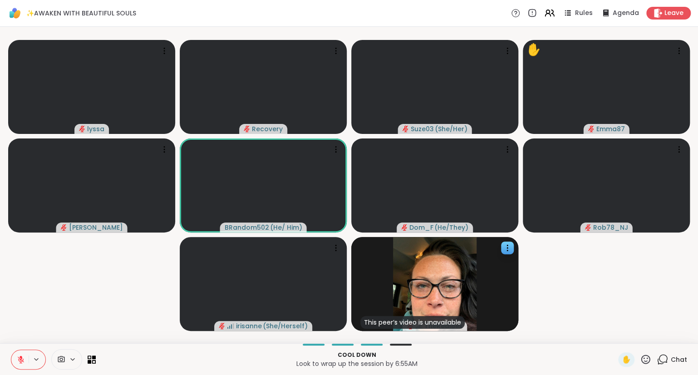
click at [643, 361] on icon at bounding box center [645, 358] width 9 height 9
click at [622, 339] on div "❤️" at bounding box center [618, 335] width 16 height 15
click at [643, 357] on icon at bounding box center [645, 358] width 9 height 9
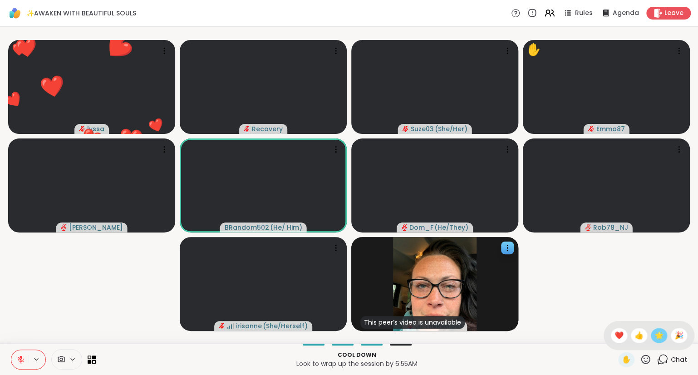
click at [654, 334] on span "🌟" at bounding box center [658, 335] width 9 height 11
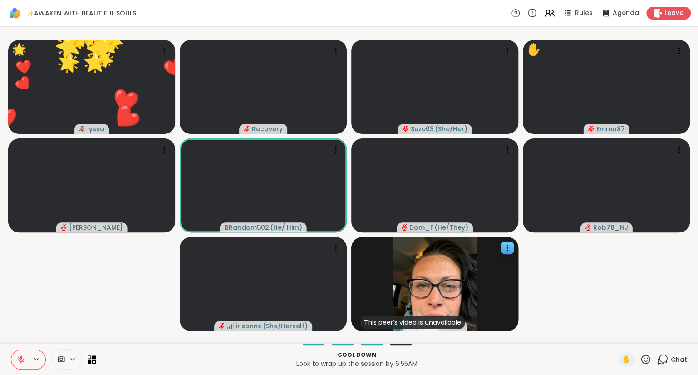
click at [646, 357] on icon at bounding box center [645, 358] width 11 height 11
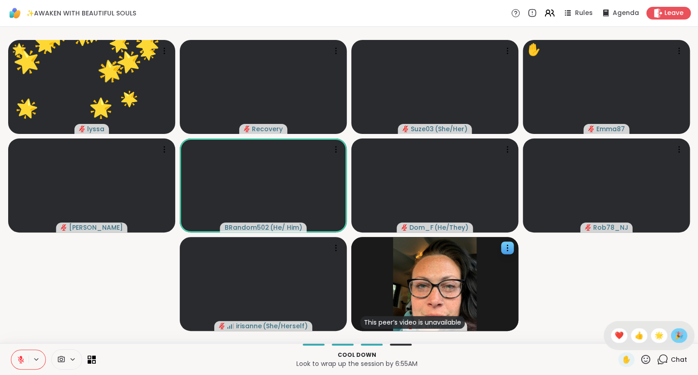
click at [674, 334] on span "🎉" at bounding box center [678, 335] width 9 height 11
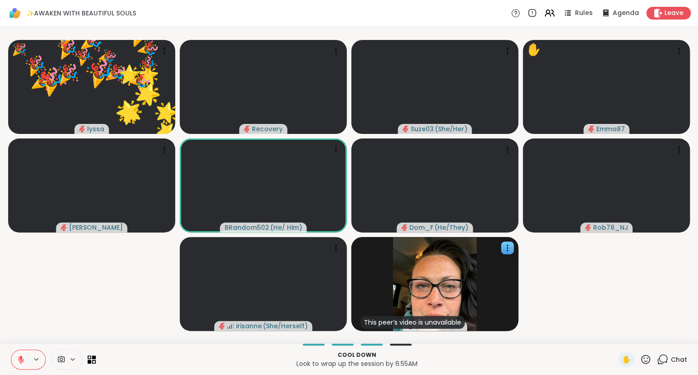
click at [643, 354] on icon at bounding box center [645, 358] width 11 height 11
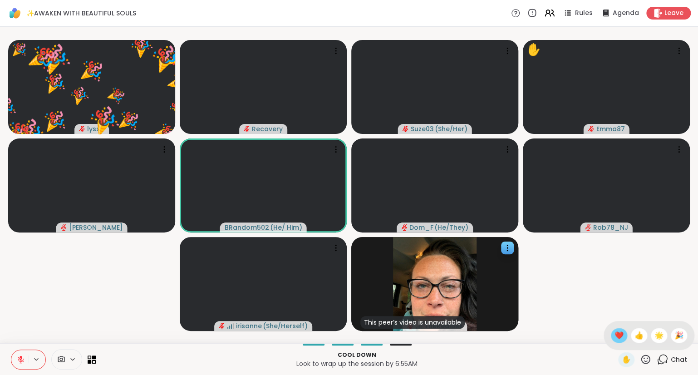
click at [616, 337] on span "❤️" at bounding box center [618, 335] width 9 height 11
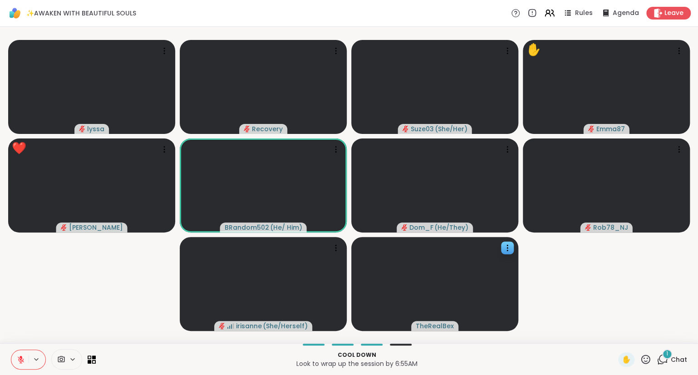
click at [646, 361] on icon at bounding box center [645, 358] width 9 height 9
click at [619, 331] on span "❤️" at bounding box center [618, 335] width 9 height 11
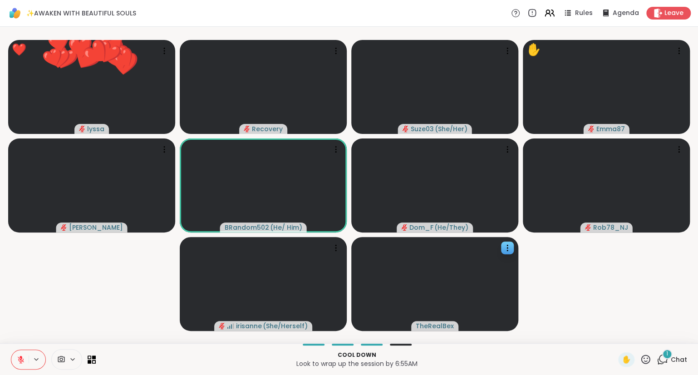
click at [642, 361] on icon at bounding box center [645, 358] width 9 height 9
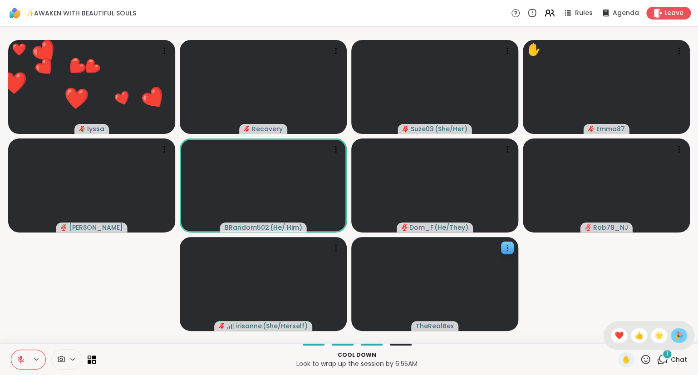
click at [676, 334] on span "🎉" at bounding box center [678, 335] width 9 height 11
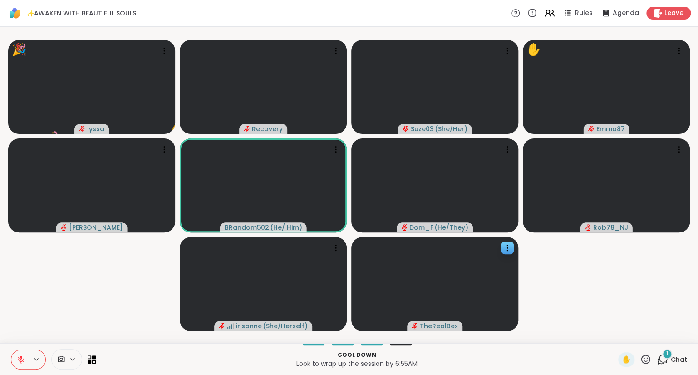
click at [18, 336] on video-player-container "🎉 lyssa 🎉 🎉 🎉 🎉 🎉 🎉 🎉 🎉 🎉 🎉 🎉 🎉 🎉 🎉 🎉 🎉 🎉 🎉 🎉 Recovery Suze03 ( She/Her ) ✋ Emm…" at bounding box center [348, 184] width 687 height 309
click at [7, 349] on div "Cool down Look to wrap up the session by 6:55AM ✋ 2 Chat" at bounding box center [349, 359] width 698 height 32
click at [646, 355] on icon at bounding box center [645, 358] width 11 height 11
click at [620, 334] on span "❤️" at bounding box center [618, 335] width 9 height 11
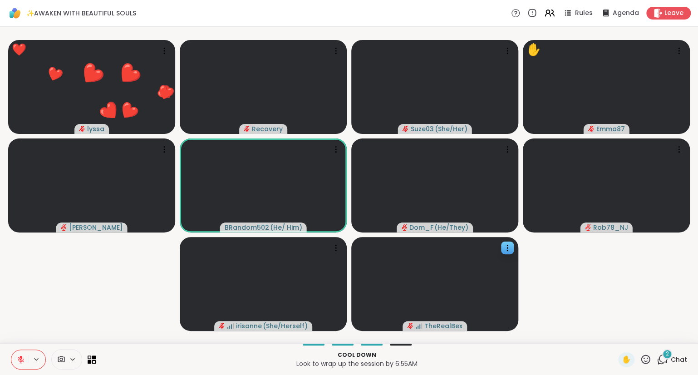
click at [19, 355] on icon at bounding box center [21, 359] width 8 height 8
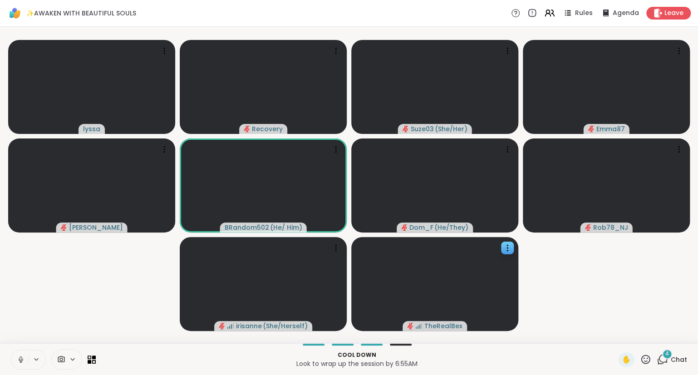
click at [647, 357] on icon at bounding box center [645, 358] width 11 height 11
click at [620, 336] on span "❤️" at bounding box center [618, 335] width 9 height 11
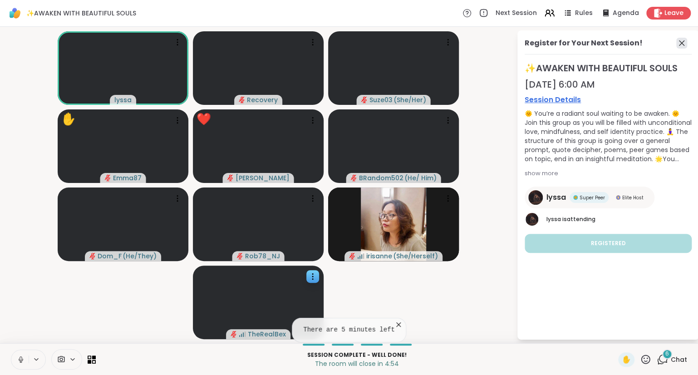
click at [680, 43] on icon at bounding box center [681, 43] width 11 height 11
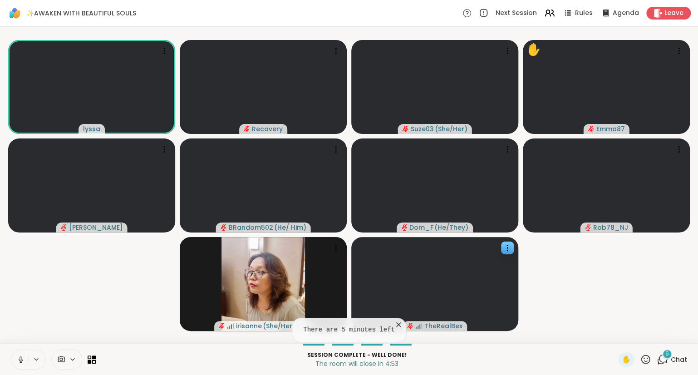
click at [666, 358] on div "6" at bounding box center [667, 354] width 10 height 10
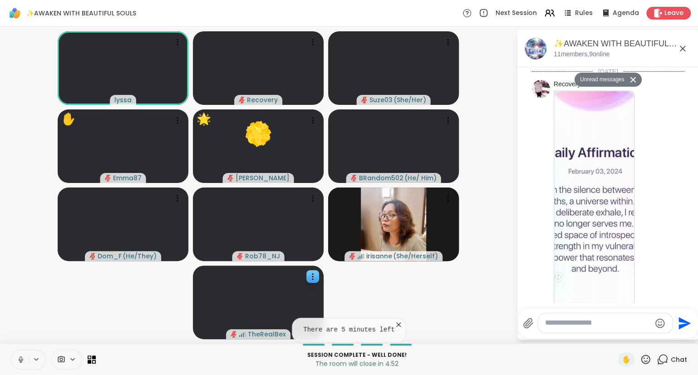
scroll to position [4530, 0]
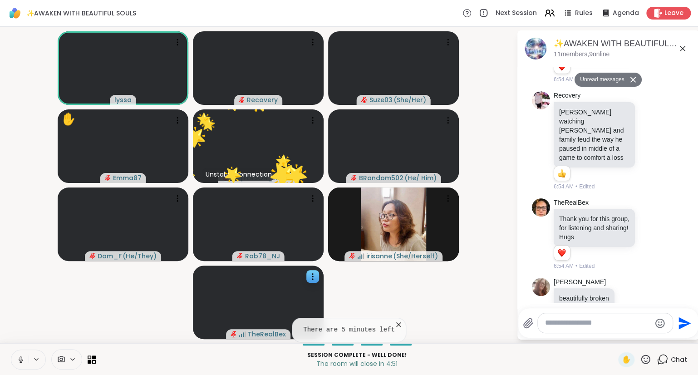
click at [685, 45] on icon at bounding box center [682, 48] width 11 height 11
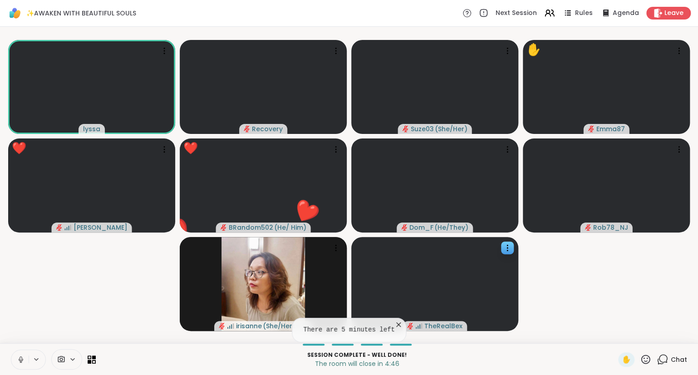
click at [396, 324] on icon at bounding box center [398, 324] width 5 height 5
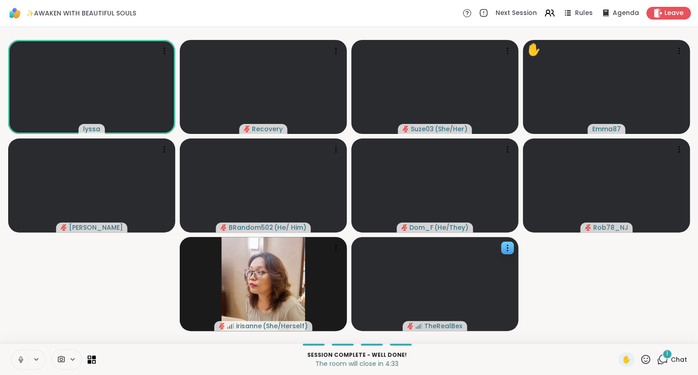
click at [19, 358] on icon at bounding box center [21, 359] width 8 height 8
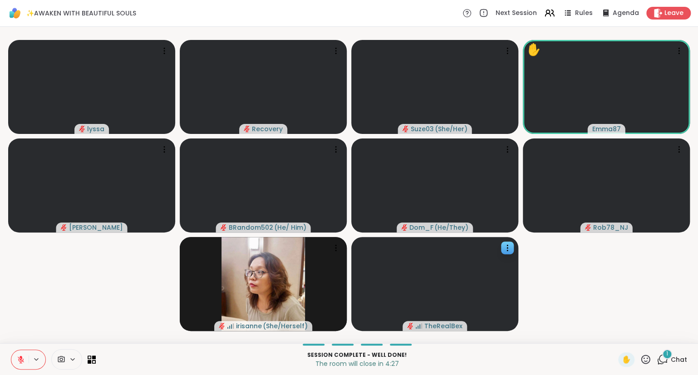
click at [644, 357] on icon at bounding box center [645, 358] width 11 height 11
click at [616, 332] on span "❤️" at bounding box center [618, 335] width 9 height 11
click at [23, 355] on button at bounding box center [19, 359] width 17 height 19
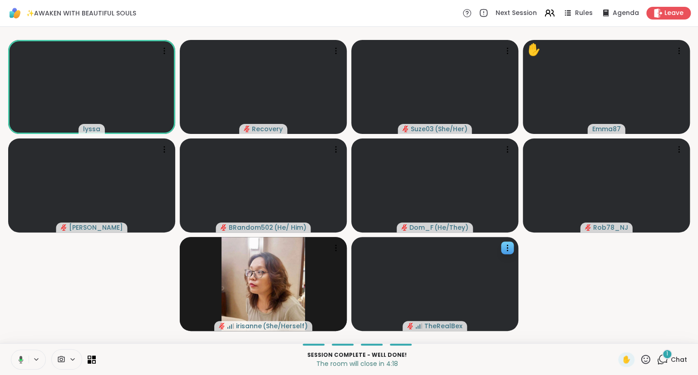
click at [20, 358] on icon at bounding box center [21, 359] width 5 height 8
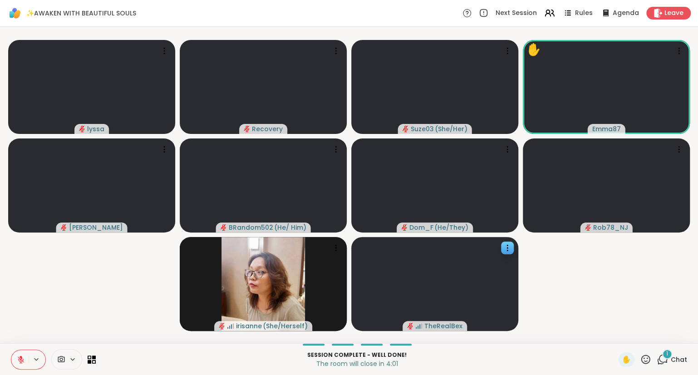
click at [645, 357] on icon at bounding box center [645, 358] width 11 height 11
click at [615, 335] on span "❤️" at bounding box center [618, 335] width 9 height 11
click at [647, 362] on icon at bounding box center [645, 358] width 11 height 11
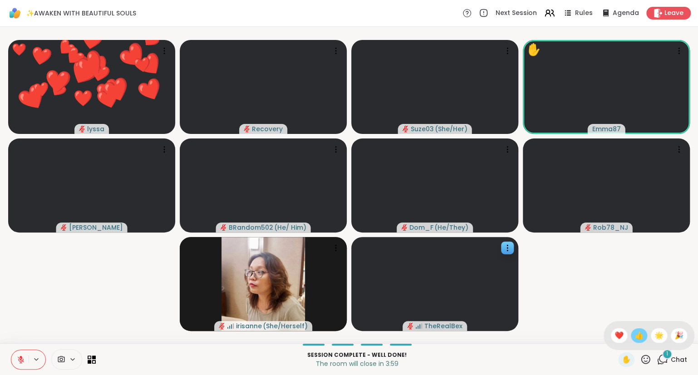
click at [634, 332] on span "👍" at bounding box center [638, 335] width 9 height 11
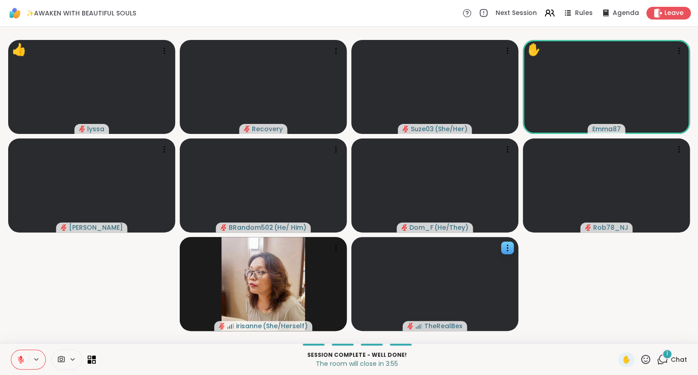
click at [679, 358] on span "Chat" at bounding box center [678, 359] width 16 height 9
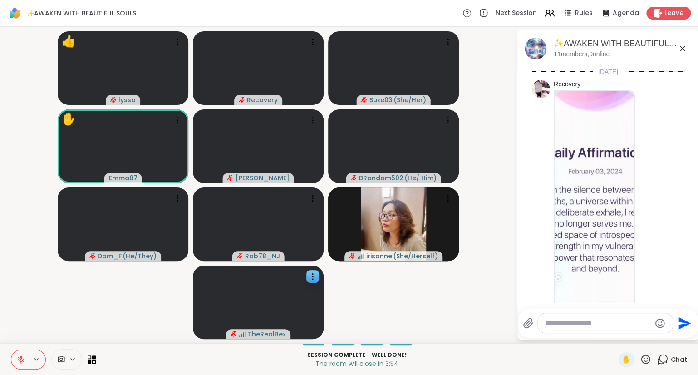
scroll to position [4600, 0]
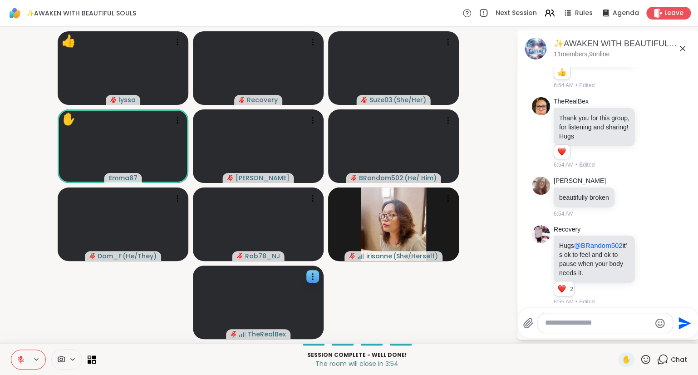
click at [625, 322] on textarea "Type your message" at bounding box center [598, 323] width 106 height 10
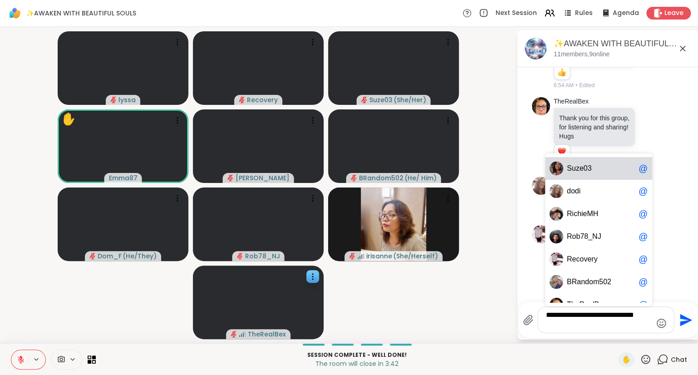
scroll to position [4606, 0]
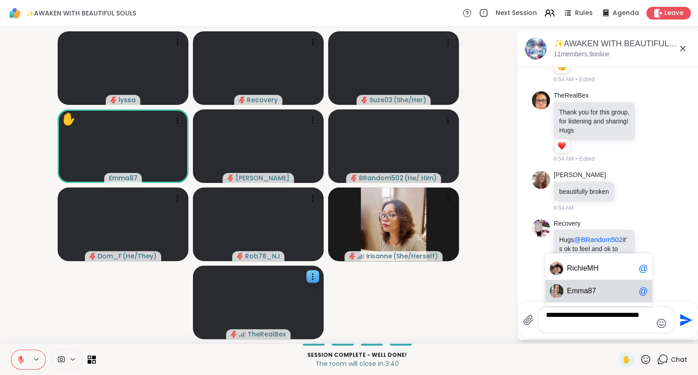
click at [621, 289] on span "Em ma87" at bounding box center [600, 290] width 68 height 9
type textarea "**********"
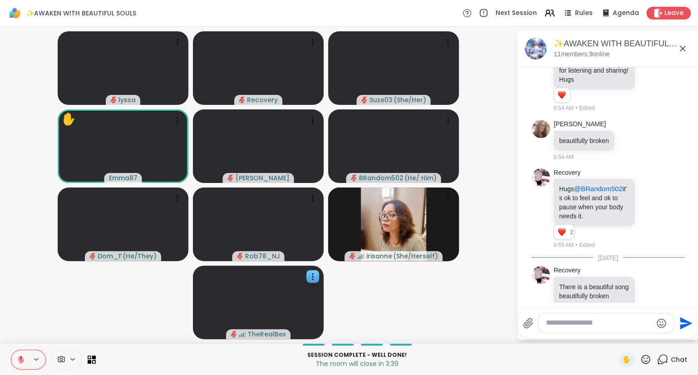
scroll to position [4636, 0]
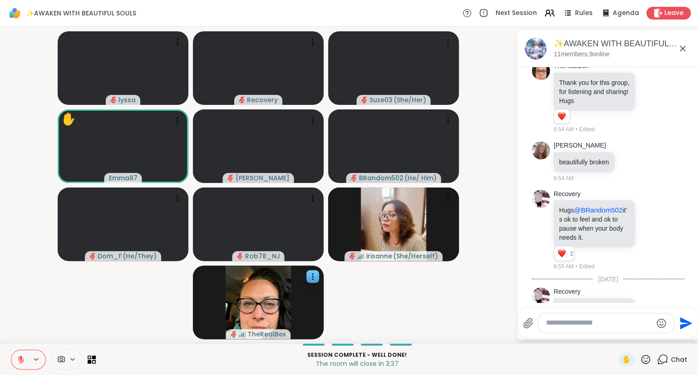
click at [647, 315] on icon at bounding box center [650, 318] width 7 height 7
click at [580, 300] on div "Select Reaction: Heart" at bounding box center [578, 304] width 8 height 8
click at [650, 225] on icon at bounding box center [650, 229] width 8 height 9
click at [581, 211] on div "Select Reaction: Heart" at bounding box center [578, 215] width 8 height 8
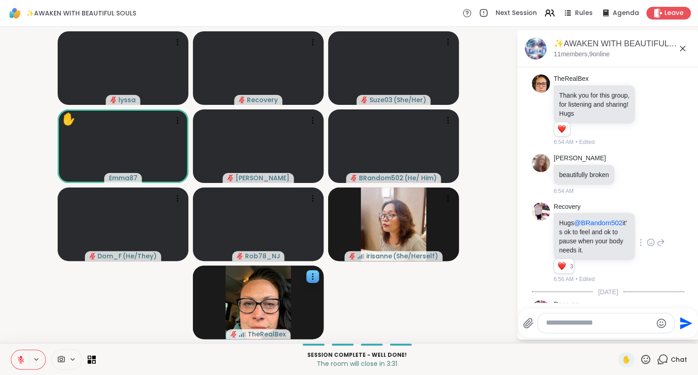
scroll to position [4649, 0]
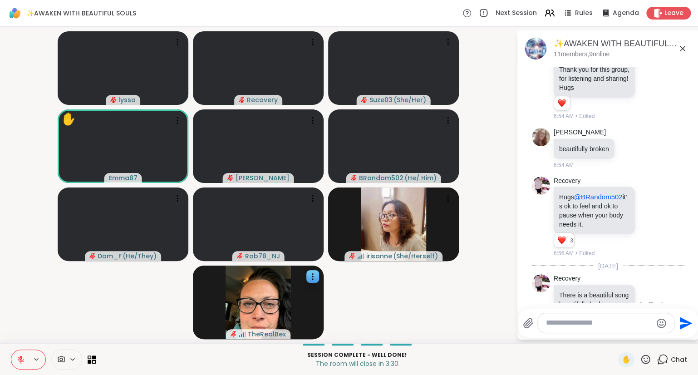
click at [571, 326] on textarea "Type your message" at bounding box center [599, 323] width 106 height 10
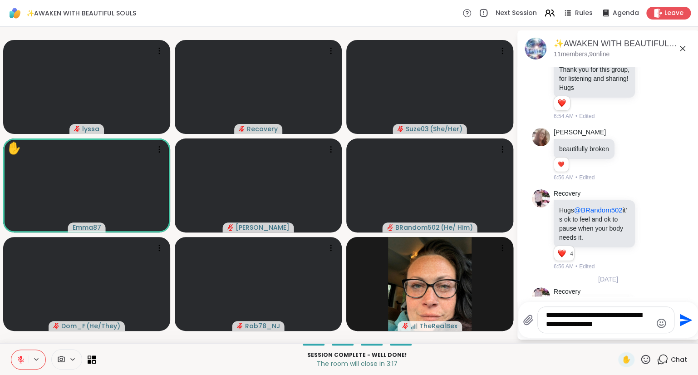
scroll to position [4662, 0]
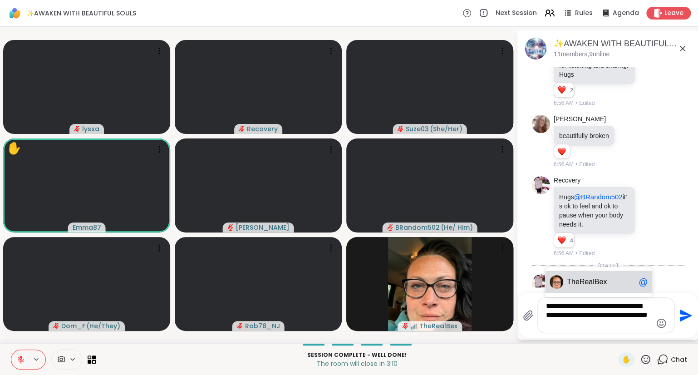
click at [575, 279] on span "The" at bounding box center [572, 281] width 13 height 9
click at [649, 315] on textarea "**********" at bounding box center [599, 315] width 106 height 28
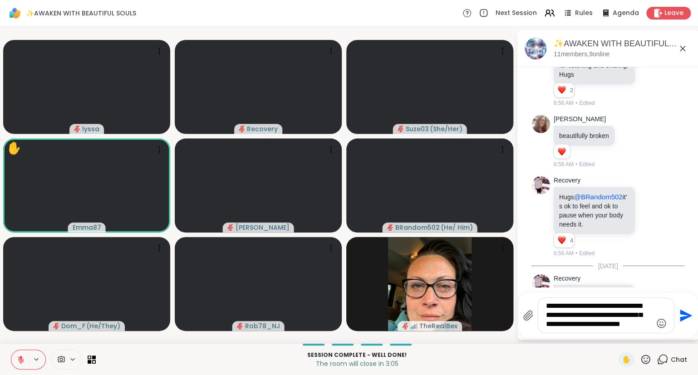
type textarea "**********"
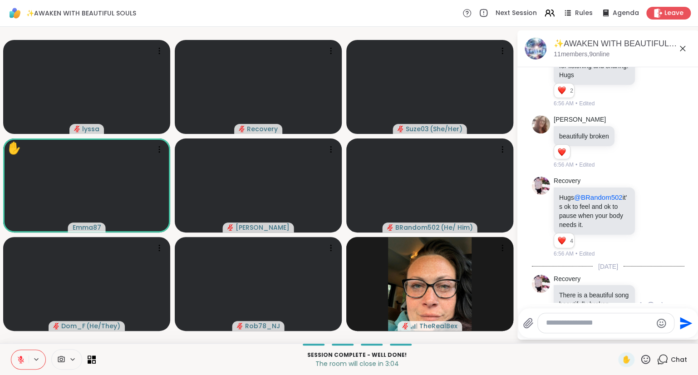
scroll to position [4737, 0]
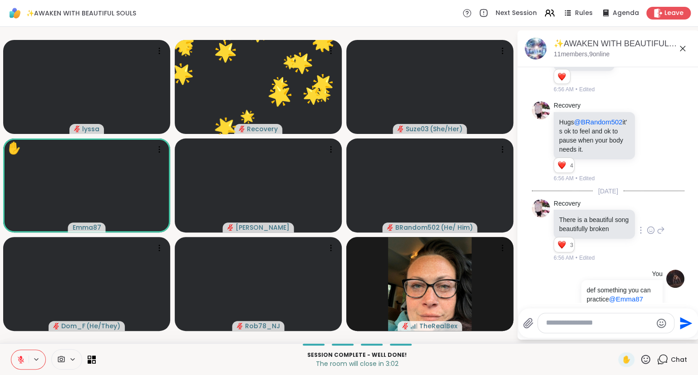
click at [645, 358] on icon at bounding box center [645, 358] width 9 height 9
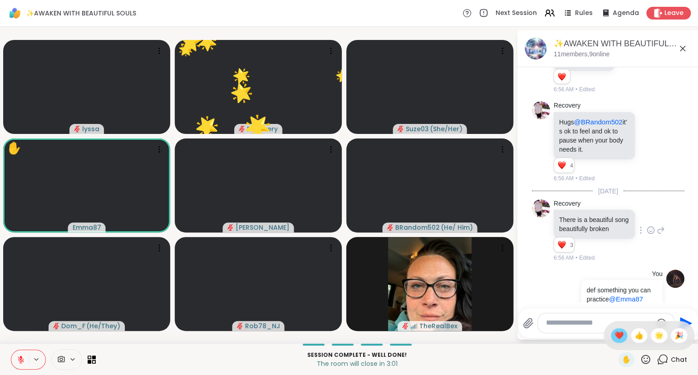
click at [619, 338] on span "❤️" at bounding box center [618, 335] width 9 height 11
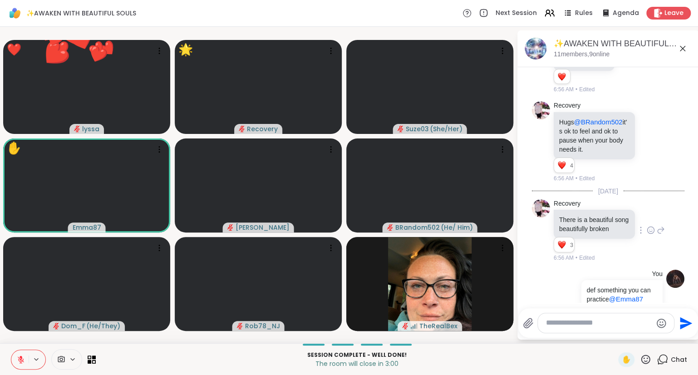
click at [642, 352] on div "✋" at bounding box center [634, 359] width 33 height 15
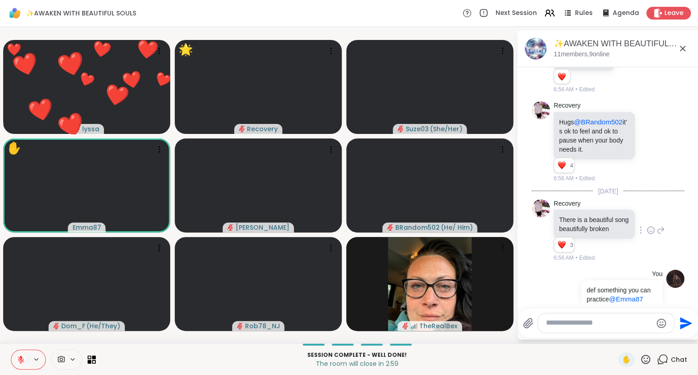
click at [19, 356] on icon at bounding box center [21, 359] width 8 height 8
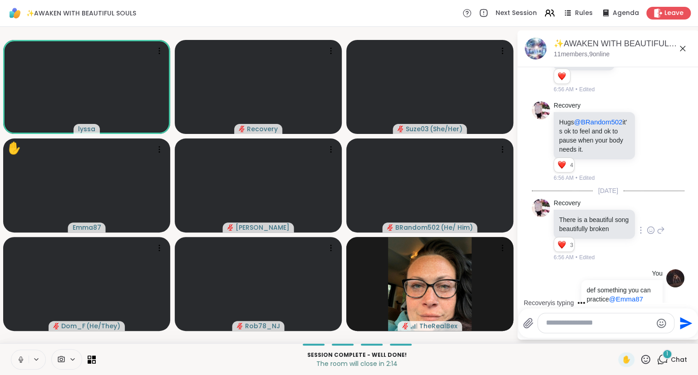
scroll to position [4844, 0]
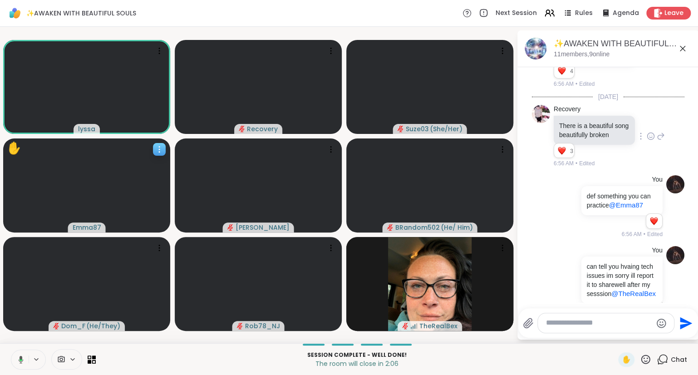
click at [155, 150] on icon at bounding box center [159, 149] width 9 height 9
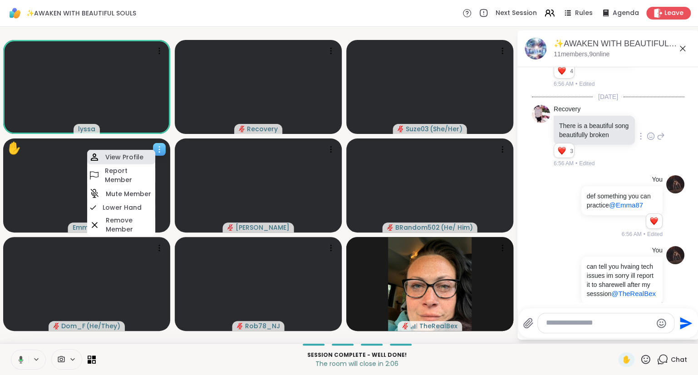
click at [139, 150] on div "View Profile" at bounding box center [121, 157] width 68 height 15
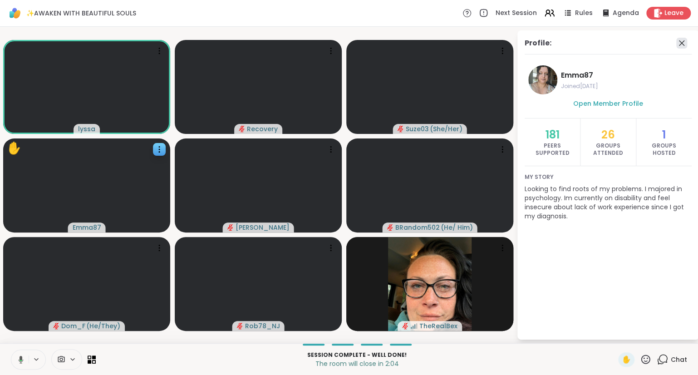
click at [682, 43] on icon at bounding box center [681, 43] width 11 height 11
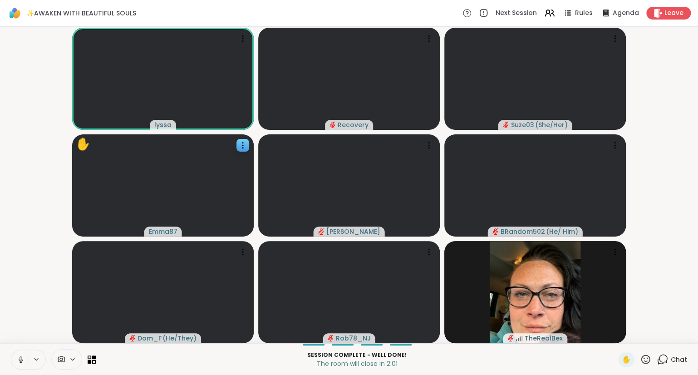
click at [646, 358] on icon at bounding box center [645, 358] width 11 height 11
click at [614, 332] on span "❤️" at bounding box center [618, 335] width 9 height 11
click at [645, 356] on icon at bounding box center [645, 358] width 9 height 9
click at [618, 333] on span "❤️" at bounding box center [618, 335] width 9 height 11
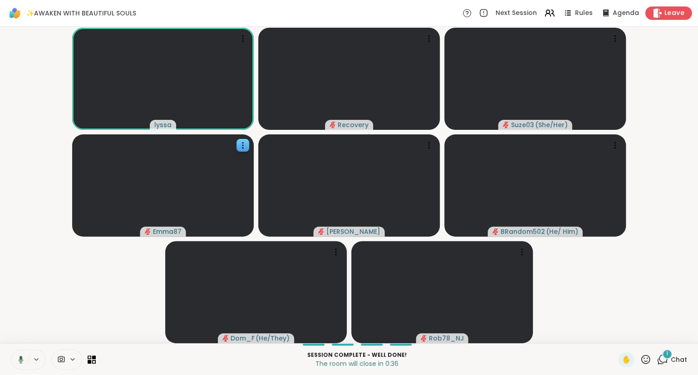
click at [674, 15] on span "Leave" at bounding box center [674, 14] width 20 height 10
click at [667, 12] on span "Leave" at bounding box center [674, 14] width 20 height 10
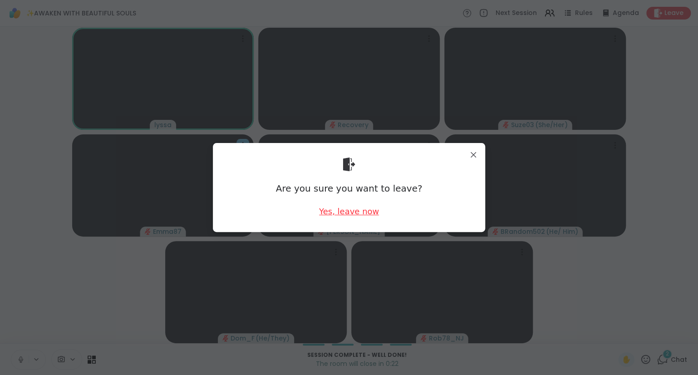
click at [349, 210] on div "Yes, leave now" at bounding box center [349, 210] width 60 height 11
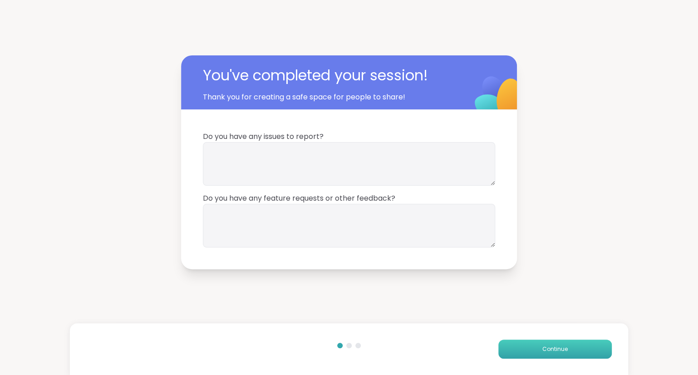
click at [520, 348] on button "Continue" at bounding box center [554, 348] width 113 height 19
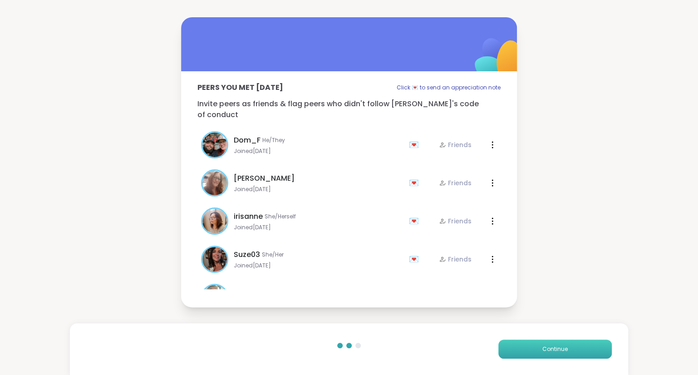
click at [518, 347] on button "Continue" at bounding box center [554, 348] width 113 height 19
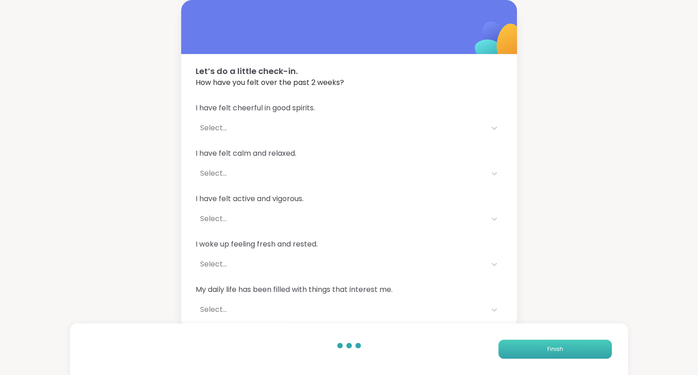
click at [518, 347] on button "Finish" at bounding box center [554, 348] width 113 height 19
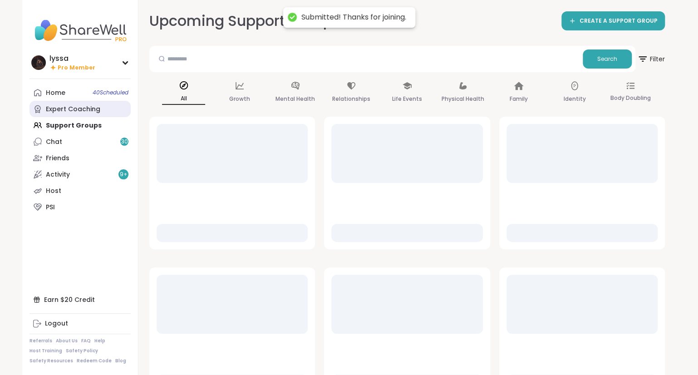
click at [73, 113] on div "Expert Coaching" at bounding box center [73, 109] width 54 height 9
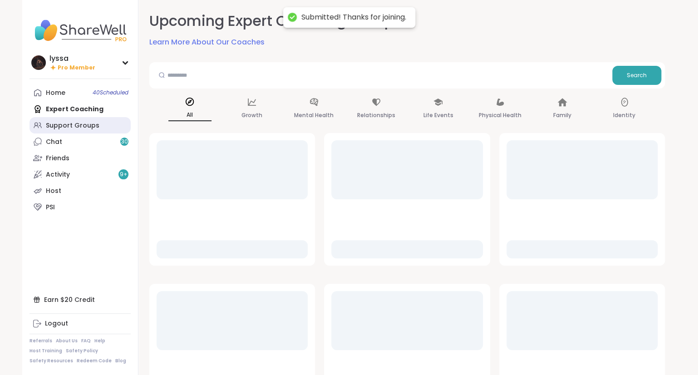
click at [74, 122] on div "Support Groups" at bounding box center [73, 125] width 54 height 9
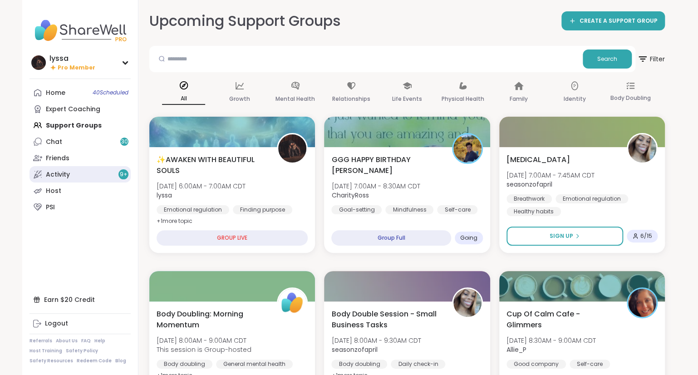
click at [71, 177] on link "Activity 9 +" at bounding box center [79, 174] width 101 height 16
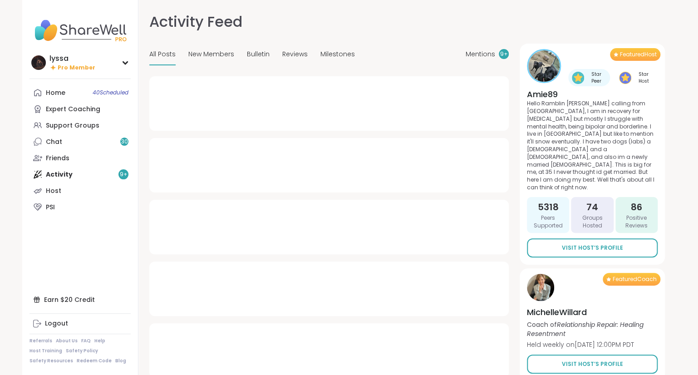
type textarea "*"
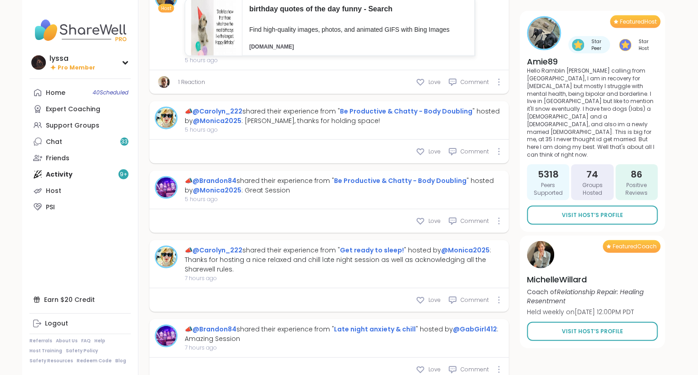
scroll to position [1031, 0]
click at [107, 142] on link "Chat 33" at bounding box center [79, 141] width 101 height 16
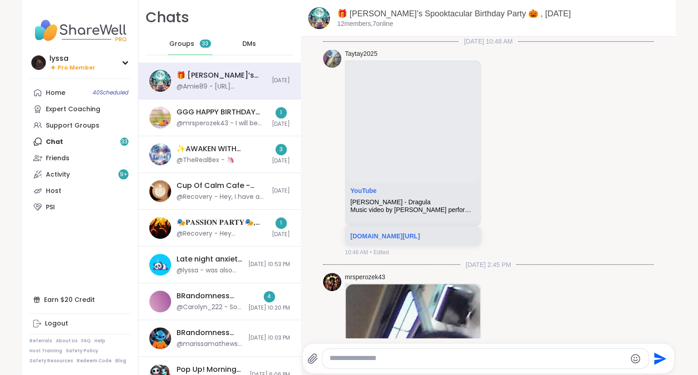
scroll to position [724, 0]
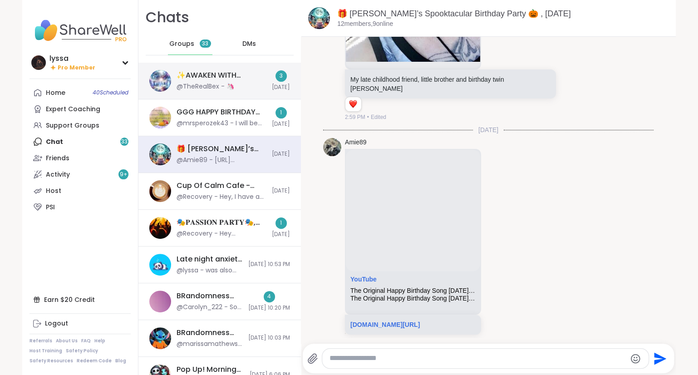
click at [208, 86] on div "@TheRealBex - 🦄" at bounding box center [205, 86] width 58 height 9
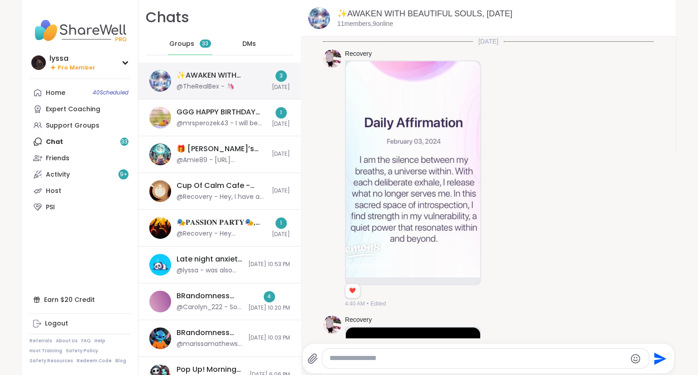
scroll to position [3892, 0]
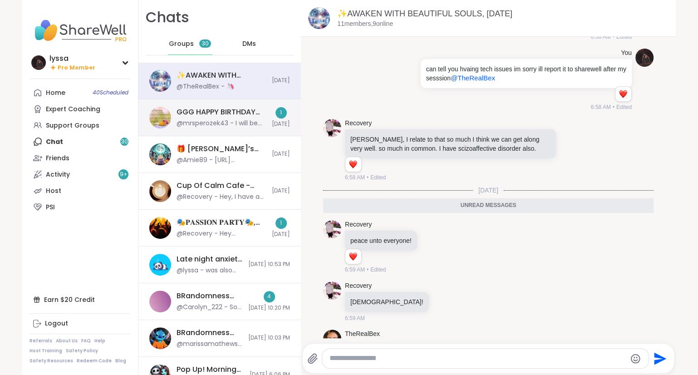
click at [210, 115] on div "GGG HAPPY BIRTHDAY [PERSON_NAME], [DATE]" at bounding box center [221, 112] width 90 height 10
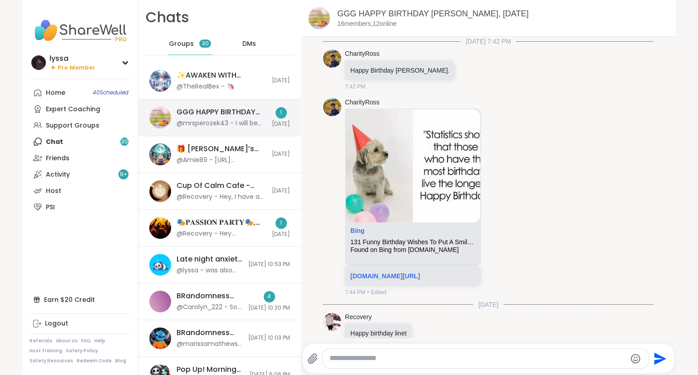
scroll to position [420, 0]
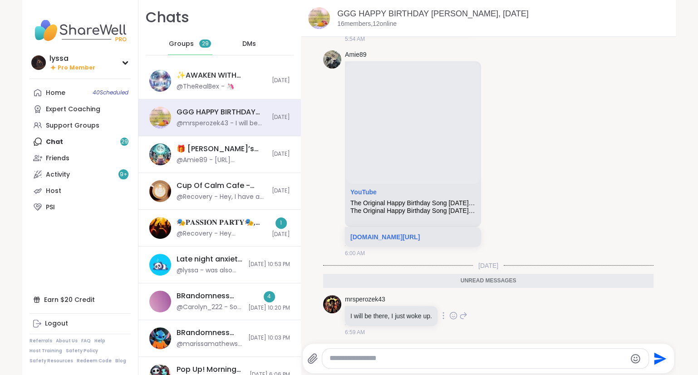
click at [451, 313] on icon at bounding box center [453, 315] width 8 height 9
click at [382, 298] on div "Select Reaction: Heart" at bounding box center [381, 301] width 8 height 8
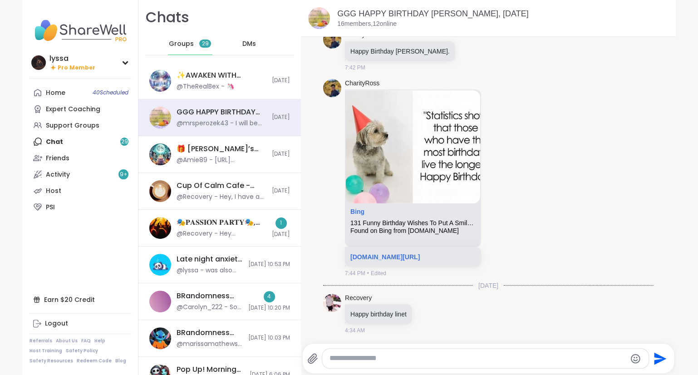
scroll to position [12, 0]
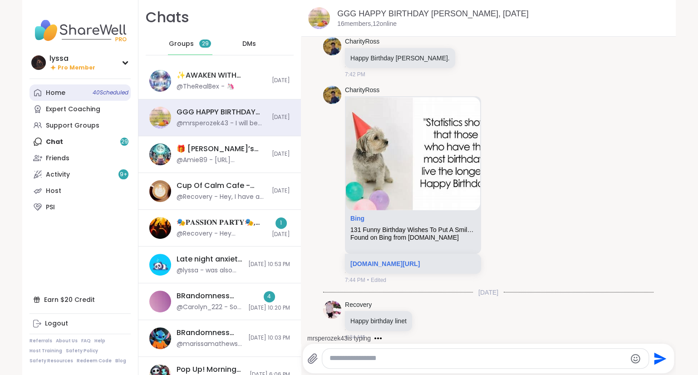
click at [71, 96] on link "Home 40 Scheduled" at bounding box center [79, 92] width 101 height 16
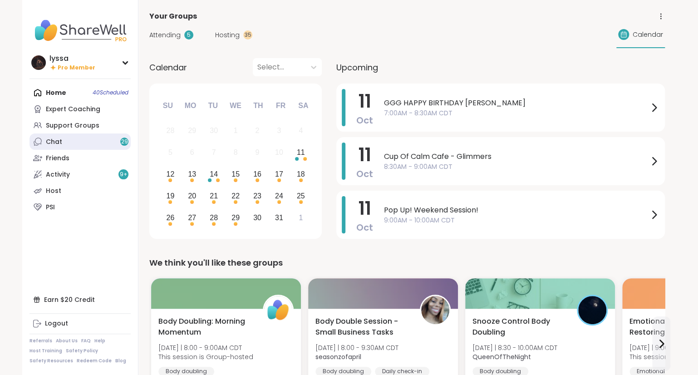
click at [67, 141] on link "Chat 29" at bounding box center [79, 141] width 101 height 16
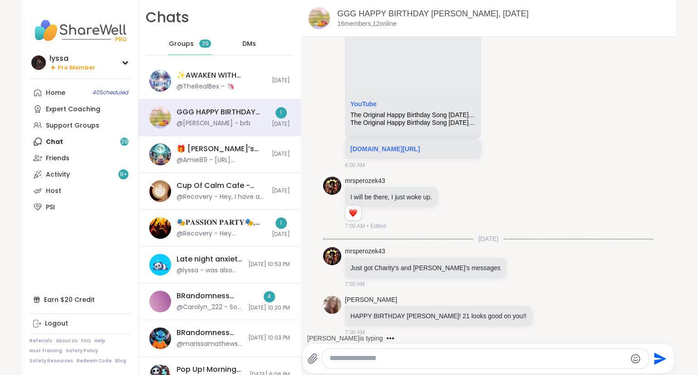
scroll to position [556, 0]
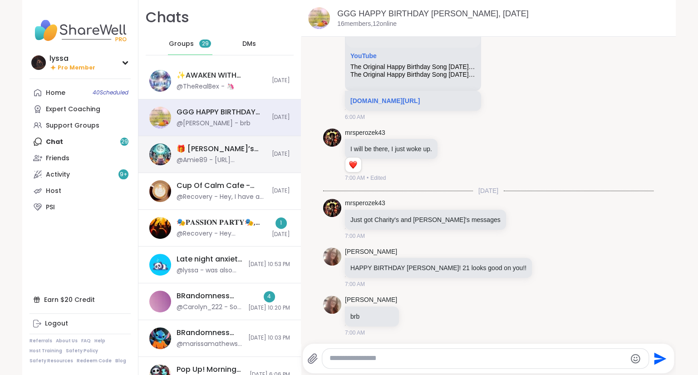
click at [174, 159] on div "🎁 [PERSON_NAME]’s Spooktacular Birthday Party 🎃 , [DATE] @Amie89 - [URL][DOMAIN…" at bounding box center [219, 154] width 162 height 37
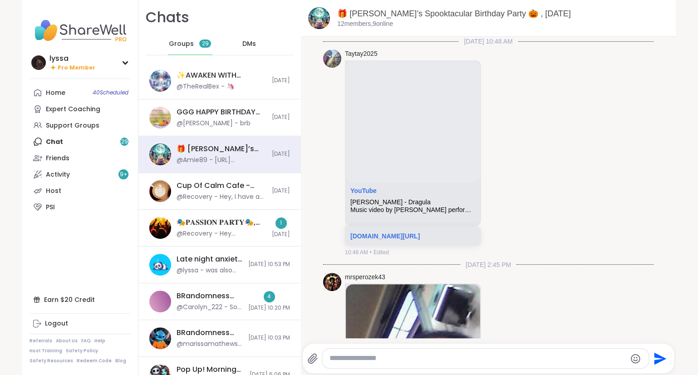
scroll to position [724, 0]
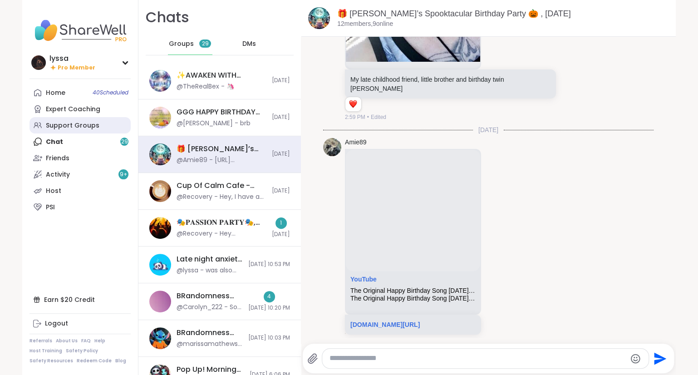
click at [90, 129] on div "Support Groups" at bounding box center [73, 125] width 54 height 9
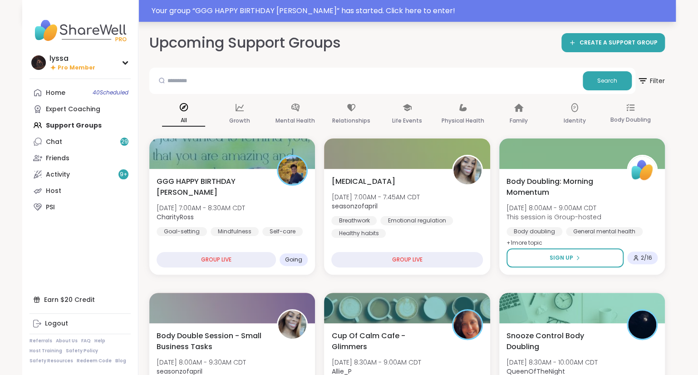
click at [457, 12] on div "Your group “ GGG HAPPY BIRTHDAY [PERSON_NAME] ” has started. Click here to ente…" at bounding box center [410, 10] width 518 height 11
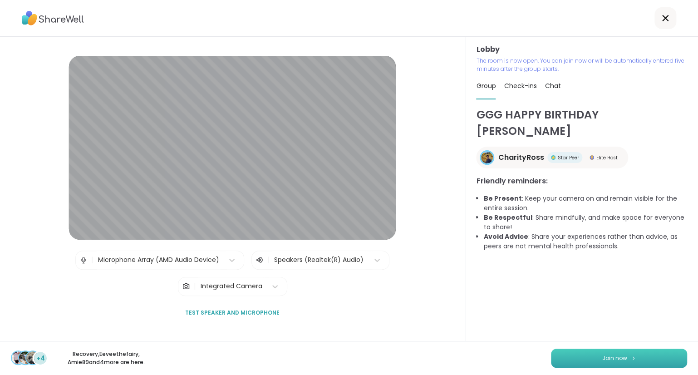
click at [607, 361] on span "Join now" at bounding box center [614, 358] width 25 height 8
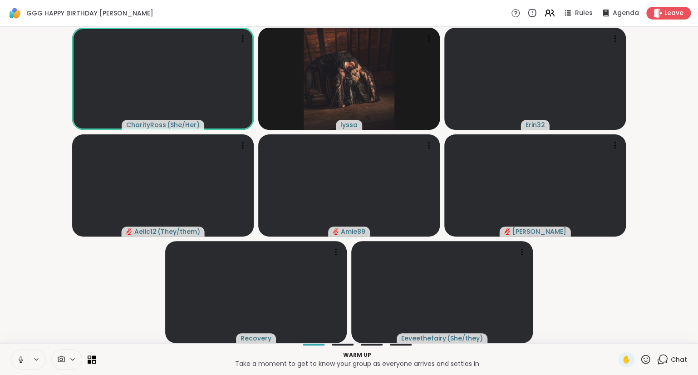
click at [19, 359] on icon at bounding box center [21, 359] width 8 height 8
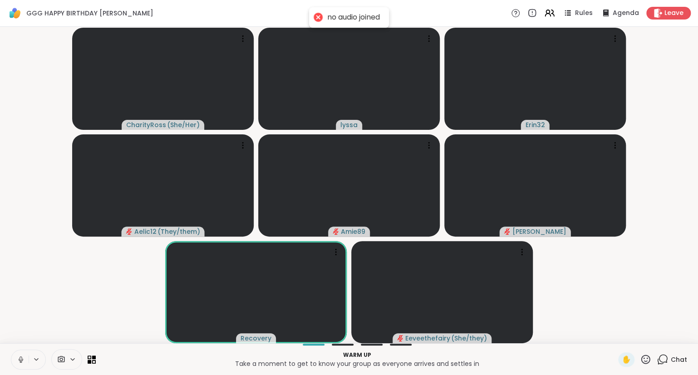
click at [23, 355] on button at bounding box center [19, 359] width 17 height 19
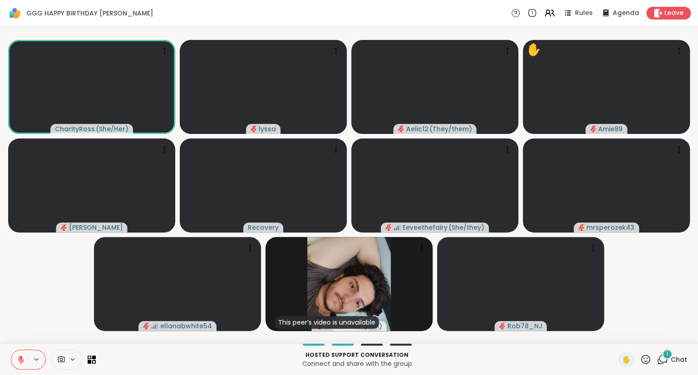
click at [643, 357] on icon at bounding box center [645, 358] width 9 height 9
click at [681, 336] on span "🎉" at bounding box center [678, 335] width 9 height 11
click at [639, 362] on div "✋" at bounding box center [634, 359] width 33 height 15
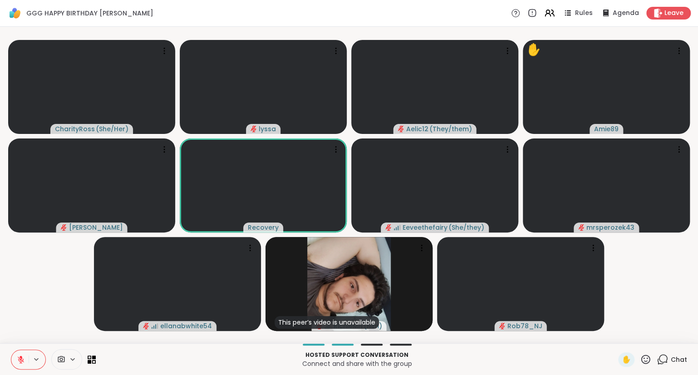
click at [647, 359] on icon at bounding box center [645, 358] width 11 height 11
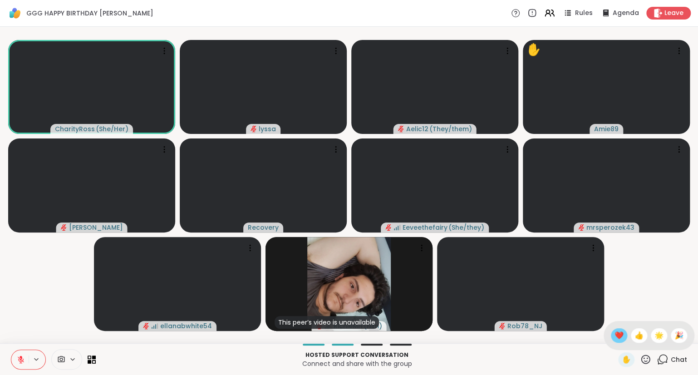
click at [614, 331] on span "❤️" at bounding box center [618, 335] width 9 height 11
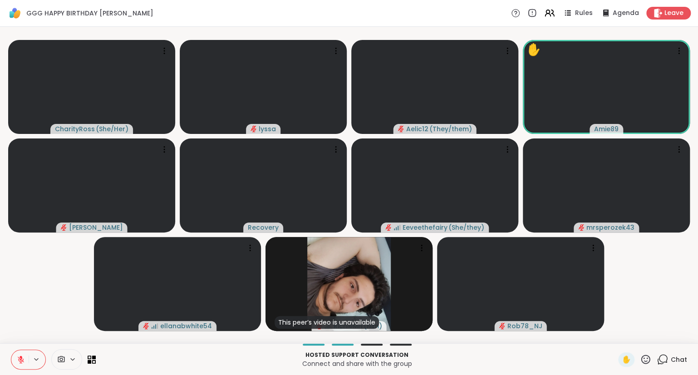
drag, startPoint x: 17, startPoint y: 356, endPoint x: 20, endPoint y: 324, distance: 31.9
click at [20, 324] on div "GGG HAPPY BIRTHDAY [PERSON_NAME] Rules Agenda Leave CharityRoss ( She/Her ) lys…" at bounding box center [349, 187] width 698 height 375
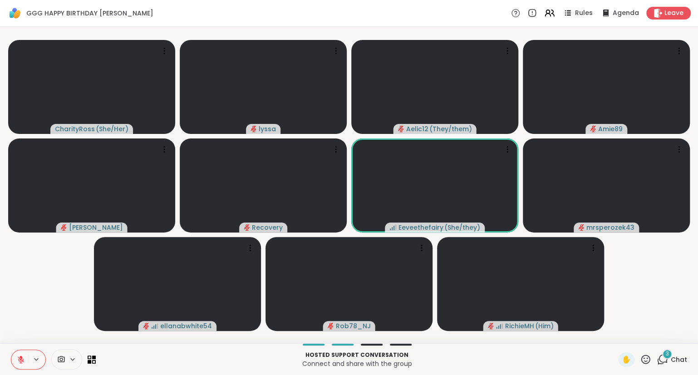
click at [642, 360] on icon at bounding box center [645, 358] width 9 height 9
click at [614, 340] on span "❤️" at bounding box center [618, 335] width 9 height 11
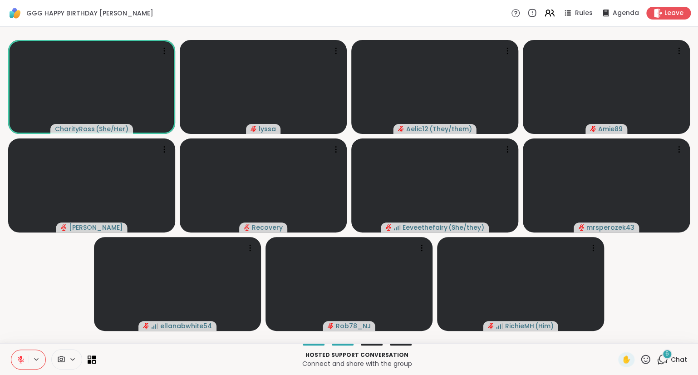
click at [22, 354] on button at bounding box center [19, 359] width 17 height 19
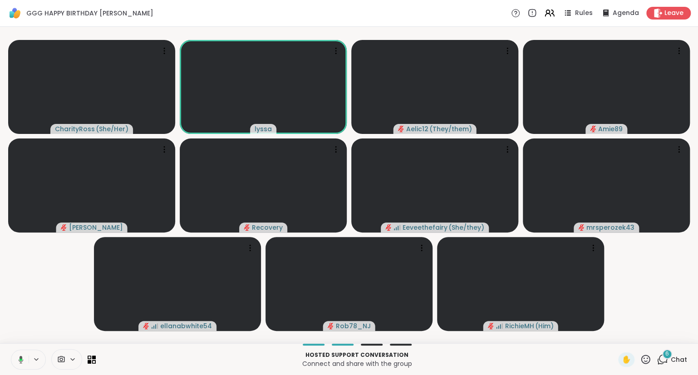
click at [15, 358] on icon at bounding box center [19, 359] width 8 height 8
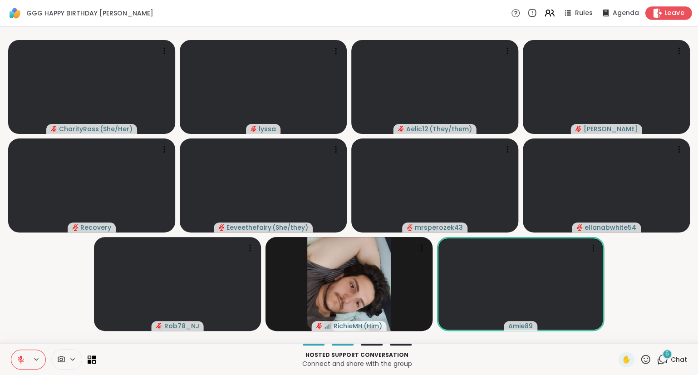
click at [661, 10] on icon at bounding box center [657, 13] width 10 height 10
click at [660, 19] on div "Leave" at bounding box center [668, 12] width 47 height 13
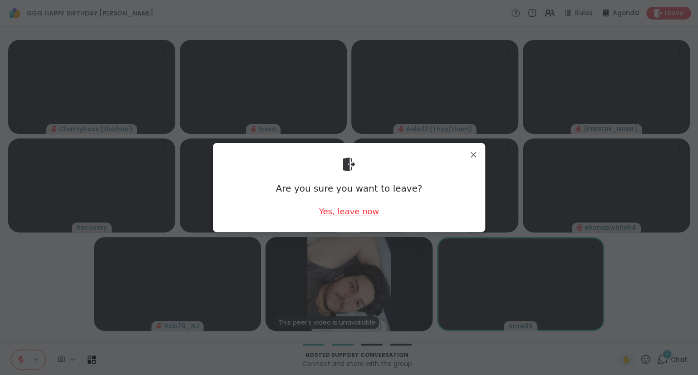
click at [351, 214] on div "Yes, leave now" at bounding box center [349, 210] width 60 height 11
